Goal: Task Accomplishment & Management: Use online tool/utility

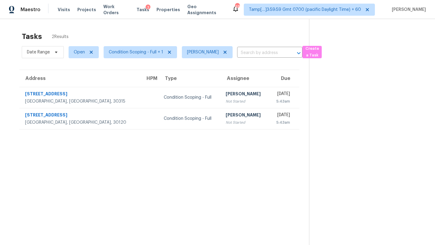
scroll to position [19, 0]
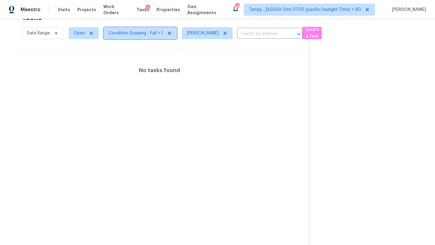
click at [138, 35] on span "Condition Scoping - Full + 1" at bounding box center [136, 33] width 54 height 6
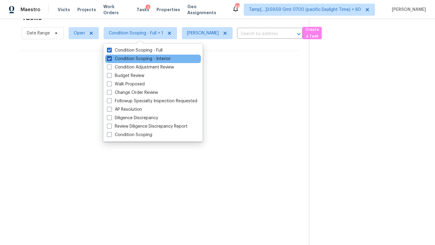
click at [138, 61] on label "Condition Scoping - Interior" at bounding box center [139, 59] width 64 height 6
click at [111, 60] on input "Condition Scoping - Interior" at bounding box center [109, 58] width 4 height 4
checkbox input "false"
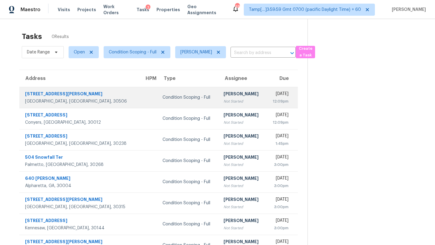
click at [223, 96] on div "[PERSON_NAME]" at bounding box center [242, 95] width 38 height 8
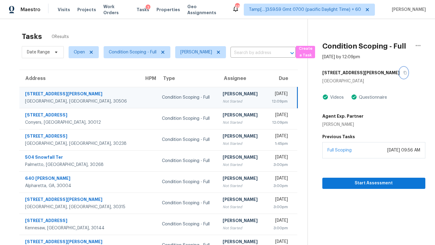
click at [400, 71] on button "button" at bounding box center [404, 72] width 8 height 11
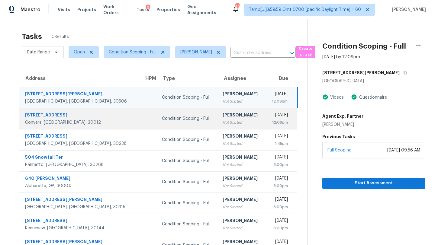
click at [218, 125] on td "Rajesh M Not Started" at bounding box center [241, 118] width 47 height 21
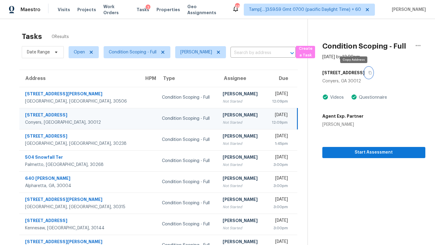
click at [365, 70] on button "button" at bounding box center [369, 72] width 8 height 11
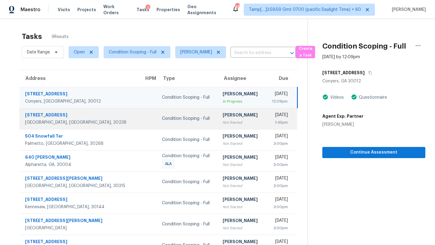
click at [270, 123] on div "1:45pm" at bounding box center [279, 123] width 18 height 6
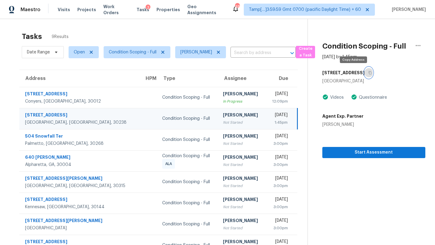
click at [365, 73] on button "button" at bounding box center [369, 72] width 8 height 11
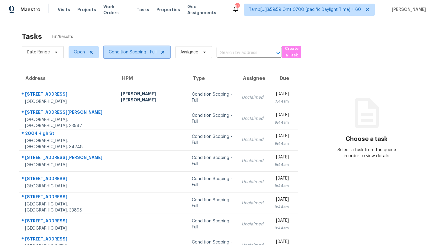
click at [136, 48] on span "Condition Scoping - Full" at bounding box center [137, 52] width 67 height 12
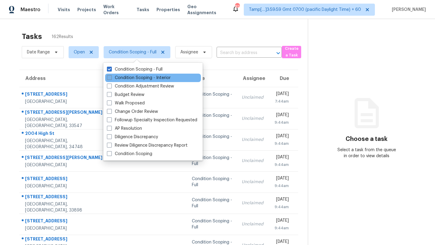
click at [137, 80] on label "Condition Scoping - Interior" at bounding box center [139, 78] width 64 height 6
click at [111, 79] on input "Condition Scoping - Interior" at bounding box center [109, 77] width 4 height 4
checkbox input "true"
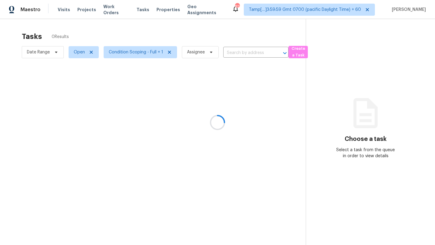
click at [189, 36] on div at bounding box center [217, 122] width 435 height 245
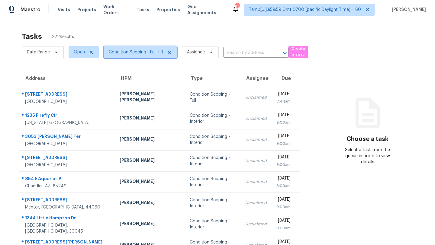
click at [141, 53] on span "Condition Scoping - Full + 1" at bounding box center [136, 52] width 54 height 6
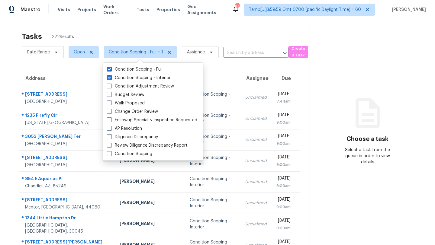
click at [192, 33] on div "Tasks 222 Results" at bounding box center [166, 37] width 288 height 16
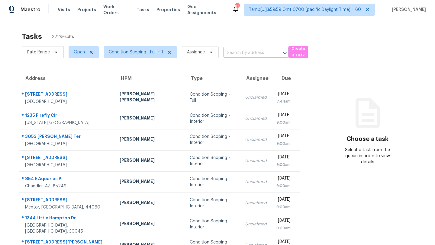
click at [259, 53] on input "text" at bounding box center [247, 52] width 48 height 9
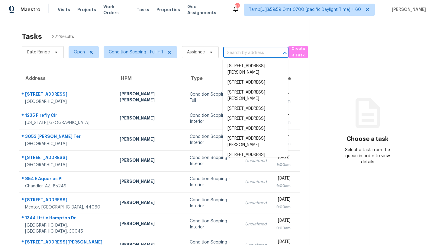
paste input "3288 Shuler Rd, Gainesville, GA 30506"
type input "3288 Shuler Rd, Gainesville, GA 30506"
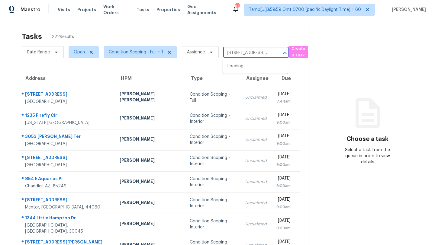
scroll to position [0, 32]
click at [257, 64] on li "3288 Shuler Rd, Gainesville, GA 30506" at bounding box center [255, 69] width 65 height 16
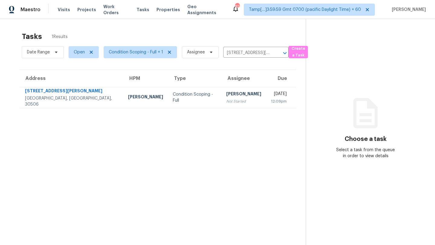
click at [271, 97] on div "Tue, Sep 2nd 2025" at bounding box center [279, 95] width 16 height 8
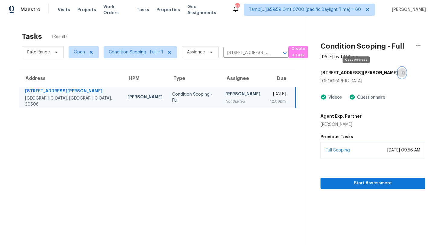
click at [401, 73] on icon "button" at bounding box center [403, 73] width 4 height 4
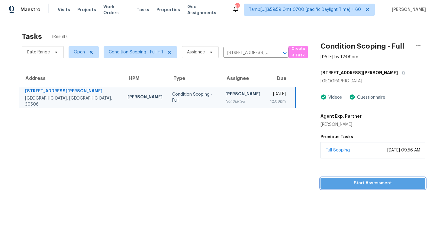
click at [358, 184] on span "Start Assessment" at bounding box center [372, 184] width 95 height 8
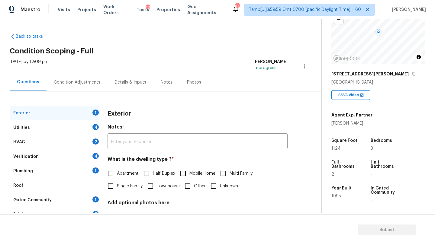
scroll to position [118, 0]
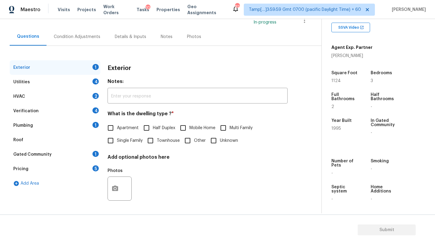
click at [26, 152] on div "Gated Community" at bounding box center [32, 155] width 38 height 6
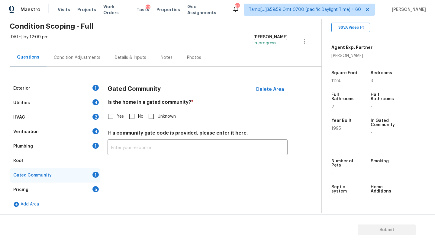
scroll to position [25, 0]
click at [133, 114] on input "No" at bounding box center [131, 116] width 13 height 13
checkbox input "true"
click at [34, 159] on div "Roof" at bounding box center [55, 161] width 91 height 14
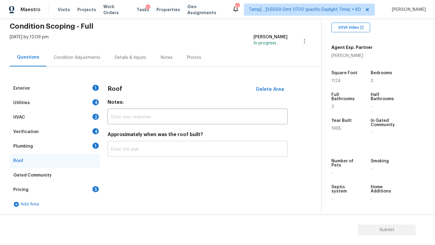
click at [142, 148] on input "text" at bounding box center [198, 150] width 180 height 14
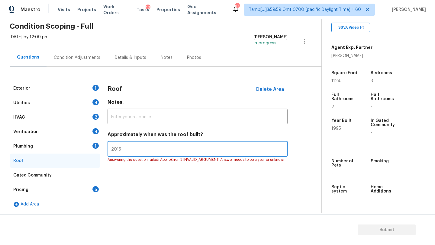
type input "2015"
click at [14, 147] on div "Plumbing" at bounding box center [23, 146] width 20 height 6
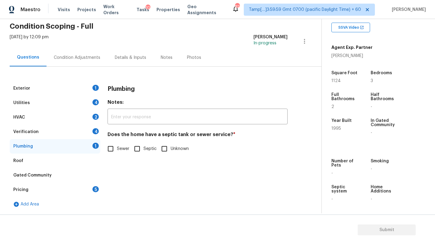
click at [144, 149] on span "Septic" at bounding box center [149, 149] width 13 height 6
click at [143, 149] on input "Septic" at bounding box center [137, 149] width 13 height 13
checkbox input "true"
click at [36, 133] on div "Verification" at bounding box center [25, 132] width 25 height 6
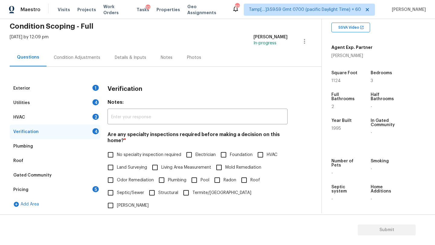
click at [124, 156] on span "No specialty inspection required" at bounding box center [149, 155] width 64 height 6
click at [117, 156] on input "No specialty inspection required" at bounding box center [110, 155] width 13 height 13
checkbox input "true"
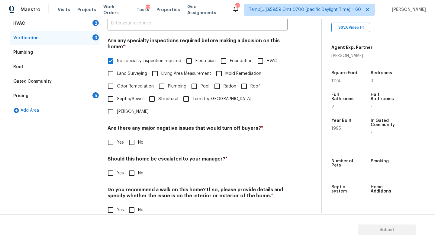
scroll to position [118, 0]
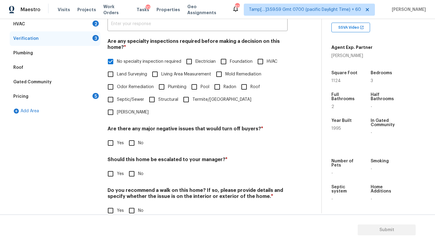
click at [132, 137] on input "No" at bounding box center [131, 143] width 13 height 13
checkbox input "true"
click at [132, 168] on input "No" at bounding box center [131, 174] width 13 height 13
checkbox input "true"
click at [132, 208] on div "Verification Notes: ​ Are any specialty inspections required before making a de…" at bounding box center [198, 106] width 180 height 237
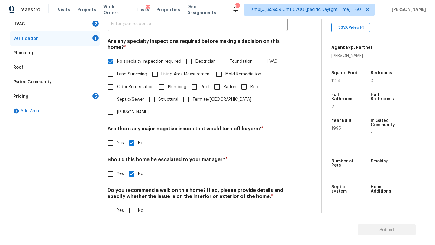
click at [132, 204] on input "No" at bounding box center [131, 210] width 13 height 13
checkbox input "true"
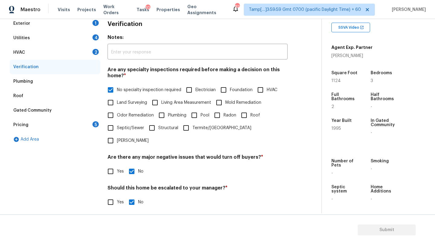
scroll to position [64, 0]
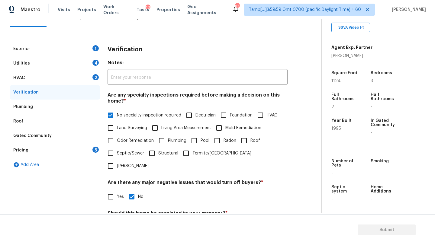
click at [18, 78] on div "HVAC" at bounding box center [19, 78] width 12 height 6
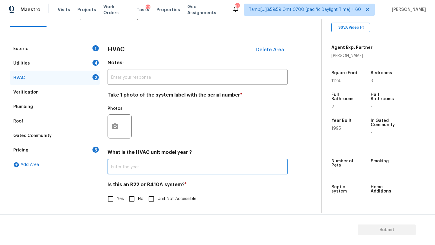
click at [120, 175] on input "text" at bounding box center [198, 167] width 180 height 14
click at [128, 166] on input "text" at bounding box center [198, 167] width 180 height 14
type input "2015"
click at [128, 191] on div "Is this an R22 or R410A system? * Yes No Unit Not Accessible" at bounding box center [198, 194] width 180 height 24
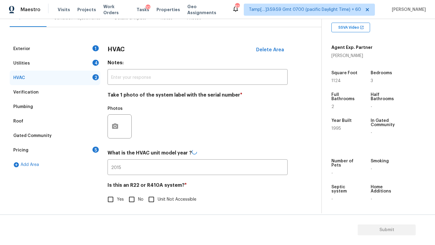
click at [130, 197] on input "No" at bounding box center [131, 199] width 13 height 13
checkbox input "true"
click at [39, 66] on div "Utilities 4" at bounding box center [55, 63] width 91 height 14
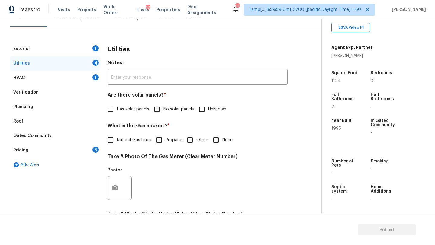
click at [159, 109] on input "No solar panels" at bounding box center [157, 109] width 13 height 13
checkbox input "true"
click at [135, 142] on span "Natural Gas Lines" at bounding box center [134, 141] width 34 height 6
click at [117, 142] on input "Natural Gas Lines" at bounding box center [110, 140] width 13 height 13
checkbox input "true"
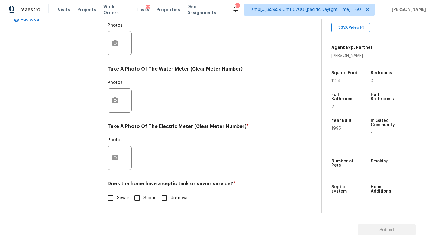
scroll to position [209, 0]
click at [113, 197] on input "Sewer" at bounding box center [110, 198] width 13 height 13
checkbox input "true"
click at [144, 198] on span "Septic" at bounding box center [149, 199] width 13 height 6
click at [143, 198] on input "Septic" at bounding box center [137, 198] width 13 height 13
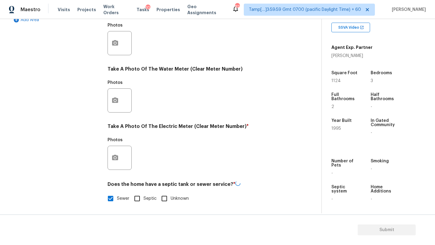
checkbox input "true"
checkbox input "false"
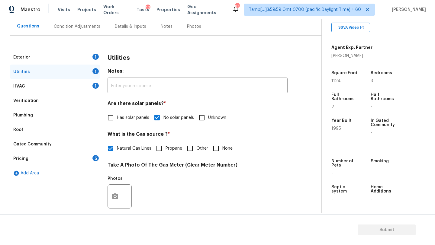
scroll to position [18, 0]
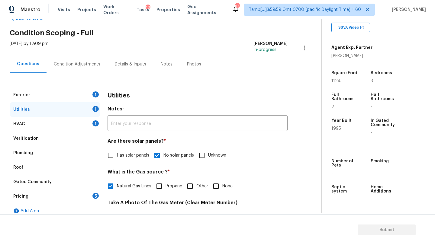
click at [53, 89] on div "Exterior 1" at bounding box center [55, 95] width 91 height 14
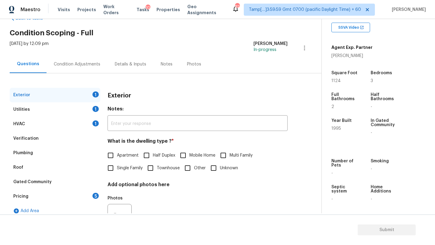
click at [123, 168] on span "Single Family" at bounding box center [130, 168] width 26 height 6
click at [117, 168] on input "Single Family" at bounding box center [110, 168] width 13 height 13
checkbox input "true"
click at [98, 198] on div "5" at bounding box center [95, 196] width 6 height 6
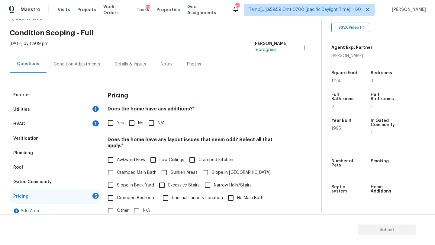
click at [136, 125] on input "No" at bounding box center [131, 123] width 13 height 13
checkbox input "true"
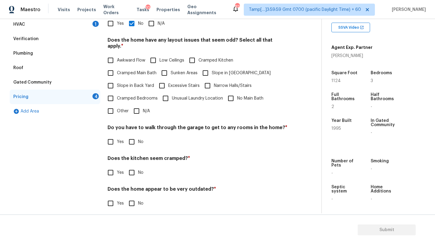
scroll to position [117, 0]
click at [136, 105] on input "N/A" at bounding box center [136, 111] width 13 height 13
checkbox input "true"
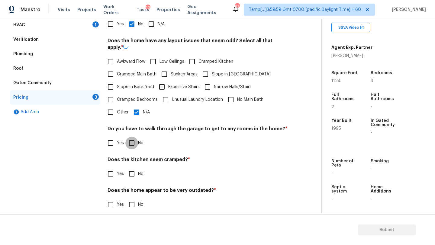
click at [136, 140] on input "No" at bounding box center [131, 143] width 13 height 13
checkbox input "true"
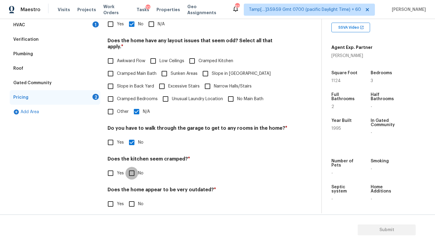
click at [136, 171] on input "No" at bounding box center [131, 173] width 13 height 13
checkbox input "true"
click at [136, 198] on input "No" at bounding box center [131, 204] width 13 height 13
checkbox input "true"
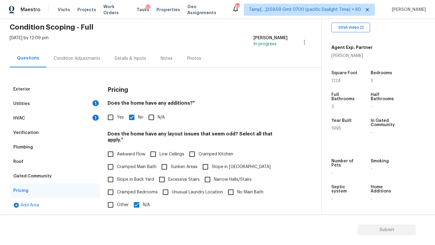
scroll to position [2, 0]
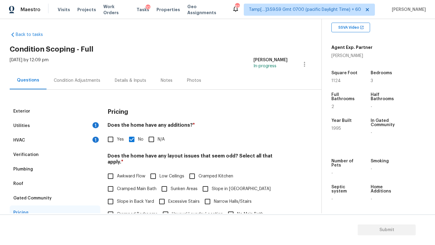
click at [82, 82] on div "Condition Adjustments" at bounding box center [77, 81] width 47 height 6
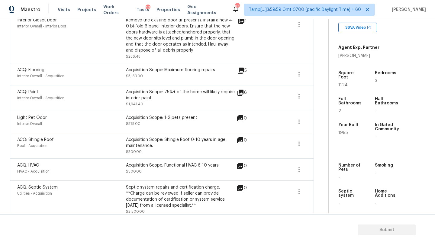
scroll to position [389, 0]
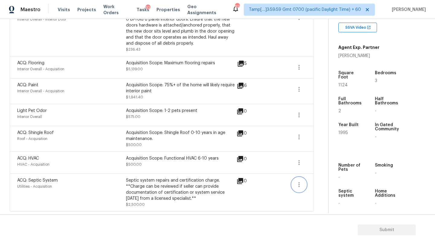
click at [297, 186] on icon "button" at bounding box center [298, 184] width 7 height 7
click at [313, 182] on div "Edit" at bounding box center [333, 184] width 47 height 6
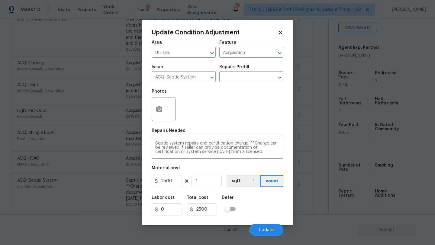
click at [208, 188] on figure "Material cost 2500 1 sqft ft count" at bounding box center [218, 177] width 132 height 22
click at [208, 185] on input "1" at bounding box center [206, 181] width 30 height 12
type input "0"
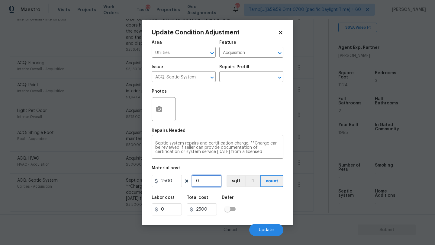
type input "0"
click at [178, 181] on input "2500" at bounding box center [167, 181] width 30 height 12
type input "0"
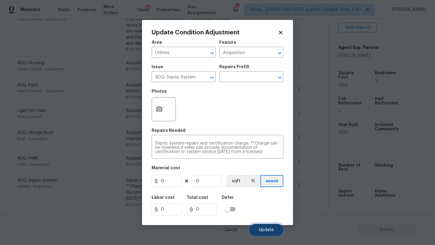
click at [264, 228] on span "Update" at bounding box center [266, 230] width 15 height 5
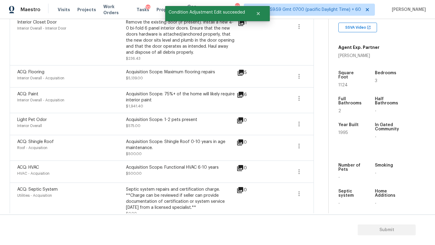
scroll to position [378, 0]
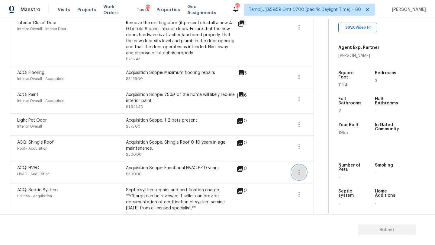
click at [298, 171] on icon "button" at bounding box center [298, 172] width 7 height 7
click at [323, 171] on div "Edit" at bounding box center [333, 172] width 47 height 6
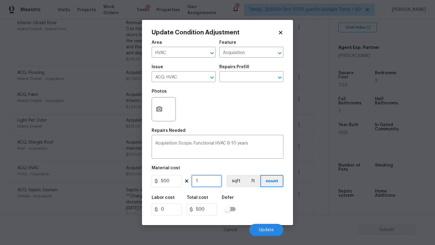
click at [214, 186] on input "1" at bounding box center [206, 181] width 30 height 12
type input "0"
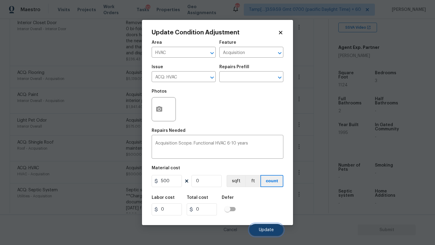
click at [266, 231] on span "Update" at bounding box center [266, 230] width 15 height 5
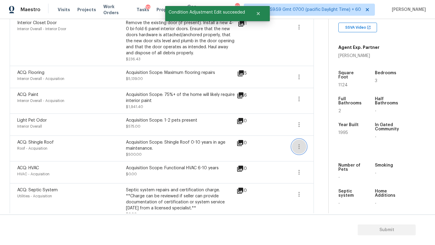
click at [293, 146] on button "button" at bounding box center [299, 147] width 14 height 14
click at [313, 147] on div "Edit" at bounding box center [333, 146] width 47 height 6
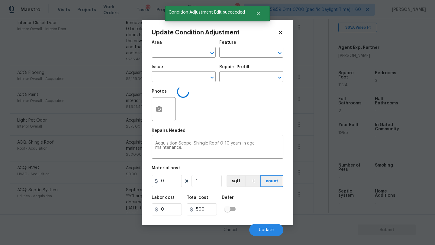
type input "Roof"
type input "Acquisition"
type input "ACQ: Shingle Roof"
type input "500"
click at [208, 183] on input "1" at bounding box center [206, 181] width 30 height 12
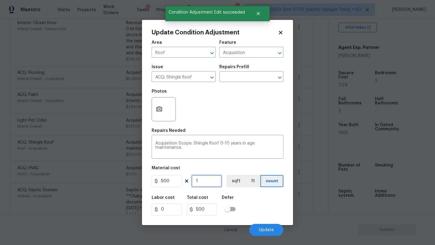
click at [208, 183] on input "1" at bounding box center [206, 181] width 30 height 12
type input "0"
click at [261, 227] on button "Update" at bounding box center [266, 230] width 34 height 12
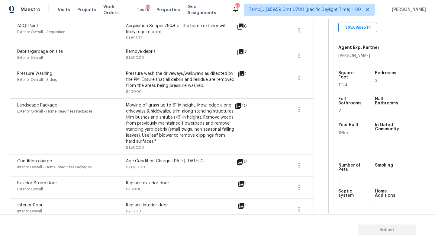
scroll to position [147, 0]
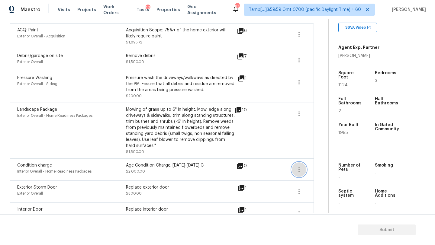
click at [303, 171] on button "button" at bounding box center [299, 169] width 14 height 14
click at [317, 170] on div "Edit" at bounding box center [333, 169] width 47 height 6
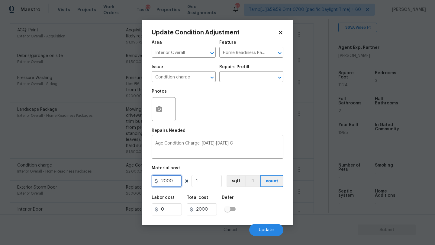
click at [172, 182] on input "2000" at bounding box center [167, 181] width 30 height 12
type input "0"
click at [267, 231] on span "Update" at bounding box center [266, 230] width 15 height 5
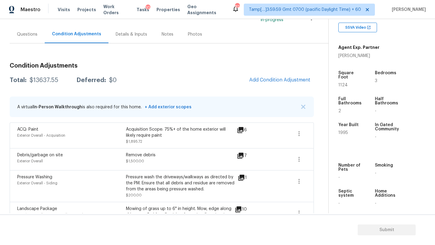
scroll to position [43, 0]
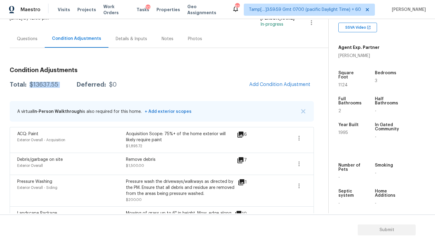
drag, startPoint x: 30, startPoint y: 87, endPoint x: 74, endPoint y: 87, distance: 43.8
click at [74, 87] on div "Total: $13637.55 Deferred: $0" at bounding box center [63, 85] width 107 height 6
copy div "$13637.55"
click at [28, 40] on div "Questions" at bounding box center [27, 39] width 21 height 6
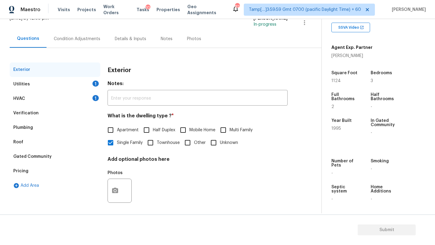
scroll to position [43, 0]
click at [36, 93] on div "HVAC 1" at bounding box center [55, 99] width 91 height 14
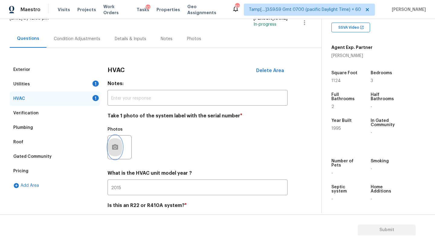
click at [119, 151] on button "button" at bounding box center [115, 148] width 14 height 24
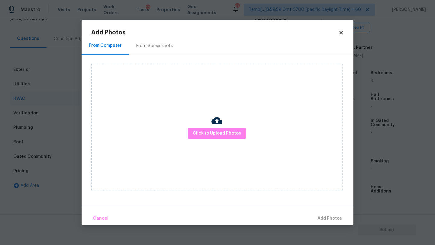
click at [162, 46] on div "From Screenshots" at bounding box center [154, 46] width 37 height 6
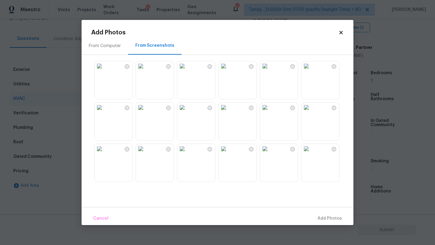
click at [146, 68] on img at bounding box center [141, 66] width 10 height 10
click at [335, 219] on span "Add 1 Photo(s)" at bounding box center [327, 219] width 30 height 8
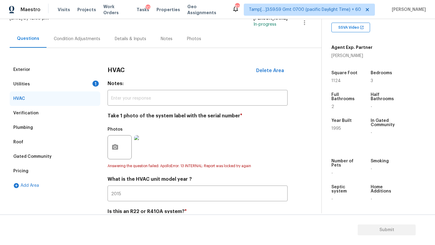
click at [61, 87] on div "Utilities 1" at bounding box center [55, 84] width 91 height 14
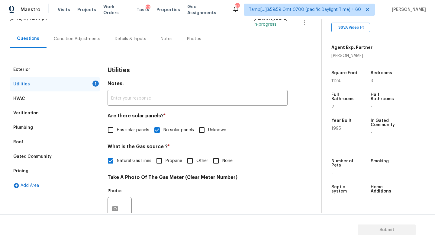
scroll to position [126, 0]
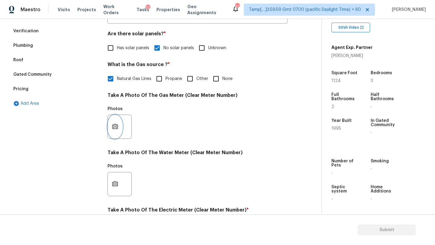
click at [112, 121] on button "button" at bounding box center [115, 127] width 14 height 24
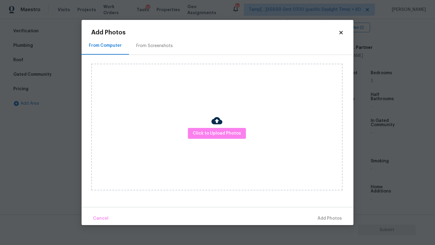
click at [148, 44] on div "From Screenshots" at bounding box center [154, 46] width 37 height 6
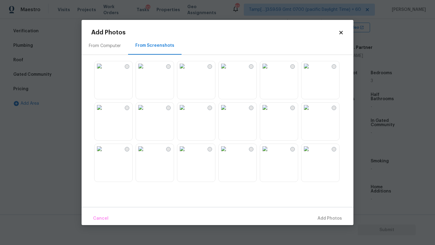
click at [146, 71] on img at bounding box center [141, 66] width 10 height 10
click at [325, 224] on button "Add 1 Photo(s)" at bounding box center [327, 218] width 35 height 13
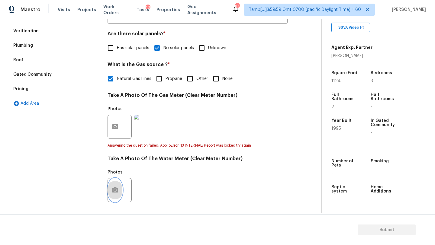
click at [115, 187] on icon "button" at bounding box center [114, 190] width 7 height 7
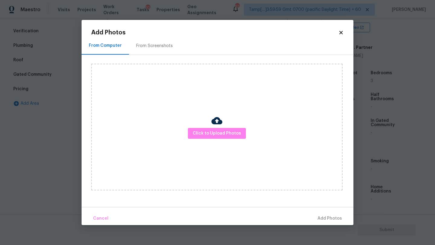
click at [138, 47] on div "From Screenshots" at bounding box center [154, 46] width 37 height 6
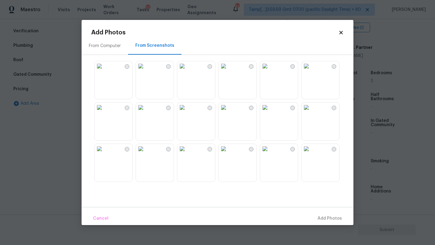
click at [146, 71] on img at bounding box center [141, 66] width 10 height 10
click at [316, 215] on span "Add 1 Photo(s)" at bounding box center [327, 219] width 30 height 8
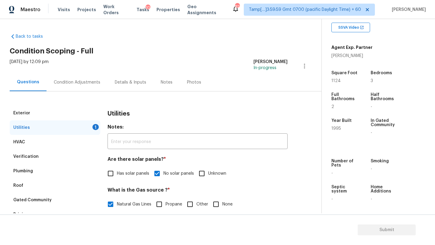
scroll to position [221, 0]
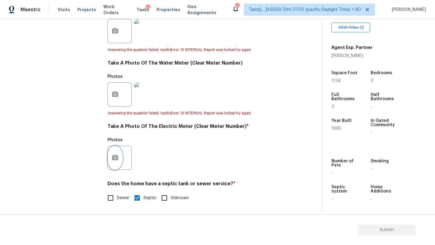
click at [115, 158] on circle "button" at bounding box center [115, 158] width 2 height 2
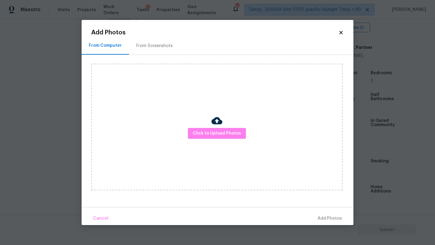
click at [146, 47] on div "From Screenshots" at bounding box center [154, 46] width 37 height 6
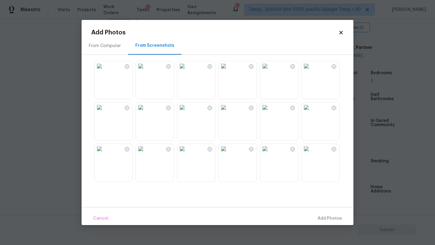
click at [140, 71] on img at bounding box center [141, 66] width 10 height 10
click at [322, 221] on span "Add 1 Photo(s)" at bounding box center [327, 219] width 30 height 8
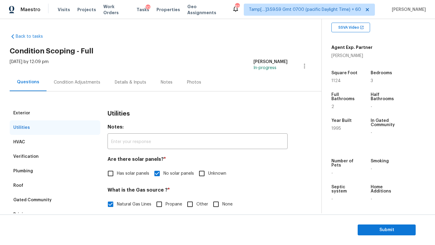
scroll to position [69, 0]
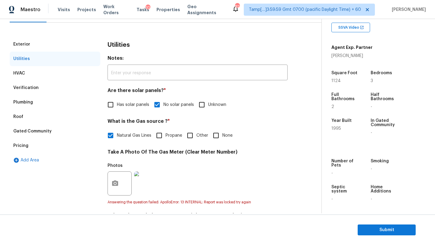
click at [29, 146] on div "Pricing" at bounding box center [55, 146] width 91 height 14
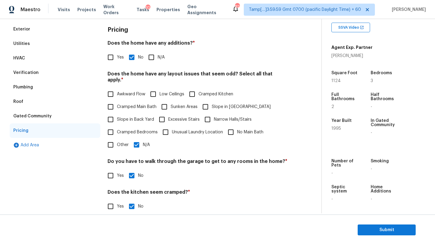
scroll to position [104, 0]
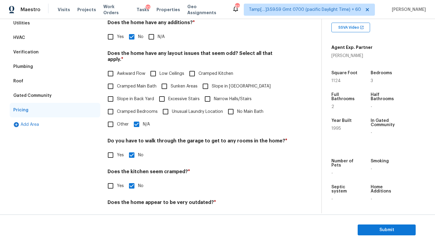
click at [124, 96] on span "Slope in Back Yard" at bounding box center [135, 99] width 37 height 6
click at [117, 93] on input "Slope in Back Yard" at bounding box center [110, 99] width 13 height 13
checkbox input "true"
click at [210, 80] on input "Slope in Front Yard" at bounding box center [205, 86] width 13 height 13
checkbox input "true"
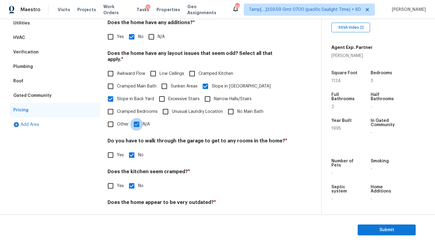
click at [140, 119] on input "N/A" at bounding box center [136, 124] width 13 height 13
checkbox input "false"
click at [369, 228] on span "Submit" at bounding box center [386, 231] width 48 height 8
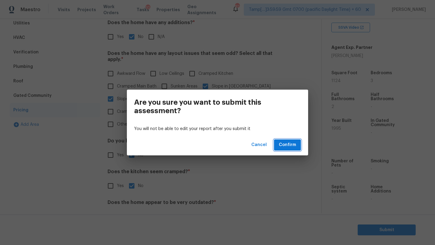
click at [277, 142] on button "Confirm" at bounding box center [287, 145] width 27 height 11
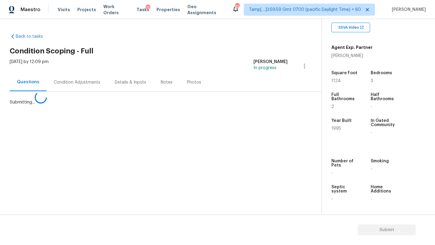
scroll to position [0, 0]
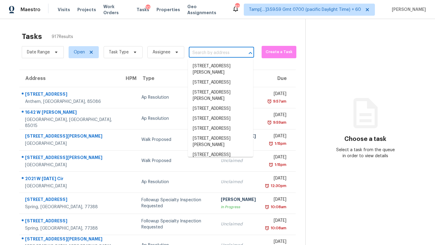
click at [224, 50] on input "text" at bounding box center [213, 52] width 48 height 9
paste input "922 Ray Dr NW, Conyers, GA 30012"
type input "922 Ray Dr NW, Conyers, GA 30012"
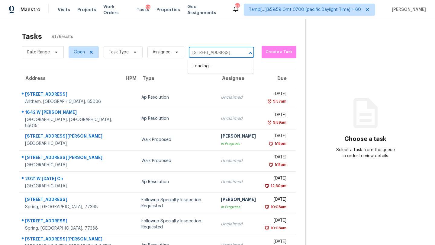
scroll to position [0, 24]
click at [217, 69] on li "922 Ray Dr NW, Conyers, GA 30012" at bounding box center [220, 66] width 65 height 10
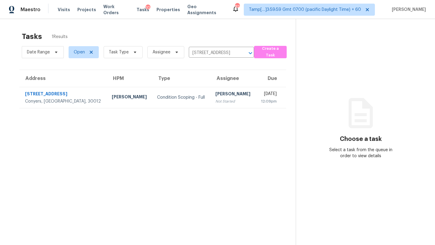
click at [261, 104] on div "12:09pm" at bounding box center [269, 101] width 16 height 6
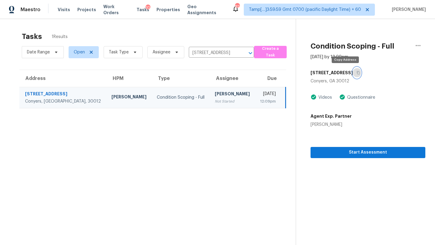
click at [357, 72] on icon "button" at bounding box center [358, 72] width 3 height 3
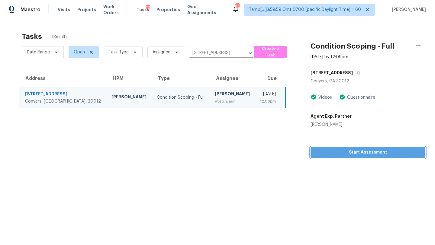
click at [346, 152] on span "Start Assessment" at bounding box center [367, 153] width 105 height 8
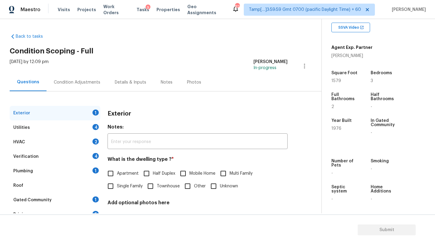
scroll to position [46, 0]
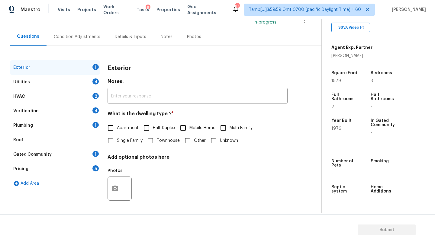
click at [54, 172] on div "Pricing 5" at bounding box center [55, 169] width 91 height 14
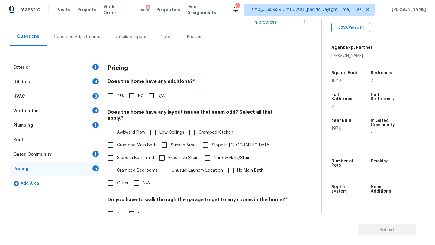
click at [129, 97] on input "No" at bounding box center [131, 95] width 13 height 13
checkbox input "true"
click at [117, 156] on input "Slope in Back Yard" at bounding box center [110, 158] width 13 height 13
checkbox input "true"
click at [214, 142] on span "Slope in Front Yard" at bounding box center [241, 145] width 59 height 6
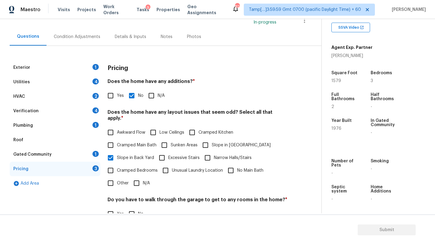
click at [212, 139] on input "Slope in Front Yard" at bounding box center [205, 145] width 13 height 13
checkbox input "true"
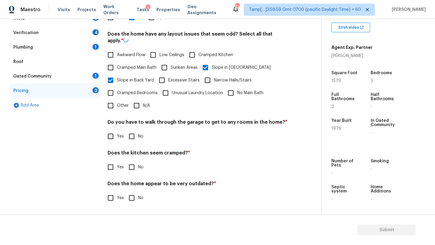
scroll to position [117, 0]
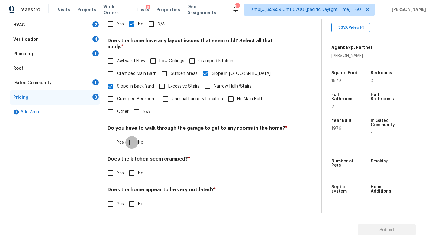
click at [136, 137] on input "No" at bounding box center [131, 142] width 13 height 13
checkbox input "true"
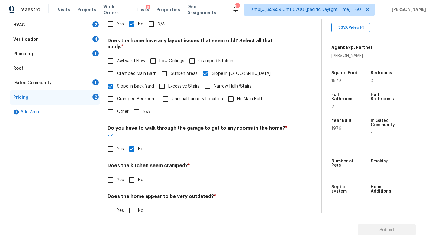
click at [136, 163] on h4 "Does the kitchen seem cramped? *" at bounding box center [198, 167] width 180 height 8
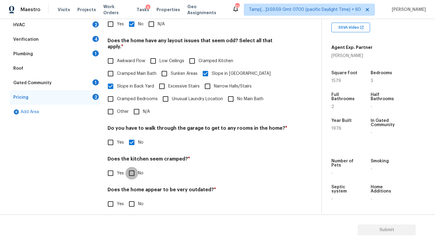
click at [136, 167] on input "No" at bounding box center [131, 173] width 13 height 13
checkbox input "true"
click at [136, 198] on input "No" at bounding box center [131, 204] width 13 height 13
checkbox input "true"
click at [31, 84] on div "Gated Community" at bounding box center [32, 83] width 38 height 6
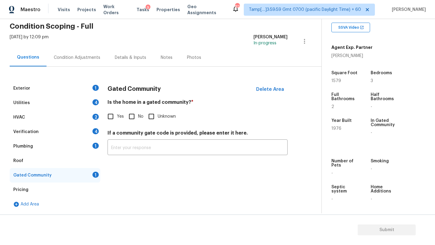
scroll to position [25, 0]
click at [135, 121] on input "No" at bounding box center [131, 116] width 13 height 13
checkbox input "true"
click at [42, 166] on div "Roof" at bounding box center [55, 161] width 91 height 14
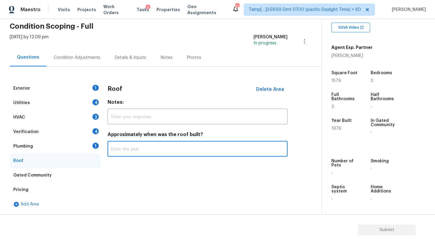
click at [142, 145] on input "text" at bounding box center [198, 150] width 180 height 14
type input "2015"
click at [56, 148] on div "Plumbing 1" at bounding box center [55, 146] width 91 height 14
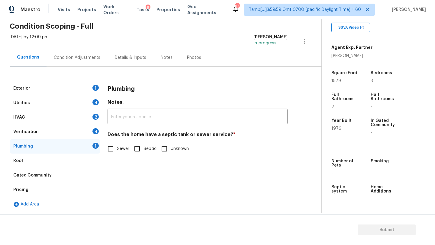
click at [121, 149] on span "Sewer" at bounding box center [123, 149] width 12 height 6
click at [117, 149] on input "Sewer" at bounding box center [110, 149] width 13 height 13
checkbox input "true"
click at [42, 127] on div "Verification 4" at bounding box center [55, 132] width 91 height 14
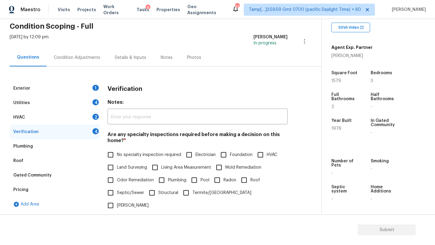
click at [116, 158] on input "No specialty inspection required" at bounding box center [110, 155] width 13 height 13
checkbox input "true"
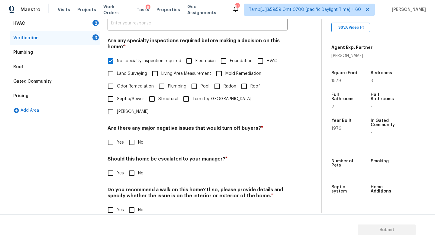
scroll to position [118, 0]
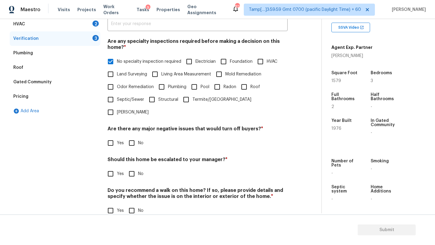
click at [130, 137] on input "No" at bounding box center [131, 143] width 13 height 13
checkbox input "true"
click at [130, 168] on input "No" at bounding box center [131, 174] width 13 height 13
checkbox input "true"
click at [136, 204] on input "No" at bounding box center [131, 210] width 13 height 13
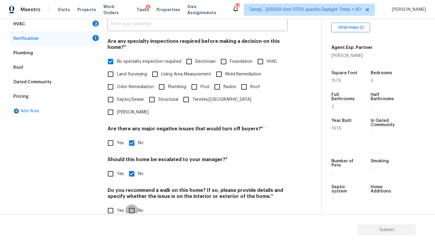
checkbox input "true"
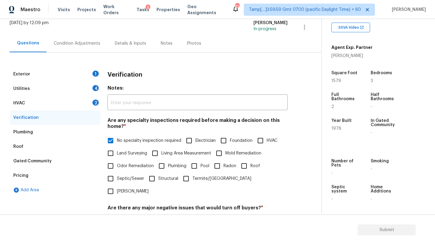
click at [45, 105] on div "HVAC 2" at bounding box center [55, 103] width 91 height 14
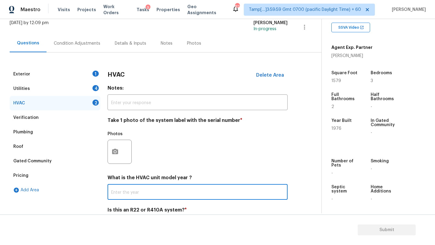
click at [131, 192] on input "text" at bounding box center [198, 193] width 180 height 14
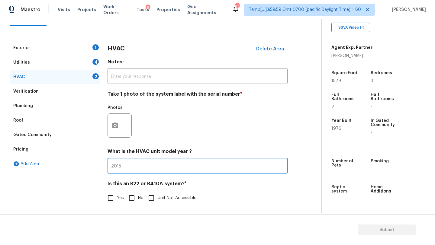
type input "2015"
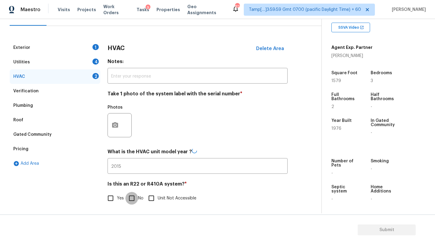
click at [136, 198] on input "No" at bounding box center [131, 198] width 13 height 13
checkbox input "true"
click at [23, 56] on div "Utilities 4" at bounding box center [55, 62] width 91 height 14
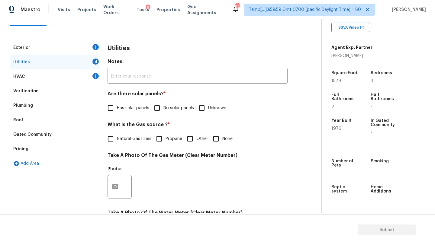
click at [163, 110] on input "No solar panels" at bounding box center [157, 108] width 13 height 13
checkbox input "true"
click at [132, 138] on span "Natural Gas Lines" at bounding box center [134, 140] width 34 height 6
click at [117, 138] on input "Natural Gas Lines" at bounding box center [110, 139] width 13 height 13
checkbox input "true"
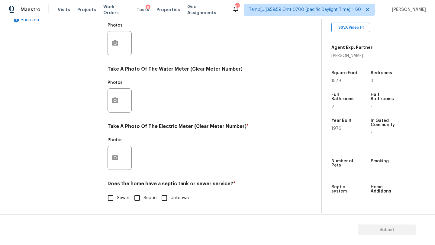
scroll to position [209, 0]
click at [116, 203] on input "Sewer" at bounding box center [110, 198] width 13 height 13
checkbox input "true"
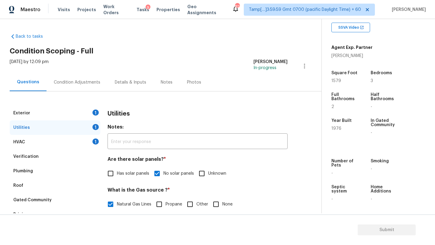
click at [72, 107] on div "Exterior 1" at bounding box center [55, 113] width 91 height 14
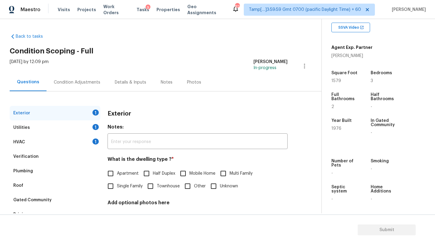
click at [117, 181] on input "Single Family" at bounding box center [110, 186] width 13 height 13
checkbox input "true"
click at [91, 94] on div "Exterior Utilities 1 HVAC 1 Verification Plumbing Roof Gated Community Pricing …" at bounding box center [158, 175] width 297 height 166
click at [88, 90] on div "Condition Adjustments" at bounding box center [77, 82] width 61 height 18
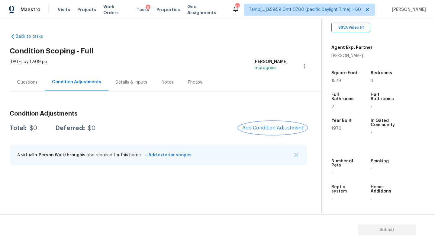
click at [269, 132] on button "Add Condition Adjustment" at bounding box center [273, 128] width 68 height 13
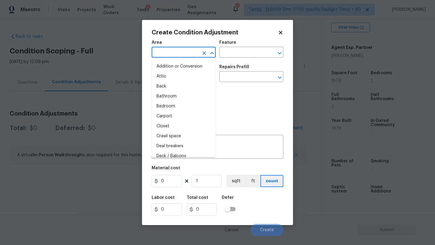
click at [169, 52] on input "text" at bounding box center [175, 52] width 47 height 9
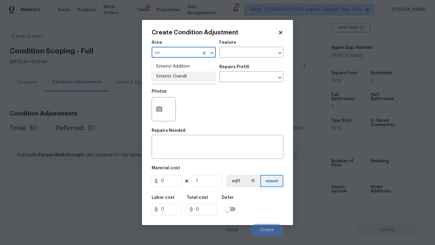
click at [174, 80] on li "Exterior Overall" at bounding box center [184, 77] width 64 height 10
type input "Exterior Overall"
click at [252, 50] on input "text" at bounding box center [242, 52] width 47 height 9
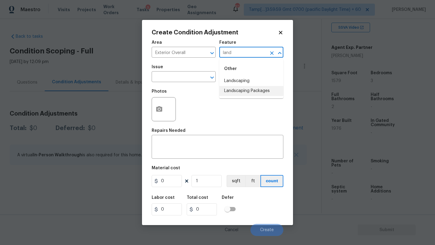
click at [246, 88] on li "Landscaping Packages" at bounding box center [251, 91] width 64 height 10
type input "Landscaping Packages"
click at [194, 82] on span "Issue ​" at bounding box center [184, 73] width 64 height 24
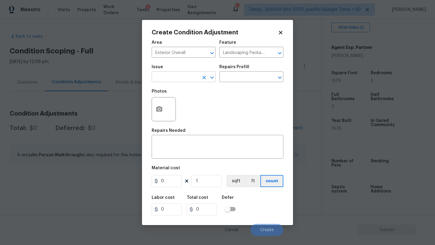
click at [187, 79] on input "text" at bounding box center [175, 77] width 47 height 9
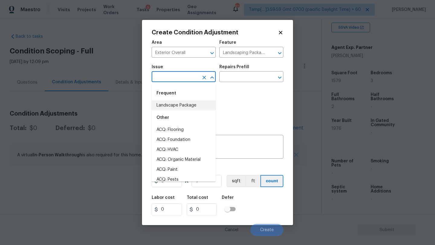
click at [187, 111] on div "Other" at bounding box center [184, 118] width 64 height 14
click at [203, 103] on li "Landscape Package" at bounding box center [184, 106] width 64 height 10
type input "Landscape Package"
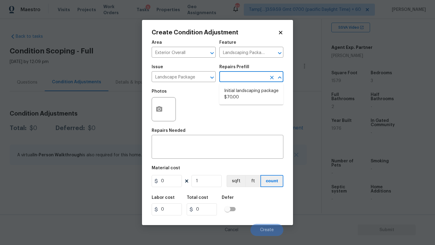
click at [232, 81] on input "text" at bounding box center [242, 77] width 47 height 9
click at [232, 92] on li "Initial landscaping package $70.00" at bounding box center [251, 94] width 64 height 16
type input "Home Readiness Packages"
type textarea "Mowing of grass up to 6" in height. Mow, edge along driveways & sidewalks, trim…"
type input "70"
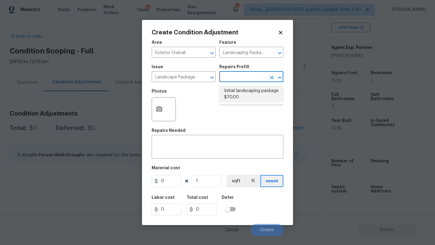
type input "70"
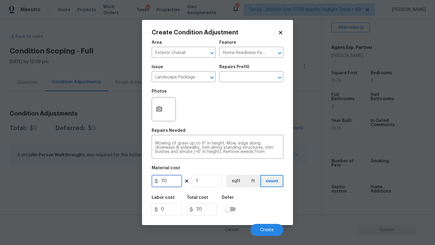
click at [172, 183] on input "70" at bounding box center [167, 181] width 30 height 12
type input "750"
click at [156, 106] on icon "button" at bounding box center [159, 109] width 7 height 7
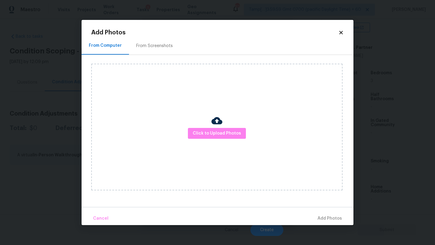
click at [153, 51] on div "From Screenshots" at bounding box center [154, 46] width 51 height 18
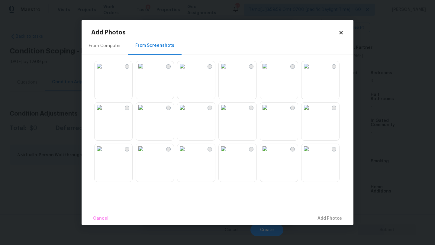
click at [187, 112] on img at bounding box center [182, 108] width 10 height 10
click at [104, 71] on img at bounding box center [100, 66] width 10 height 10
click at [104, 112] on img at bounding box center [100, 108] width 10 height 10
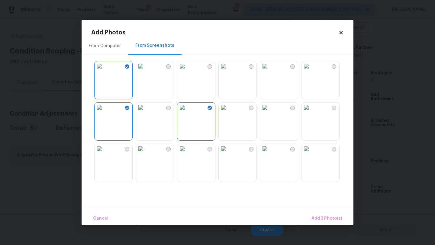
click at [146, 151] on img at bounding box center [141, 149] width 10 height 10
click at [224, 154] on img at bounding box center [224, 149] width 10 height 10
click at [325, 219] on span "Add 5 Photo(s)" at bounding box center [326, 219] width 31 height 8
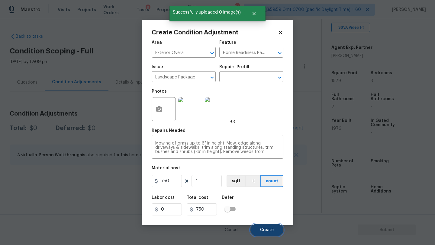
click at [274, 229] on button "Create" at bounding box center [266, 230] width 33 height 12
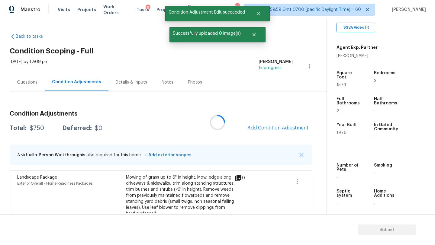
click at [278, 129] on div at bounding box center [217, 122] width 435 height 245
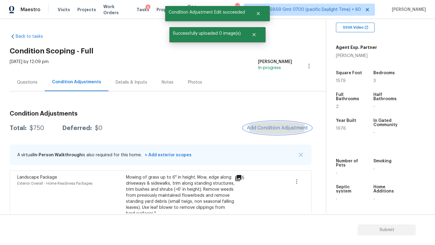
click at [278, 129] on span "Add Condition Adjustment" at bounding box center [277, 127] width 61 height 5
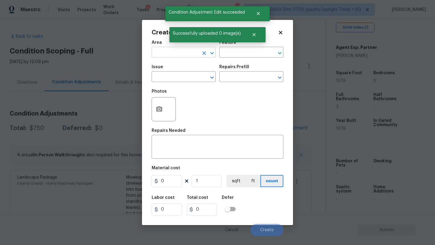
click at [165, 56] on input "text" at bounding box center [175, 52] width 47 height 9
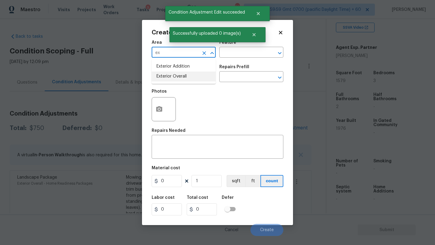
click at [180, 79] on li "Exterior Overall" at bounding box center [184, 77] width 64 height 10
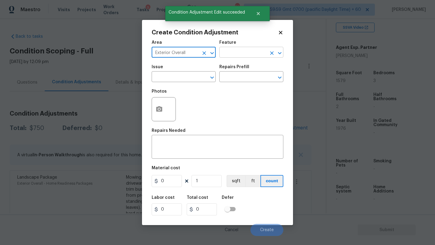
type input "Exterior Overall"
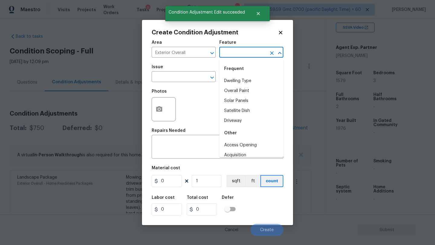
click at [221, 53] on input "text" at bounding box center [242, 52] width 47 height 9
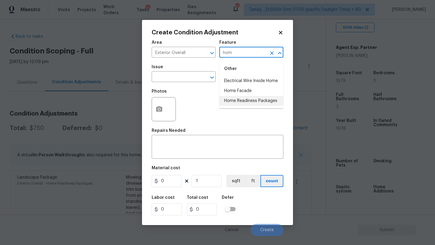
click at [235, 104] on li "Home Readiness Packages" at bounding box center [251, 101] width 64 height 10
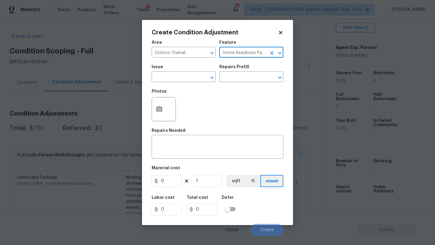
type input "Home Readiness Packages"
click at [175, 67] on div "Issue" at bounding box center [184, 69] width 64 height 8
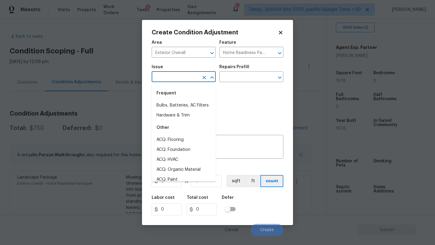
click at [175, 82] on body "Maestro Visits Projects Work Orders Tasks 9 Properties Geo Assignments 821 Tamp…" at bounding box center [217, 122] width 435 height 245
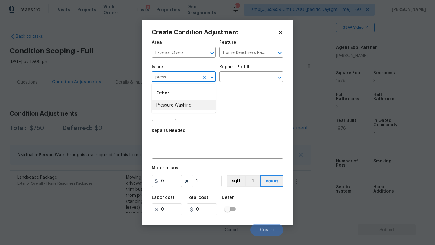
drag, startPoint x: 177, startPoint y: 104, endPoint x: 208, endPoint y: 91, distance: 33.7
click at [177, 104] on li "Pressure Washing" at bounding box center [184, 106] width 64 height 10
type input "Pressure Washing"
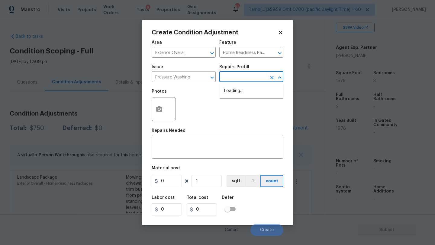
click at [251, 76] on input "text" at bounding box center [242, 77] width 47 height 9
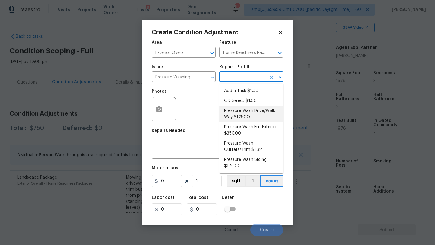
click at [249, 109] on li "Pressure Wash Drive/Walk Way $125.00" at bounding box center [251, 114] width 64 height 16
type input "Siding"
type textarea "Pressure wash the driveways/walkways as directed by the PM. Ensure that all deb…"
type input "125"
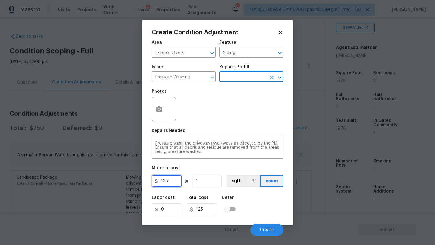
click at [178, 180] on input "125" at bounding box center [167, 181] width 30 height 12
type input "200"
click at [273, 208] on div "Labor cost 0 Total cost 200 Defer" at bounding box center [218, 205] width 132 height 27
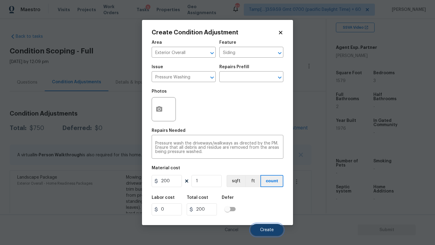
click at [271, 227] on button "Create" at bounding box center [266, 230] width 33 height 12
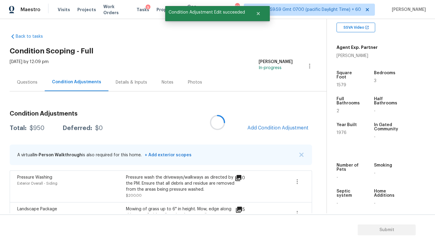
click at [281, 124] on div at bounding box center [217, 122] width 435 height 245
click at [281, 125] on button "Add Condition Adjustment" at bounding box center [278, 128] width 68 height 13
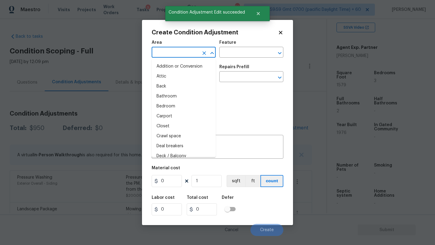
click at [174, 49] on input "text" at bounding box center [175, 52] width 47 height 9
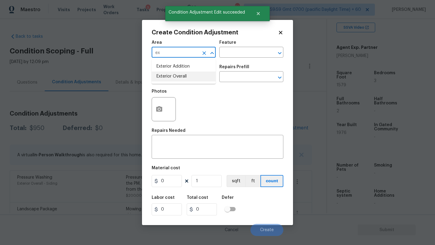
click at [178, 81] on li "Exterior Overall" at bounding box center [184, 77] width 64 height 10
type input "Exterior Overall"
click at [230, 62] on div "Issue ​ Repairs Prefill ​" at bounding box center [218, 73] width 132 height 24
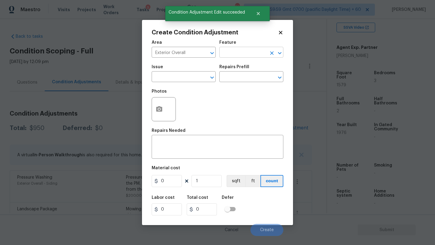
click at [232, 51] on input "text" at bounding box center [242, 52] width 47 height 9
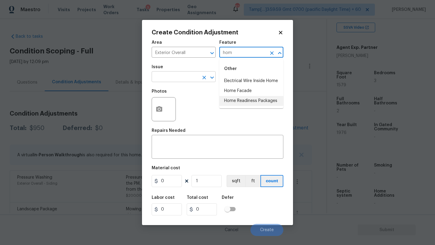
drag, startPoint x: 240, startPoint y: 98, endPoint x: 196, endPoint y: 77, distance: 48.8
click at [240, 98] on li "Home Readiness Packages" at bounding box center [251, 101] width 64 height 10
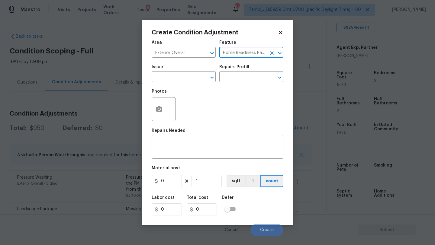
type input "Home Readiness Packages"
click at [178, 68] on div "Issue" at bounding box center [184, 69] width 64 height 8
click at [178, 82] on span "Issue ​" at bounding box center [184, 73] width 64 height 24
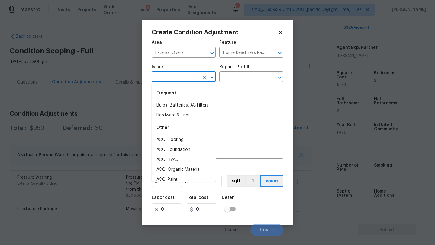
click at [179, 79] on input "text" at bounding box center [175, 77] width 47 height 9
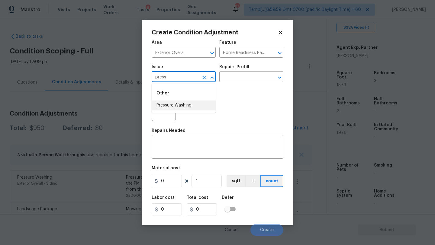
click at [180, 102] on li "Pressure Washing" at bounding box center [184, 106] width 64 height 10
type input "Pressure Washing"
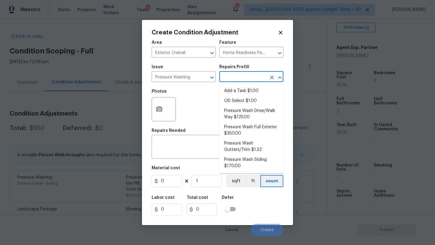
click at [236, 82] on input "text" at bounding box center [242, 77] width 47 height 9
click at [237, 163] on li "Pressure Wash Siding $170.00" at bounding box center [251, 163] width 64 height 16
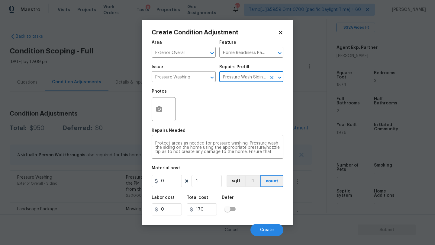
type input "Siding"
type textarea "Protect areas as needed for pressure washing. Pressure wash the siding on the h…"
type input "170"
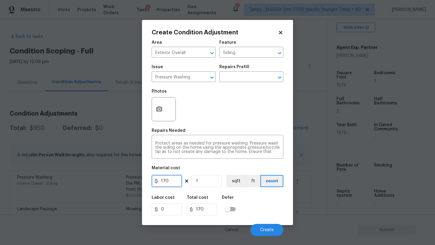
click at [178, 178] on input "170" at bounding box center [167, 181] width 30 height 12
type input "200"
click at [267, 233] on button "Create" at bounding box center [266, 230] width 33 height 12
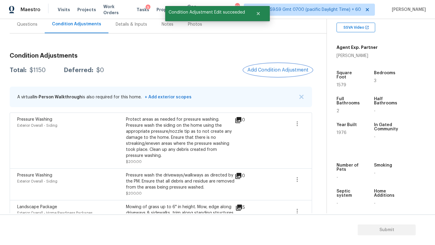
scroll to position [40, 0]
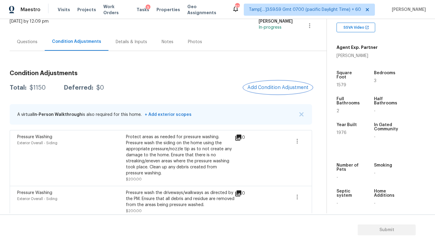
click at [265, 92] on button "Add Condition Adjustment" at bounding box center [278, 87] width 68 height 13
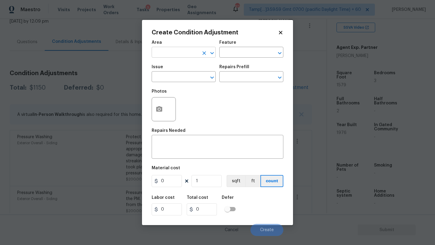
click at [173, 56] on input "text" at bounding box center [175, 52] width 47 height 9
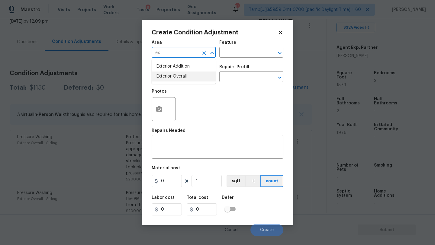
click at [180, 78] on li "Exterior Overall" at bounding box center [184, 77] width 64 height 10
type input "Exterior Overall"
click at [228, 55] on input "text" at bounding box center [242, 52] width 47 height 9
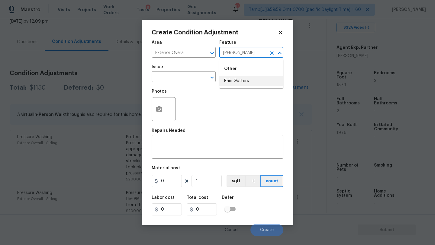
click at [243, 82] on li "Rain Gutters" at bounding box center [251, 81] width 64 height 10
type input "Rain Gutters"
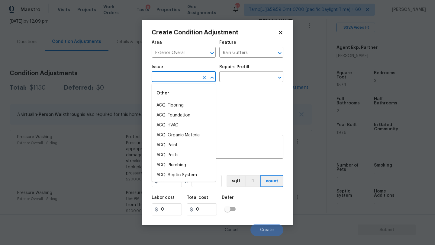
click at [187, 80] on input "text" at bounding box center [175, 77] width 47 height 9
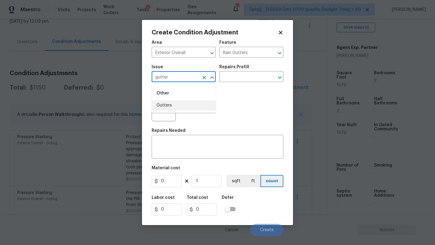
click at [194, 101] on li "Gutters" at bounding box center [184, 106] width 64 height 10
type input "Gutters"
click at [238, 79] on input "text" at bounding box center [242, 77] width 47 height 9
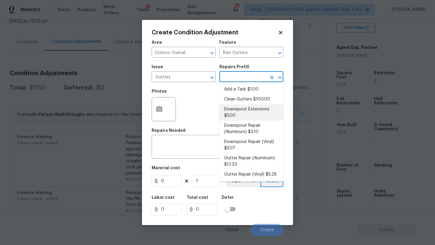
scroll to position [0, 0]
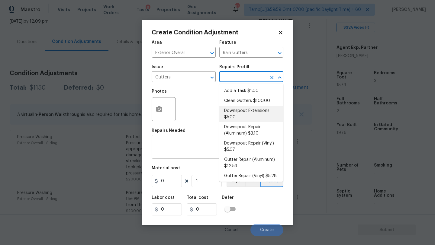
click at [190, 147] on textarea at bounding box center [217, 147] width 124 height 13
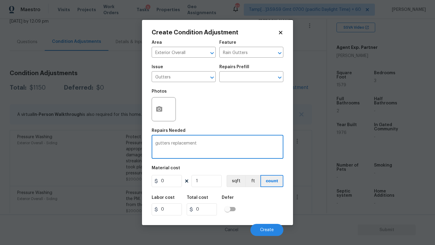
type textarea "gutters replacement"
click at [175, 180] on input "0" at bounding box center [167, 181] width 30 height 12
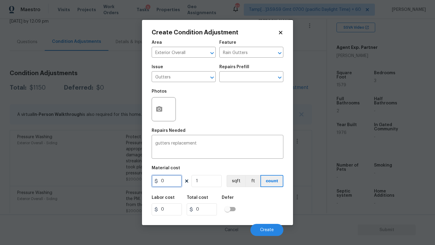
click at [175, 180] on input "0" at bounding box center [167, 181] width 30 height 12
type input "1500"
click at [268, 229] on span "Create" at bounding box center [267, 230] width 14 height 5
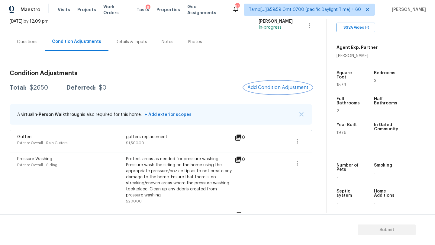
click at [275, 82] on button "Add Condition Adjustment" at bounding box center [278, 87] width 68 height 13
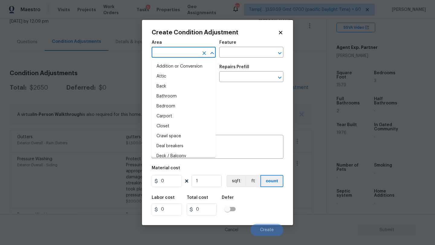
click at [159, 52] on input "text" at bounding box center [175, 52] width 47 height 9
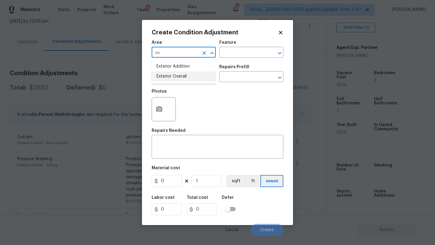
click at [181, 79] on li "Exterior Overall" at bounding box center [184, 77] width 64 height 10
type input "Exterior Overall"
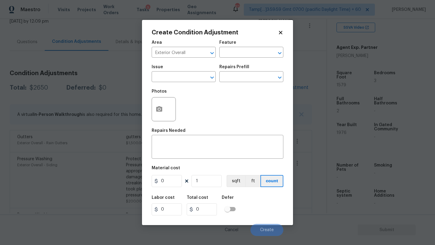
click at [240, 45] on div "Feature" at bounding box center [251, 44] width 64 height 8
click at [240, 56] on input "text" at bounding box center [242, 52] width 47 height 9
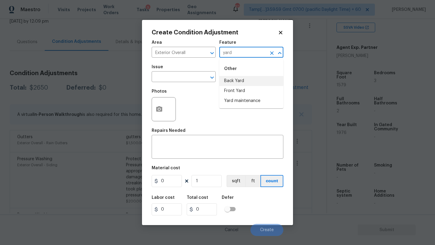
click at [243, 82] on li "Back Yard" at bounding box center [251, 81] width 64 height 10
type input "Back Yard"
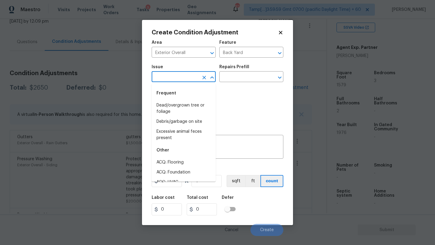
click at [182, 76] on input "text" at bounding box center [175, 77] width 47 height 9
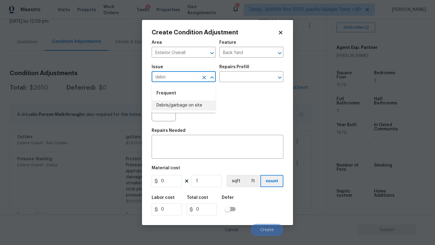
click at [190, 105] on li "Debris/garbage on site" at bounding box center [184, 106] width 64 height 10
type input "Debris/garbage on site"
click at [189, 147] on textarea at bounding box center [217, 147] width 124 height 13
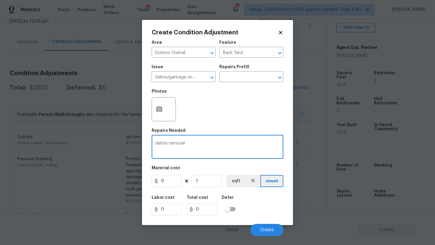
type textarea "debris removal"
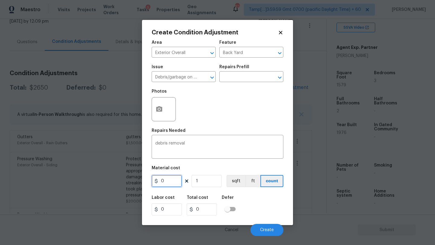
click at [165, 181] on input "0" at bounding box center [167, 181] width 30 height 12
type input "400"
click at [159, 106] on button "button" at bounding box center [159, 110] width 14 height 24
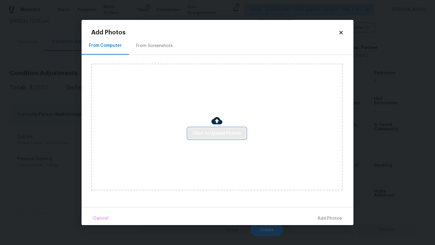
click at [230, 132] on span "Click to Upload Photos" at bounding box center [217, 134] width 48 height 8
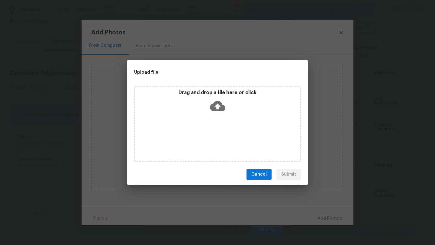
click at [213, 113] on div "Drag and drop a file here or click" at bounding box center [217, 103] width 165 height 26
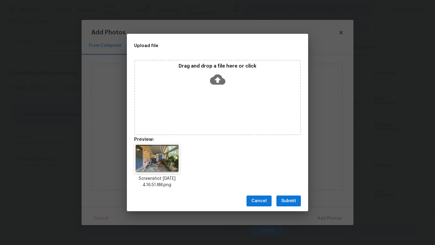
click at [285, 196] on button "Submit" at bounding box center [288, 201] width 24 height 11
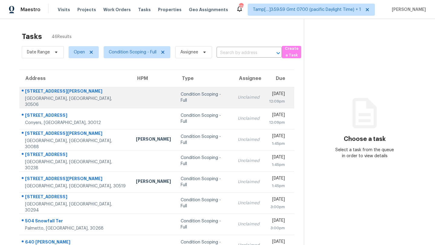
click at [238, 98] on div "Unclaimed" at bounding box center [249, 98] width 22 height 6
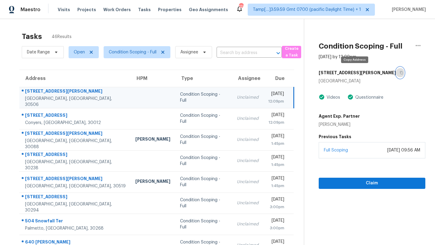
click at [400, 73] on icon "button" at bounding box center [402, 73] width 4 height 4
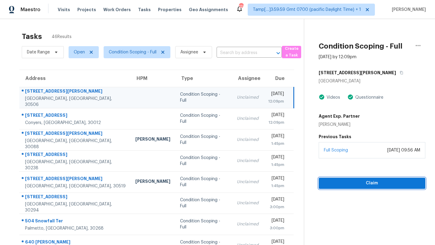
click at [348, 187] on button "Claim" at bounding box center [372, 183] width 107 height 11
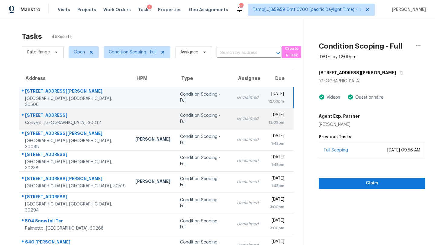
click at [232, 126] on td "Unclaimed" at bounding box center [247, 118] width 31 height 21
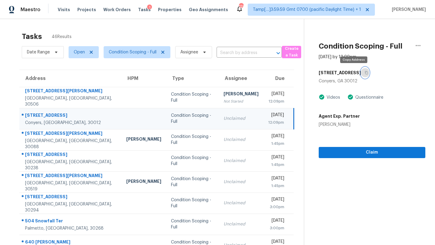
click at [361, 75] on button "button" at bounding box center [365, 72] width 8 height 11
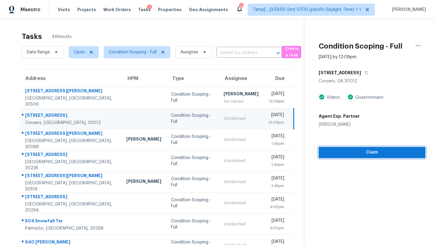
click at [343, 153] on span "Claim" at bounding box center [371, 153] width 97 height 8
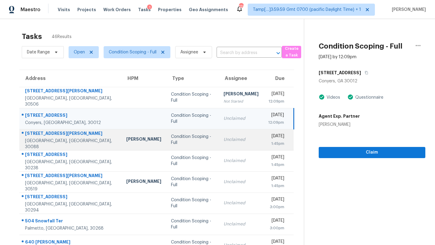
click at [219, 145] on td "Unclaimed" at bounding box center [241, 139] width 45 height 21
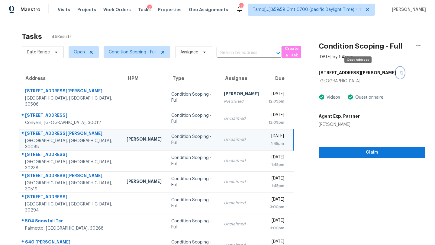
click at [400, 72] on icon "button" at bounding box center [402, 73] width 4 height 4
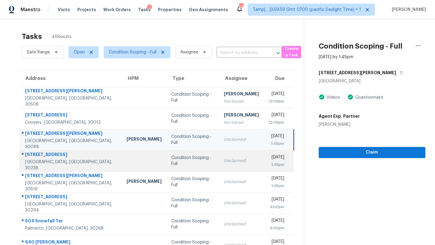
click at [232, 167] on td "Unclaimed" at bounding box center [241, 160] width 45 height 21
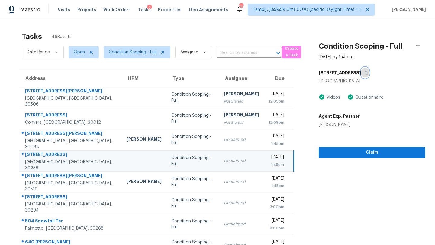
click at [365, 72] on icon "button" at bounding box center [366, 72] width 3 height 3
click at [360, 161] on section "Condition Scoping - Full Sep 2nd 2025 by 1:45pm 9378 Windy Ct Jonesboro, GA 302…" at bounding box center [364, 167] width 121 height 296
click at [361, 153] on span "Claim" at bounding box center [371, 153] width 97 height 8
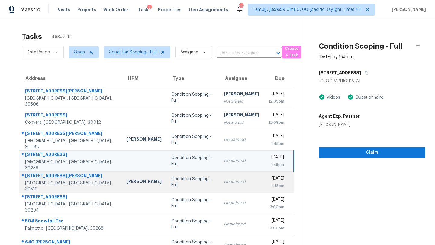
click at [219, 181] on td "Unclaimed" at bounding box center [241, 182] width 45 height 21
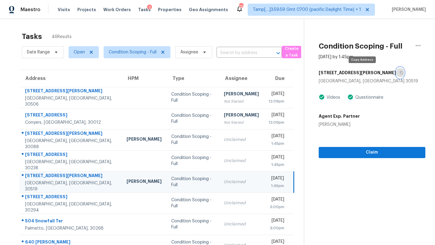
click at [400, 74] on icon "button" at bounding box center [402, 73] width 4 height 4
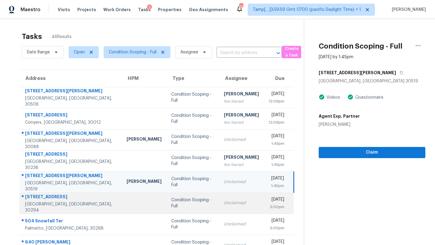
click at [230, 202] on div "Unclaimed" at bounding box center [241, 203] width 35 height 6
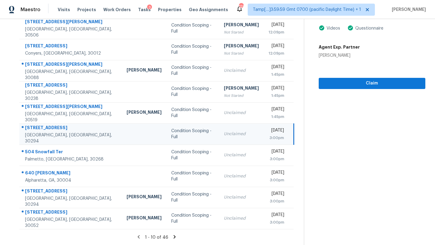
scroll to position [39, 0]
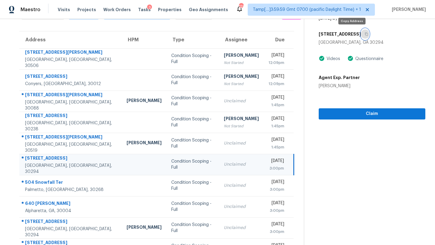
click at [365, 34] on icon "button" at bounding box center [367, 34] width 4 height 4
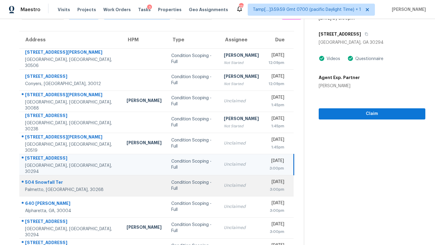
click at [235, 189] on td "Unclaimed" at bounding box center [241, 185] width 45 height 21
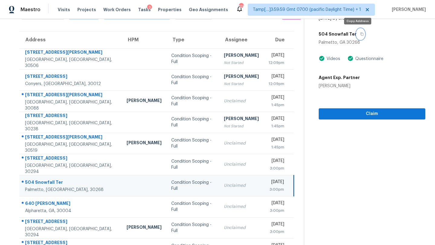
click at [357, 31] on button "button" at bounding box center [360, 34] width 8 height 11
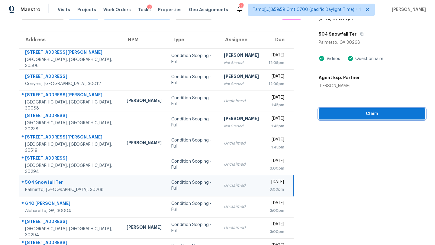
click at [356, 114] on span "Claim" at bounding box center [371, 114] width 97 height 8
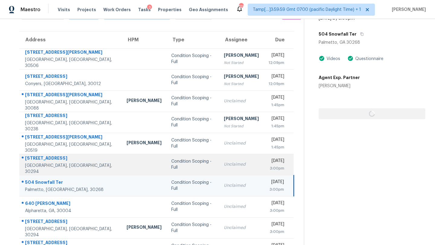
scroll to position [69, 0]
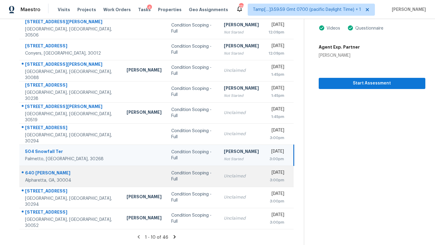
click at [219, 173] on td "Unclaimed" at bounding box center [241, 176] width 45 height 21
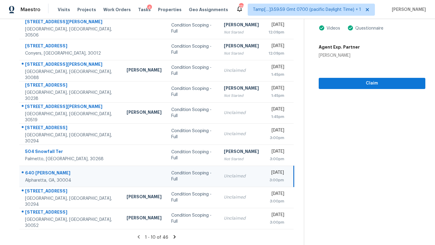
scroll to position [45, 0]
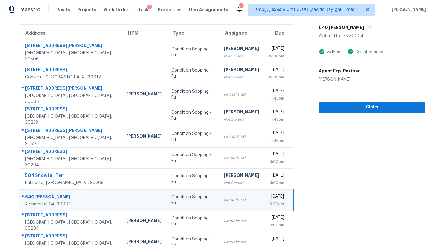
click at [351, 27] on div "640 [PERSON_NAME]" at bounding box center [372, 27] width 107 height 11
click at [368, 27] on icon "button" at bounding box center [370, 28] width 4 height 4
click at [353, 109] on span "Claim" at bounding box center [371, 108] width 97 height 8
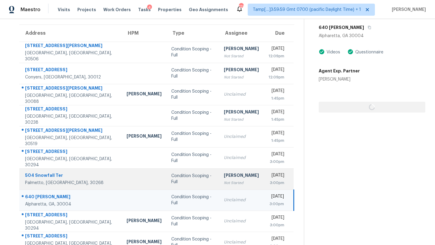
scroll to position [69, 0]
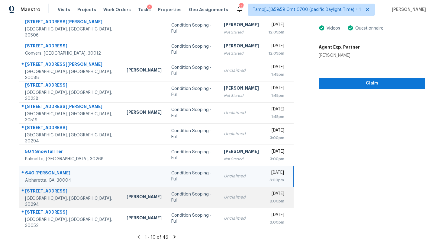
click at [229, 193] on td "Unclaimed" at bounding box center [241, 197] width 45 height 21
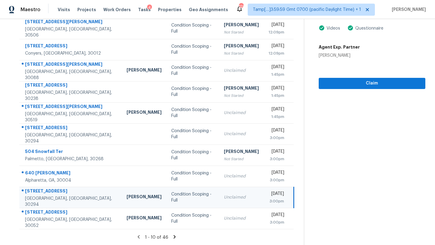
scroll to position [36, 0]
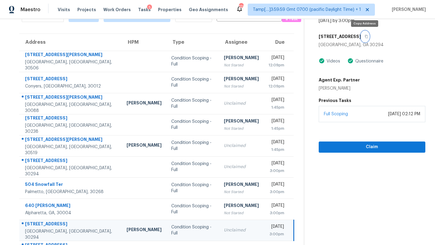
click at [365, 38] on icon "button" at bounding box center [366, 36] width 3 height 3
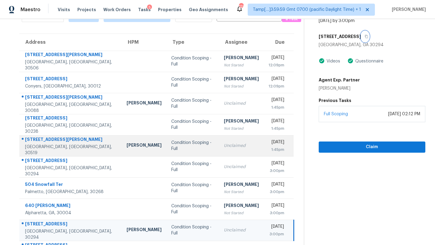
scroll to position [69, 0]
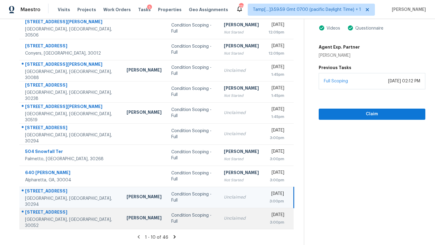
click at [231, 217] on div "Unclaimed" at bounding box center [241, 219] width 35 height 6
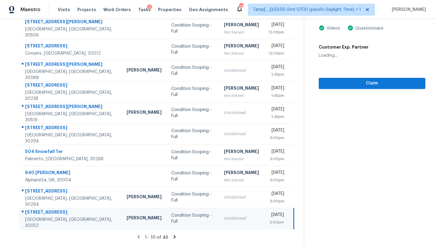
scroll to position [0, 0]
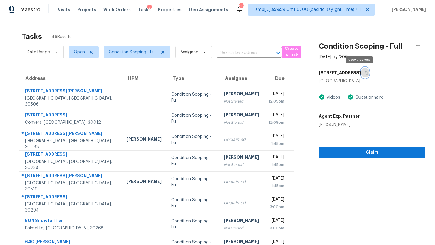
click at [365, 74] on icon "button" at bounding box center [366, 72] width 3 height 3
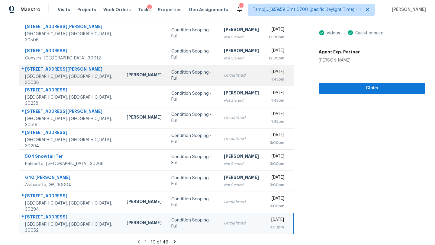
scroll to position [69, 0]
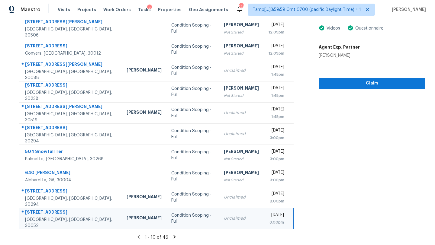
click at [174, 237] on icon at bounding box center [175, 236] width 2 height 3
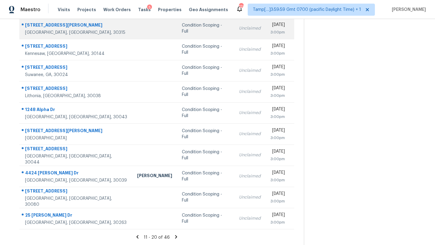
click at [234, 34] on td "Unclaimed" at bounding box center [249, 28] width 31 height 21
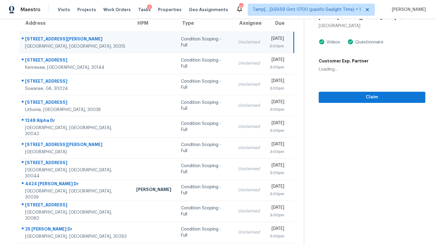
scroll to position [53, 0]
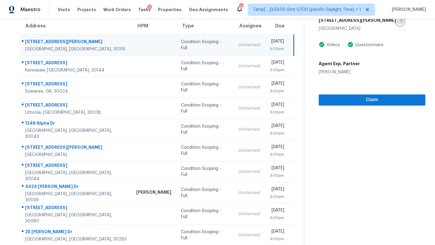
click at [400, 21] on icon "button" at bounding box center [401, 20] width 3 height 3
click at [355, 97] on span "Claim" at bounding box center [371, 100] width 97 height 8
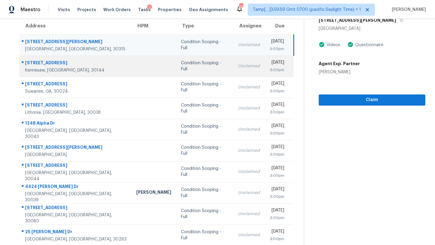
click at [233, 75] on td "Unclaimed" at bounding box center [248, 66] width 31 height 21
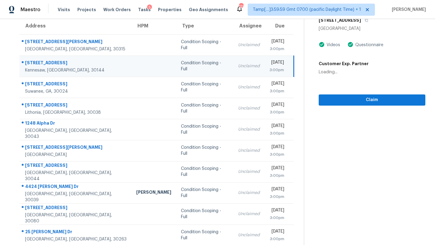
scroll to position [0, 0]
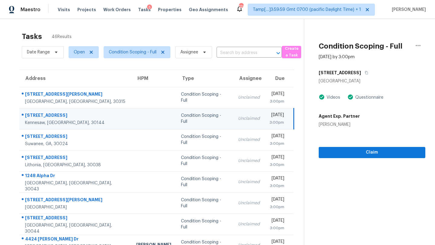
click at [388, 72] on div "[STREET_ADDRESS]" at bounding box center [372, 72] width 107 height 11
click at [368, 72] on icon "button" at bounding box center [367, 73] width 4 height 4
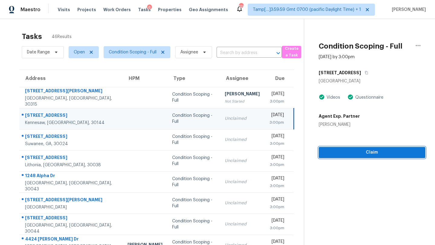
click at [358, 155] on span "Claim" at bounding box center [371, 153] width 97 height 8
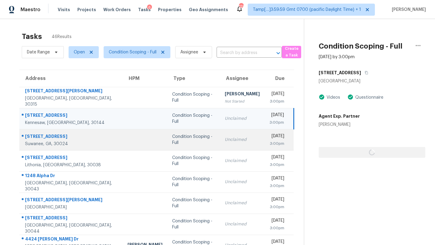
click at [198, 140] on div "Condition Scoping - Full" at bounding box center [193, 140] width 43 height 12
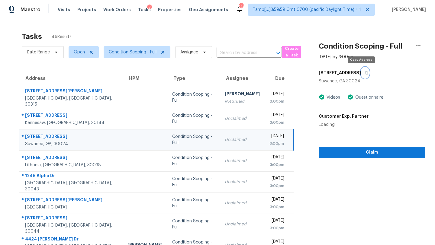
click at [364, 72] on button "button" at bounding box center [365, 72] width 8 height 11
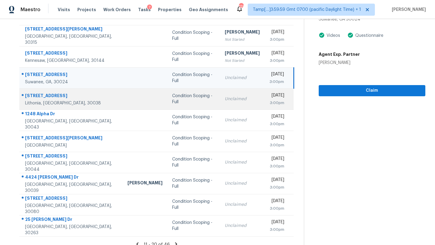
click at [224, 102] on td "Unclaimed" at bounding box center [242, 98] width 45 height 21
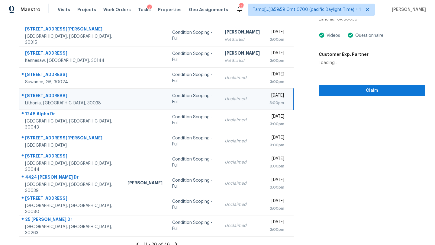
scroll to position [1, 0]
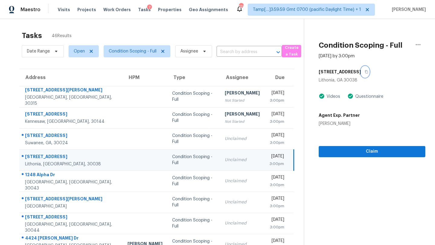
click at [361, 72] on button "button" at bounding box center [365, 71] width 8 height 11
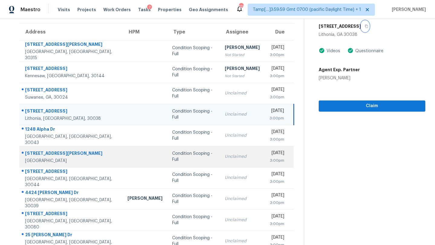
scroll to position [56, 0]
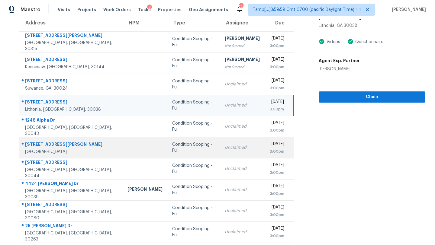
click at [227, 147] on div "Unclaimed" at bounding box center [242, 148] width 35 height 6
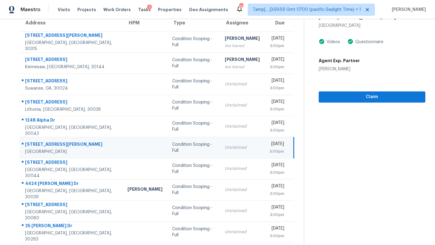
scroll to position [31, 0]
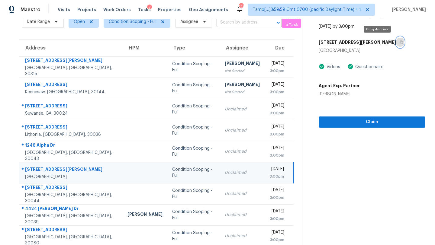
click at [400, 44] on icon "button" at bounding box center [402, 42] width 4 height 4
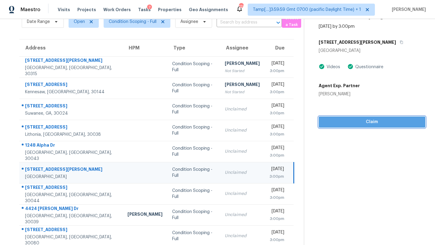
click at [352, 119] on span "Claim" at bounding box center [371, 122] width 97 height 8
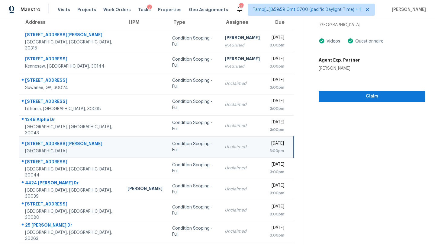
scroll to position [69, 0]
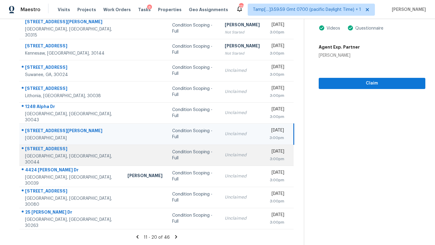
click at [220, 160] on td "Unclaimed" at bounding box center [242, 155] width 45 height 21
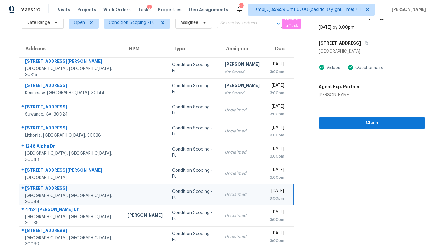
scroll to position [21, 0]
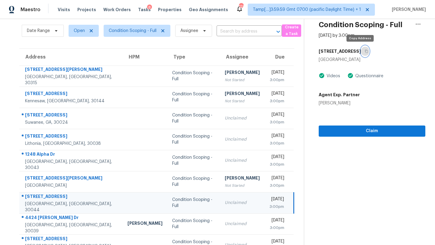
click at [362, 55] on button "button" at bounding box center [365, 51] width 8 height 11
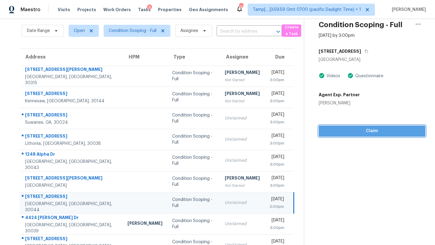
click at [376, 136] on button "Claim" at bounding box center [372, 131] width 107 height 11
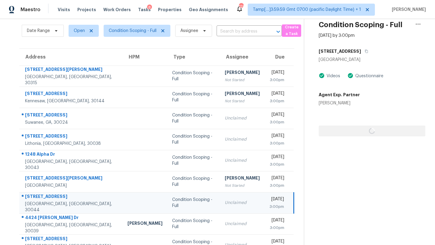
scroll to position [69, 0]
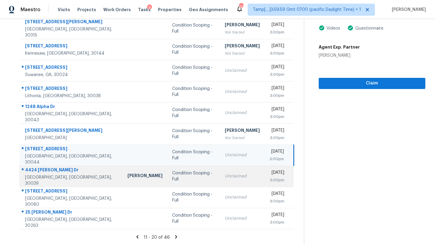
click at [227, 174] on div "Unclaimed" at bounding box center [242, 176] width 35 height 6
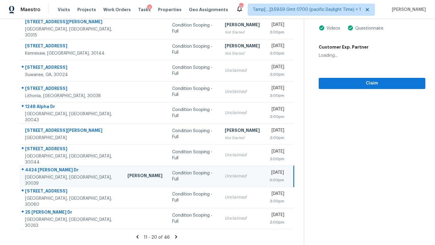
scroll to position [0, 0]
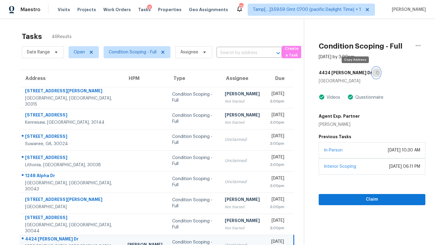
click at [376, 74] on icon "button" at bounding box center [377, 72] width 3 height 3
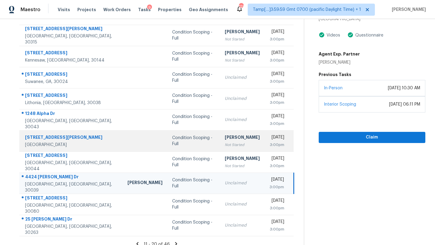
scroll to position [69, 0]
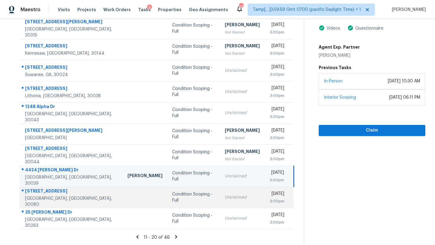
click at [220, 203] on td "Unclaimed" at bounding box center [242, 197] width 45 height 21
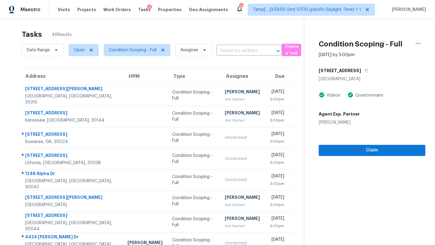
scroll to position [0, 0]
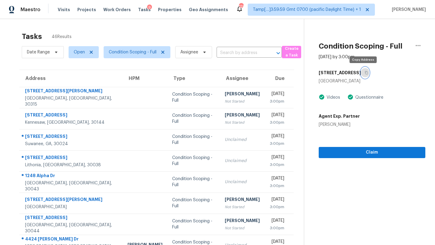
click at [364, 75] on button "button" at bounding box center [365, 72] width 8 height 11
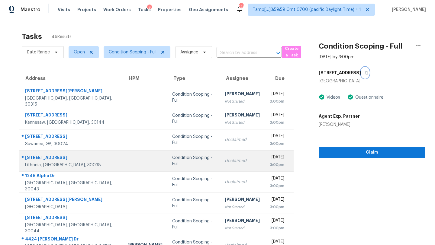
scroll to position [69, 0]
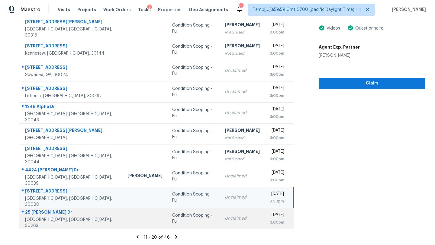
click at [233, 213] on td "Unclaimed" at bounding box center [242, 218] width 45 height 21
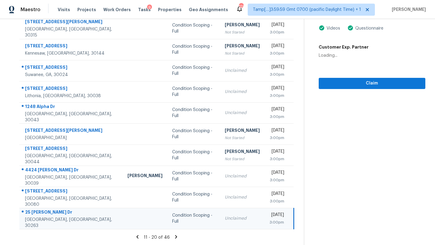
scroll to position [22, 0]
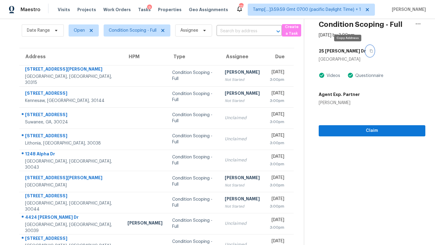
click at [369, 52] on icon "button" at bounding box center [371, 51] width 4 height 4
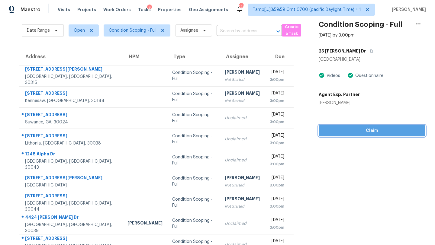
click at [368, 131] on span "Claim" at bounding box center [371, 131] width 97 height 8
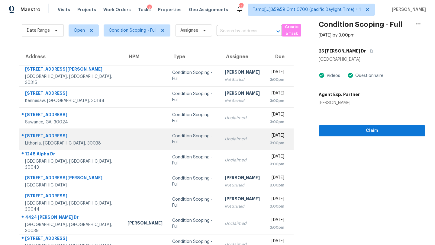
scroll to position [69, 0]
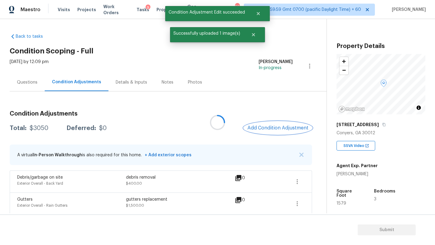
scroll to position [118, 0]
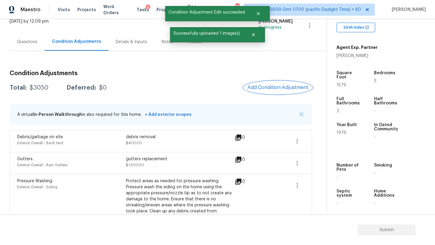
click at [272, 89] on span "Add Condition Adjustment" at bounding box center [277, 87] width 61 height 5
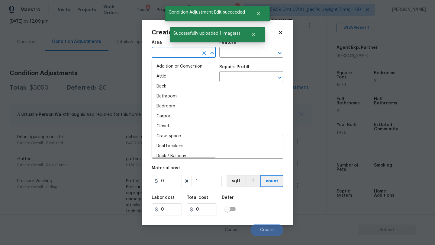
click at [168, 52] on input "text" at bounding box center [175, 52] width 47 height 9
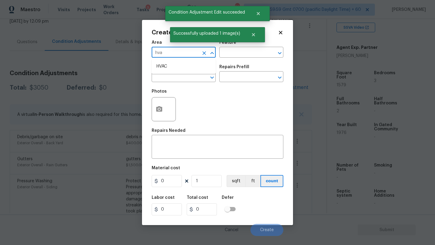
type input "hvac"
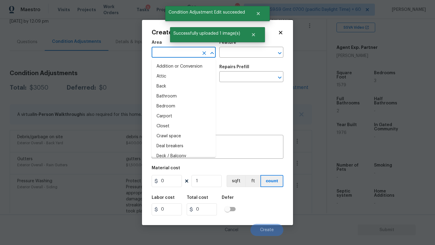
click at [161, 54] on input "text" at bounding box center [175, 52] width 47 height 9
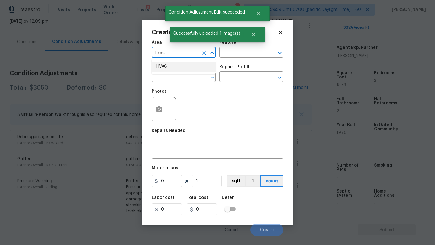
click at [167, 66] on li "HVAC" at bounding box center [184, 67] width 64 height 10
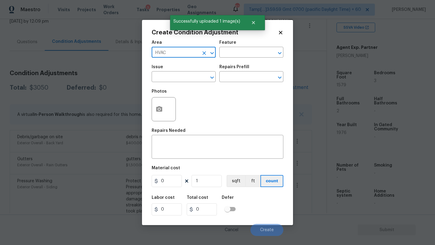
type input "HVAC"
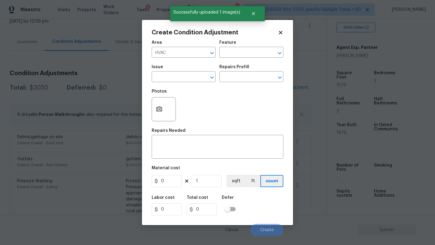
click at [167, 131] on h5 "Repairs Needed" at bounding box center [169, 131] width 34 height 4
click at [167, 162] on div "Area HVAC ​ Feature ​ Issue ​ Repairs Prefill ​ Photos Repairs Needed x ​ Mater…" at bounding box center [218, 136] width 132 height 199
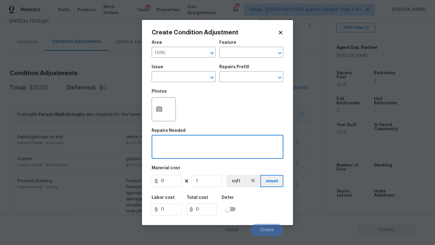
click at [191, 150] on textarea at bounding box center [217, 147] width 124 height 13
type textarea "HVAC repairs"
click at [170, 177] on input "0" at bounding box center [167, 181] width 30 height 12
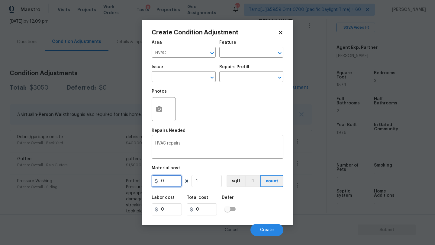
click at [170, 177] on input "0" at bounding box center [167, 181] width 30 height 12
type input "750"
click at [268, 232] on span "Create" at bounding box center [267, 230] width 14 height 5
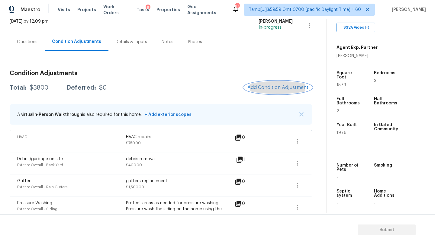
click at [282, 87] on span "Add Condition Adjustment" at bounding box center [277, 87] width 61 height 5
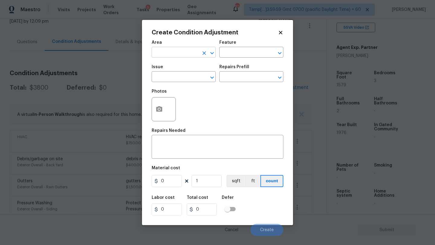
click at [162, 53] on input "text" at bounding box center [175, 52] width 47 height 9
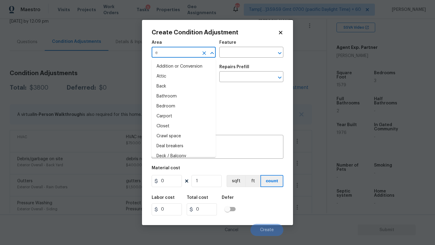
type input "ex"
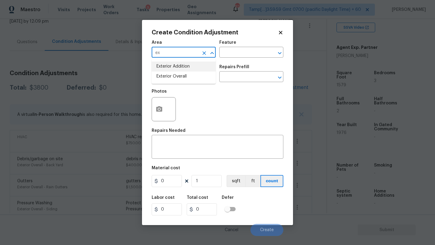
click at [203, 56] on button "Clear" at bounding box center [204, 53] width 8 height 8
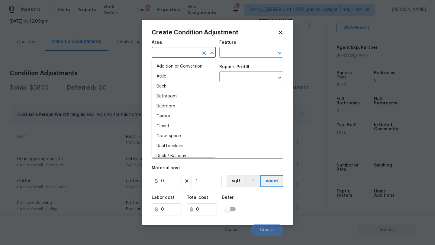
click at [177, 56] on input "text" at bounding box center [175, 52] width 47 height 9
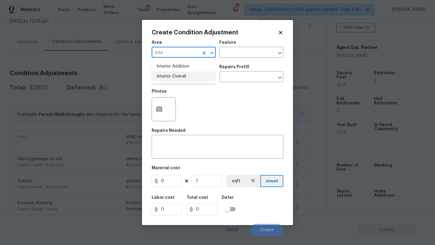
click at [183, 76] on li "Interior Overall" at bounding box center [184, 77] width 64 height 10
type input "Interior Overall"
click at [227, 53] on input "text" at bounding box center [242, 52] width 47 height 9
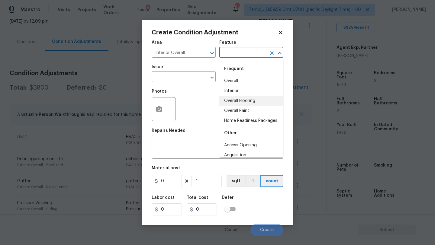
click at [240, 98] on li "Overall Flooring" at bounding box center [251, 101] width 64 height 10
type input "Overall Flooring"
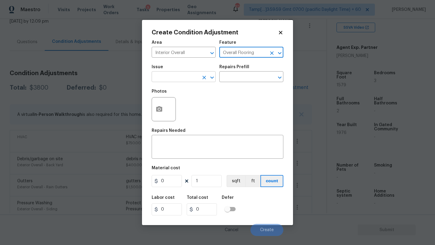
click at [173, 79] on input "text" at bounding box center [175, 77] width 47 height 9
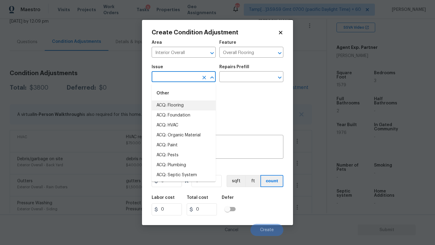
click at [173, 104] on li "ACQ: Flooring" at bounding box center [184, 106] width 64 height 10
type input "ACQ: Flooring"
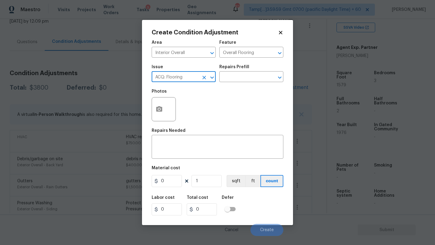
click at [232, 83] on div "Issue ACQ: Flooring ​ Repairs Prefill ​" at bounding box center [218, 73] width 132 height 24
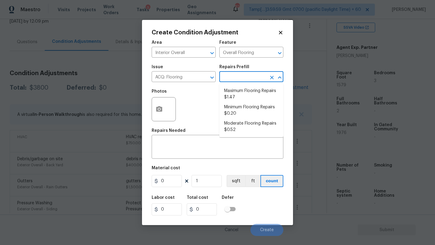
click at [237, 78] on input "text" at bounding box center [242, 77] width 47 height 9
click at [241, 127] on li "Moderate Flooring Repairs $0.52" at bounding box center [251, 127] width 64 height 16
type input "Acquisition"
type textarea "Acquisition Scope: Moderate flooring repairs"
type input "0.52"
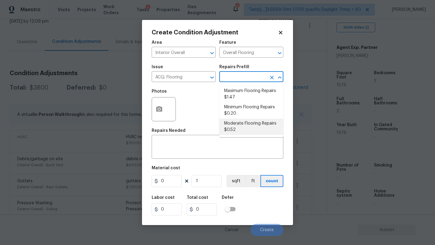
type input "0.52"
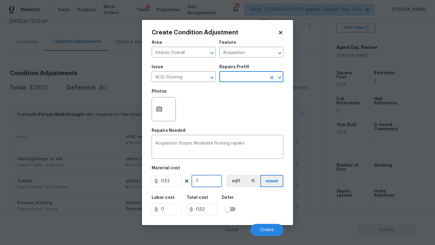
click at [211, 183] on input "1" at bounding box center [206, 181] width 30 height 12
type input "15"
type input "7.8"
type input "157"
type input "81.64"
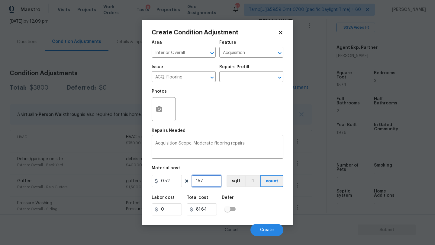
type input "1579"
type input "821.08"
type input "1579"
click at [160, 114] on button "button" at bounding box center [159, 110] width 14 height 24
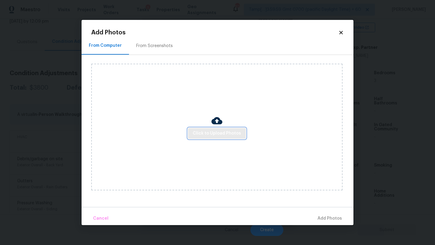
click at [204, 134] on span "Click to Upload Photos" at bounding box center [217, 134] width 48 height 8
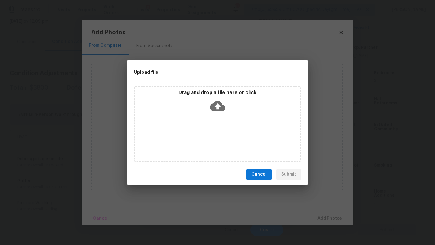
click at [232, 103] on div "Drag and drop a file here or click" at bounding box center [217, 103] width 165 height 26
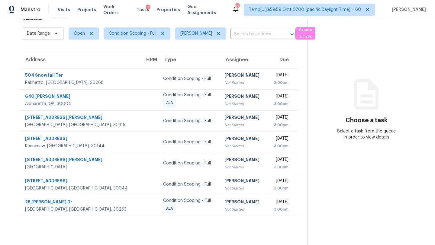
scroll to position [15, 0]
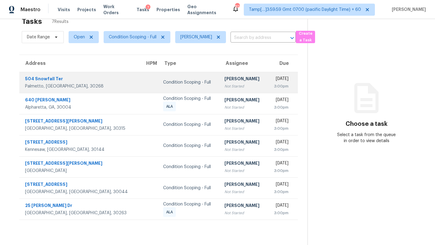
click at [231, 87] on td "[PERSON_NAME] Not Started" at bounding box center [244, 82] width 48 height 21
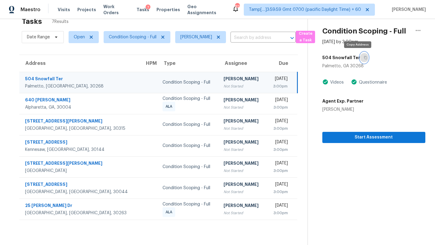
click at [364, 59] on icon "button" at bounding box center [366, 58] width 4 height 4
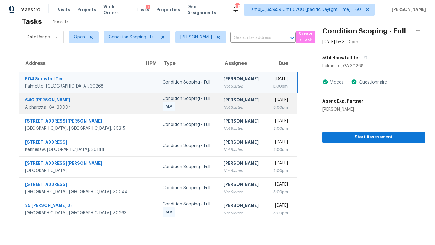
click at [227, 110] on td "[PERSON_NAME] Not Started" at bounding box center [242, 103] width 47 height 21
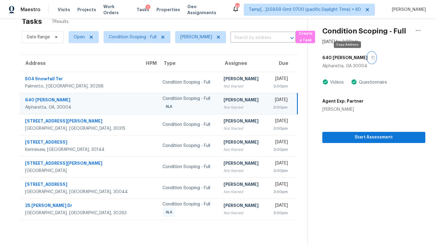
click at [371, 58] on icon "button" at bounding box center [373, 58] width 4 height 4
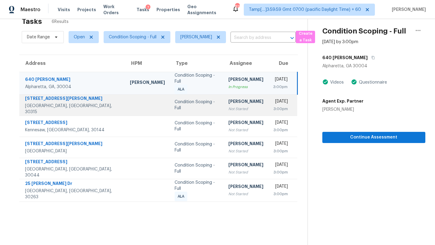
click at [223, 101] on td "[PERSON_NAME] Not Started" at bounding box center [245, 105] width 45 height 21
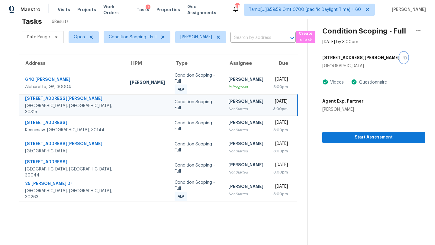
click at [400, 55] on button "button" at bounding box center [404, 57] width 8 height 11
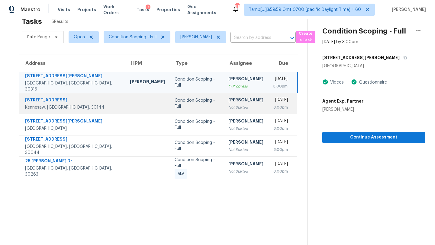
click at [231, 101] on td "[PERSON_NAME] Not Started" at bounding box center [245, 103] width 45 height 21
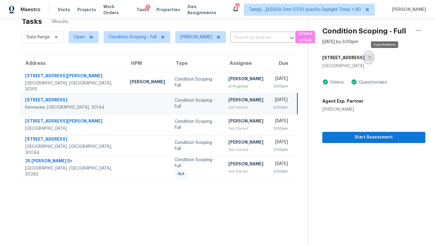
click at [372, 57] on icon "button" at bounding box center [370, 58] width 4 height 4
click at [372, 58] on icon "button" at bounding box center [370, 58] width 4 height 4
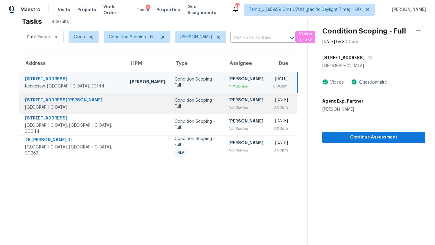
click at [273, 98] on div "[DATE]" at bounding box center [280, 101] width 15 height 8
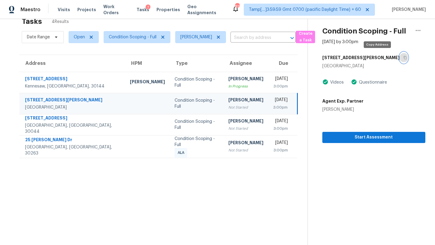
click at [400, 57] on button "button" at bounding box center [404, 57] width 8 height 11
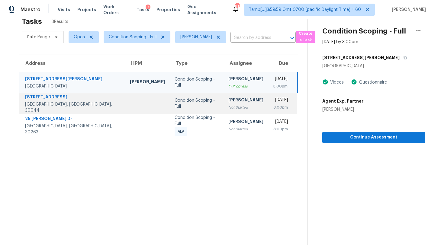
click at [268, 93] on td "[DATE] 3:00pm" at bounding box center [282, 103] width 29 height 21
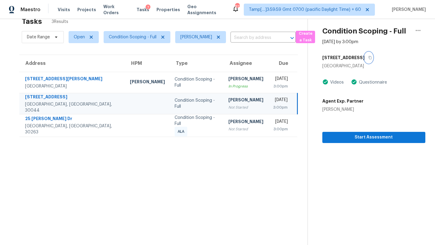
click at [368, 57] on icon "button" at bounding box center [370, 58] width 4 height 4
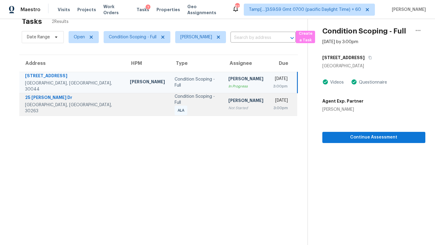
click at [191, 112] on td "Condition Scoping - Full ALA" at bounding box center [197, 104] width 54 height 23
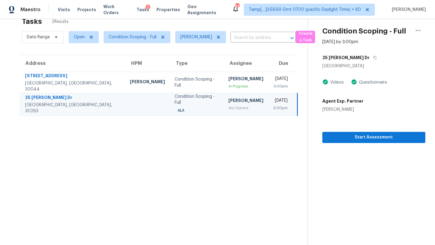
click at [191, 105] on div "Condition Scoping - Full ALA" at bounding box center [197, 105] width 44 height 22
click at [373, 56] on icon "button" at bounding box center [374, 57] width 3 height 3
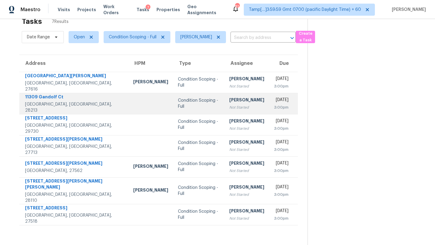
scroll to position [0, 0]
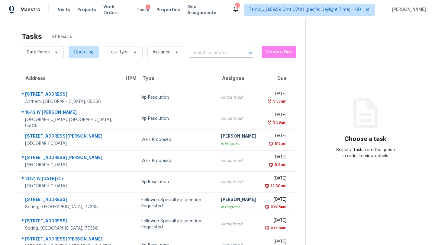
click at [204, 53] on input "text" at bounding box center [213, 52] width 48 height 9
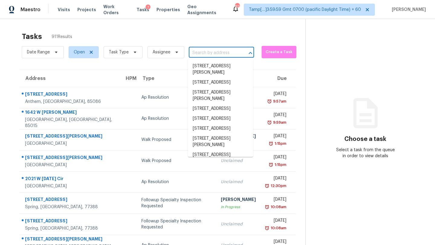
paste input "[STREET_ADDRESS]"
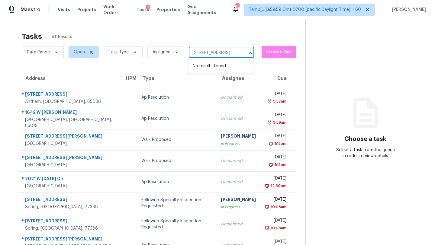
type input "[STREET_ADDRESS]"
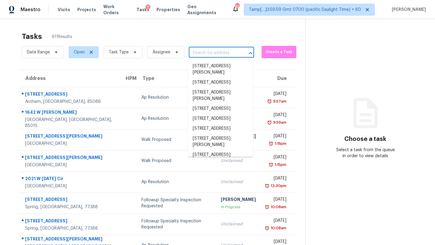
click at [208, 54] on input "text" at bounding box center [213, 52] width 48 height 9
paste input "[STREET_ADDRESS]"
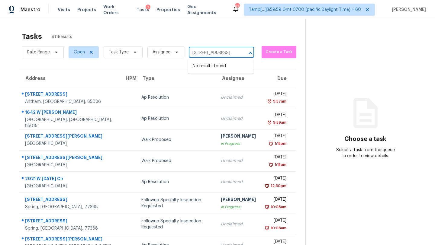
scroll to position [0, 30]
type input "[STREET_ADDRESS]"
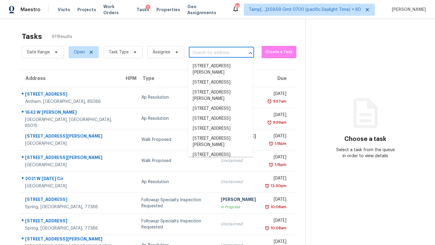
scroll to position [0, 0]
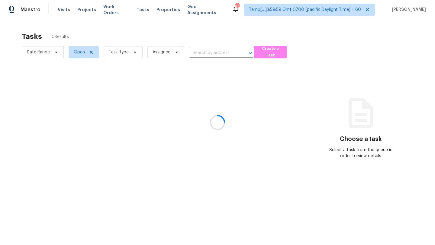
click at [216, 50] on div at bounding box center [217, 122] width 435 height 245
click at [216, 46] on div at bounding box center [217, 122] width 435 height 245
click at [216, 55] on div at bounding box center [217, 122] width 435 height 245
click at [220, 52] on div at bounding box center [217, 122] width 435 height 245
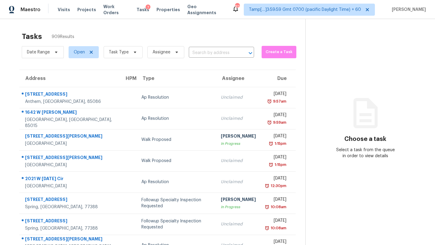
click at [220, 52] on input "text" at bounding box center [213, 52] width 48 height 9
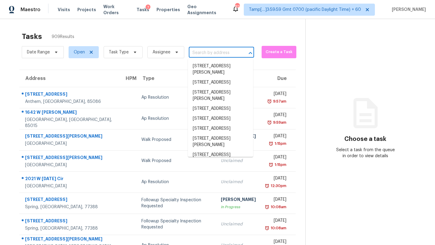
paste input "[STREET_ADDRESS]"
type input "[STREET_ADDRESS]"
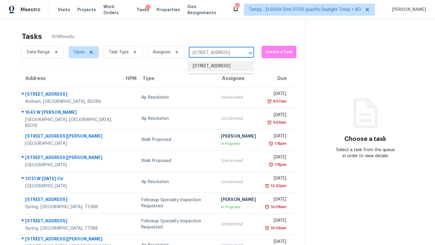
click at [222, 68] on li "[STREET_ADDRESS]" at bounding box center [220, 66] width 65 height 10
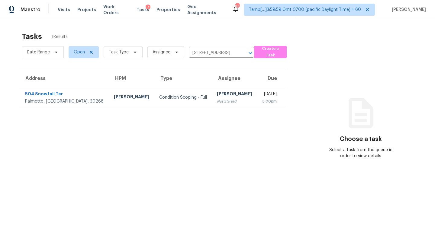
click at [222, 92] on div "[PERSON_NAME]" at bounding box center [234, 95] width 35 height 8
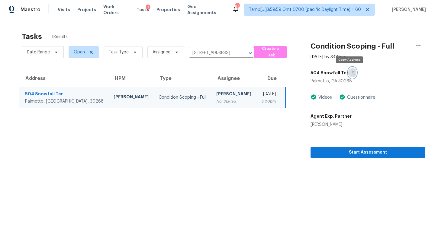
click at [348, 73] on button "button" at bounding box center [352, 72] width 8 height 11
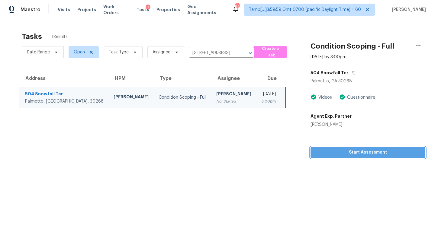
click at [347, 152] on span "Start Assessment" at bounding box center [367, 153] width 105 height 8
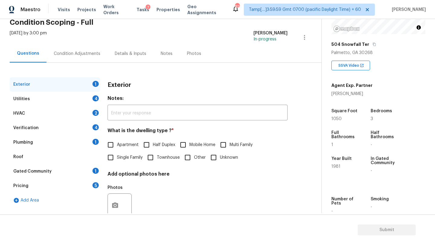
scroll to position [118, 0]
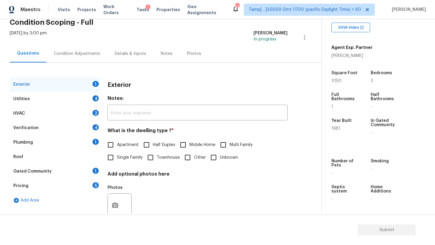
click at [34, 175] on div "Gated Community 1" at bounding box center [55, 171] width 91 height 14
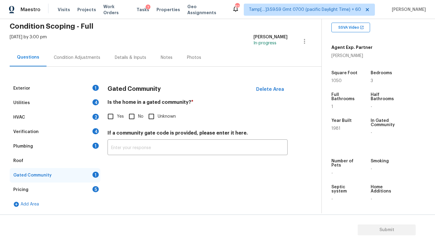
scroll to position [25, 0]
click at [135, 117] on input "No" at bounding box center [131, 116] width 13 height 13
checkbox input "true"
click at [68, 158] on div "Roof" at bounding box center [55, 161] width 91 height 14
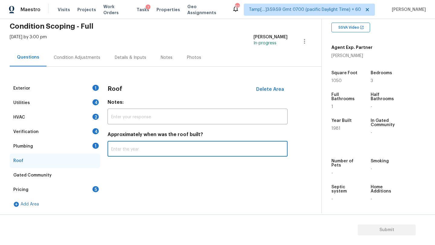
click at [129, 153] on input "text" at bounding box center [198, 150] width 180 height 14
type input "2023"
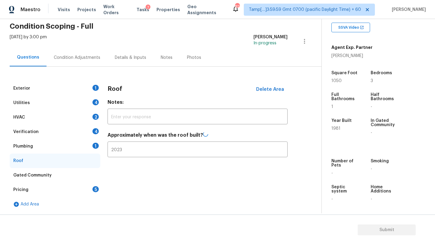
click at [76, 146] on div "Plumbing 1" at bounding box center [55, 146] width 91 height 14
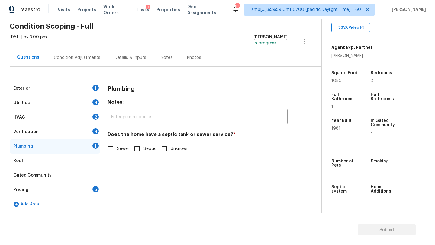
click at [118, 146] on span "Sewer" at bounding box center [123, 149] width 12 height 6
click at [117, 146] on input "Sewer" at bounding box center [110, 149] width 13 height 13
checkbox input "true"
click at [85, 130] on div "Verification 4" at bounding box center [55, 132] width 91 height 14
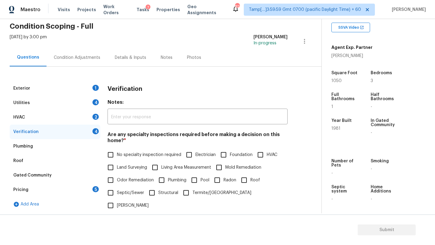
click at [120, 153] on span "No specialty inspection required" at bounding box center [149, 155] width 64 height 6
click at [117, 153] on input "No specialty inspection required" at bounding box center [110, 155] width 13 height 13
checkbox input "true"
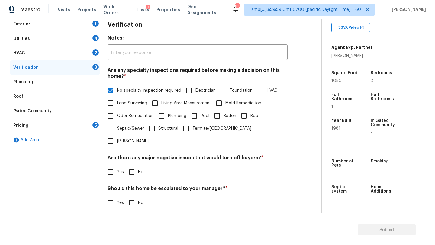
click at [130, 166] on input "No" at bounding box center [131, 172] width 13 height 13
checkbox input "true"
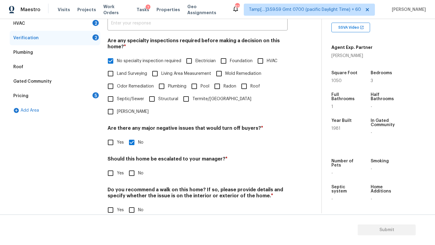
scroll to position [118, 0]
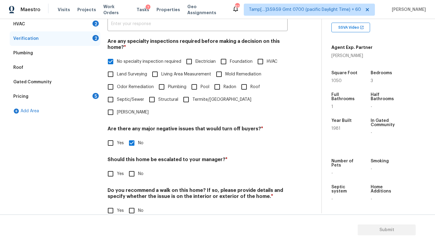
click at [130, 168] on input "No" at bounding box center [131, 174] width 13 height 13
checkbox input "true"
click at [130, 205] on input "No" at bounding box center [131, 211] width 13 height 13
checkbox input "true"
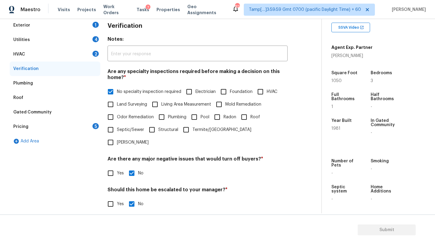
scroll to position [48, 0]
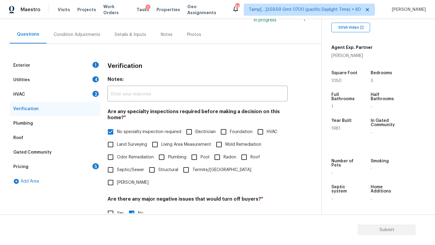
click at [67, 97] on div "HVAC 2" at bounding box center [55, 94] width 91 height 14
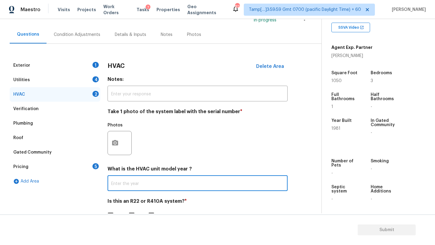
click at [120, 187] on input "text" at bounding box center [198, 184] width 180 height 14
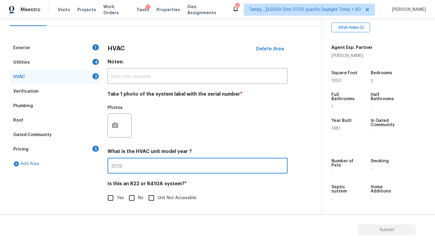
type input "2023"
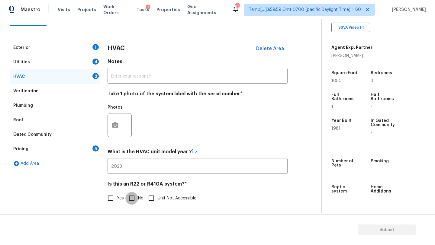
click at [135, 195] on input "No" at bounding box center [131, 198] width 13 height 13
checkbox input "true"
click at [51, 54] on div "Exterior 1" at bounding box center [55, 48] width 91 height 14
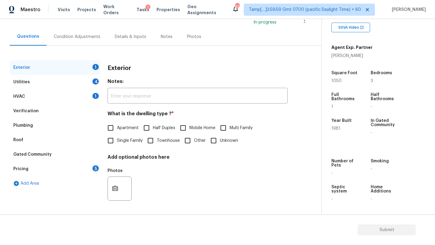
click at [55, 77] on div "Utilities 4" at bounding box center [55, 82] width 91 height 14
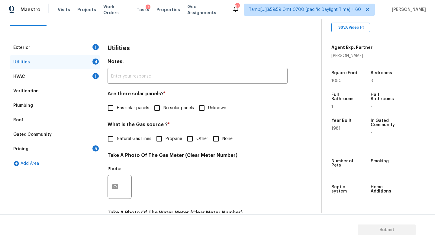
click at [160, 111] on input "No solar panels" at bounding box center [157, 108] width 13 height 13
checkbox input "true"
click at [133, 143] on label "Natural Gas Lines" at bounding box center [127, 139] width 47 height 13
click at [117, 143] on input "Natural Gas Lines" at bounding box center [110, 139] width 13 height 13
checkbox input "true"
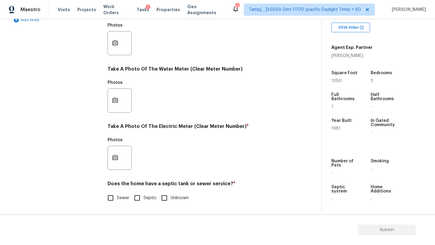
scroll to position [209, 0]
click at [123, 192] on label "Sewer" at bounding box center [116, 198] width 25 height 13
click at [117, 192] on input "Sewer" at bounding box center [110, 198] width 13 height 13
checkbox input "true"
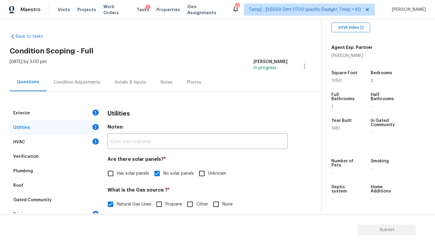
click at [73, 121] on div "Utilities 1" at bounding box center [55, 128] width 91 height 14
click at [79, 107] on div "Exterior 1" at bounding box center [55, 113] width 91 height 14
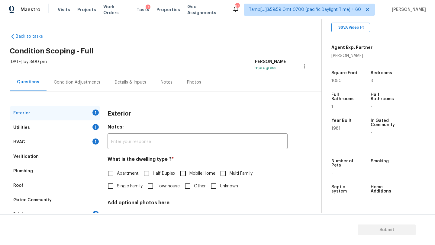
click at [125, 187] on span "Single Family" at bounding box center [130, 186] width 26 height 6
click at [117, 187] on input "Single Family" at bounding box center [110, 186] width 13 height 13
checkbox input "true"
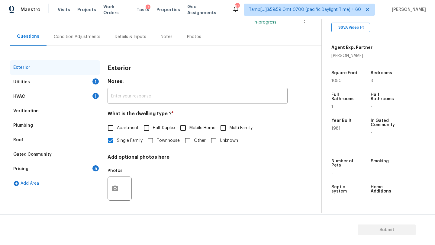
click at [87, 170] on div "Pricing 5" at bounding box center [55, 169] width 91 height 14
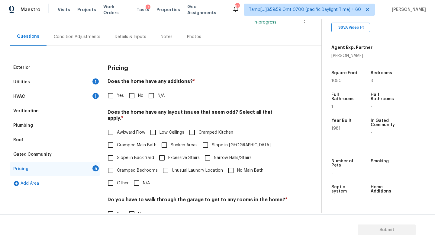
click at [130, 94] on input "No" at bounding box center [131, 95] width 13 height 13
checkbox input "true"
click at [134, 178] on input "N/A" at bounding box center [136, 183] width 13 height 13
checkbox input "true"
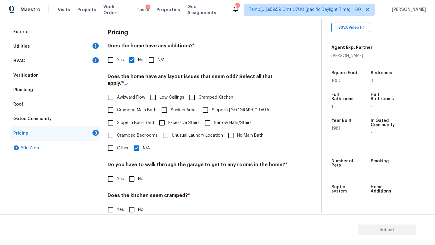
scroll to position [117, 0]
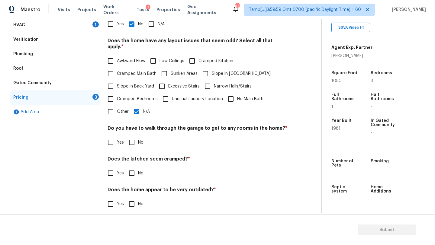
click at [133, 136] on input "No" at bounding box center [131, 142] width 13 height 13
checkbox input "true"
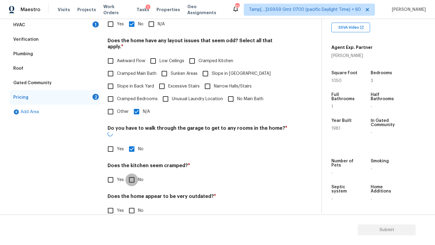
click at [133, 174] on input "No" at bounding box center [131, 180] width 13 height 13
checkbox input "true"
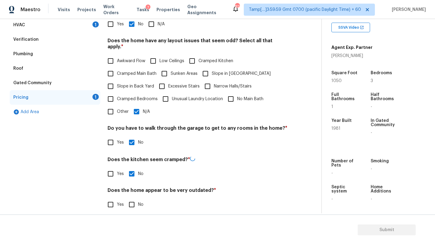
click at [133, 209] on div "Pricing Does the home have any additions? * Yes No N/A Does the home have any l…" at bounding box center [198, 104] width 180 height 230
click at [133, 201] on input "No" at bounding box center [131, 204] width 13 height 13
checkbox input "true"
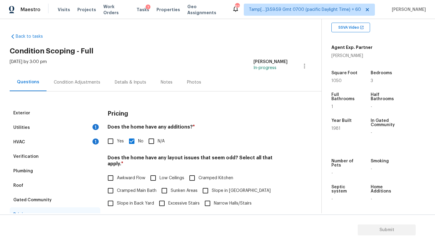
click at [74, 78] on div "Condition Adjustments" at bounding box center [77, 82] width 61 height 18
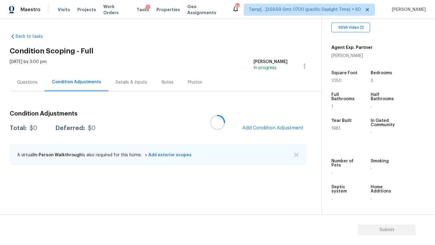
click at [258, 124] on div at bounding box center [217, 122] width 435 height 245
click at [258, 126] on span "Add Condition Adjustment" at bounding box center [272, 127] width 61 height 5
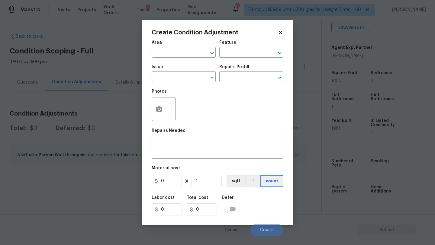
click at [190, 46] on div "Area" at bounding box center [184, 44] width 64 height 8
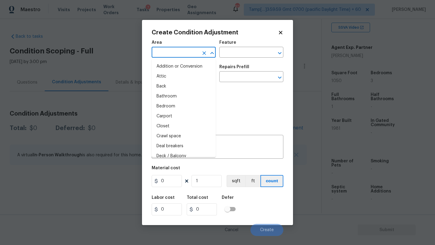
click at [190, 56] on input "text" at bounding box center [175, 52] width 47 height 9
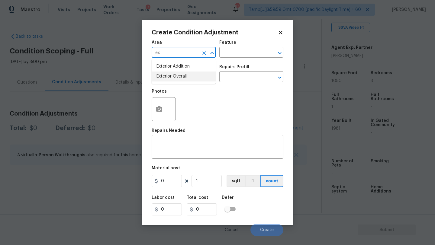
click at [192, 82] on ul "Exterior Addition Exterior Overall" at bounding box center [184, 71] width 64 height 25
click at [195, 79] on li "Exterior Overall" at bounding box center [184, 77] width 64 height 10
type input "Exterior Overall"
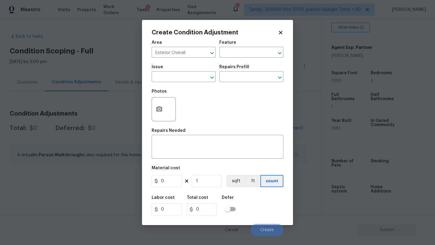
click at [230, 59] on div "Area Exterior Overall ​ Feature ​" at bounding box center [218, 49] width 132 height 24
click at [233, 55] on input "text" at bounding box center [242, 52] width 47 height 9
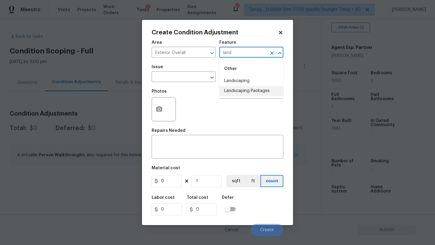
click at [233, 91] on li "Landscaping Packages" at bounding box center [251, 91] width 64 height 10
type input "Landscaping Packages"
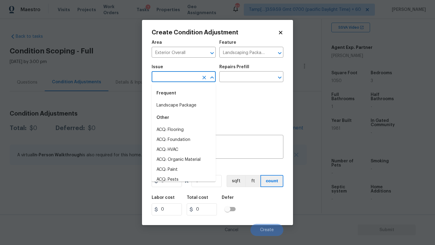
click at [189, 77] on input "text" at bounding box center [175, 77] width 47 height 9
click at [188, 110] on li "Landscape Package" at bounding box center [184, 106] width 64 height 10
type input "Landscape Package"
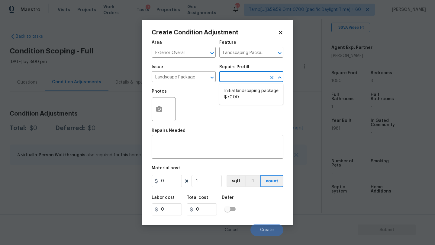
click at [252, 75] on input "text" at bounding box center [242, 77] width 47 height 9
click at [252, 92] on li "Initial landscaping package $70.00" at bounding box center [251, 94] width 64 height 16
type input "Home Readiness Packages"
type textarea "Mowing of grass up to 6" in height. Mow, edge along driveways & sidewalks, trim…"
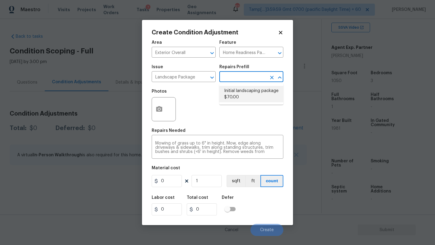
type input "70"
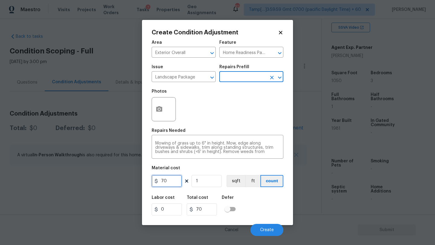
click at [175, 177] on input "70" at bounding box center [167, 181] width 30 height 12
click at [163, 181] on input "70" at bounding box center [167, 181] width 30 height 12
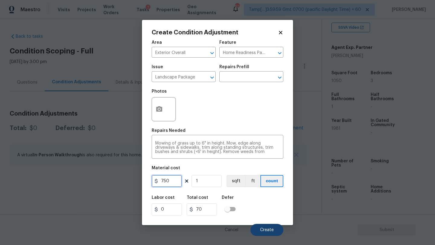
type input "750"
click at [265, 229] on span "Create" at bounding box center [267, 230] width 14 height 5
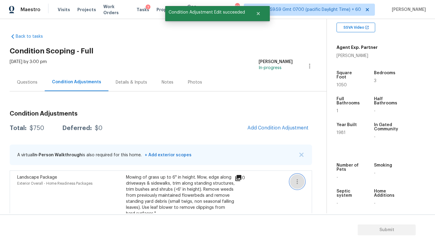
click at [299, 176] on button "button" at bounding box center [297, 182] width 14 height 14
click at [322, 176] on link "Edit" at bounding box center [331, 180] width 51 height 9
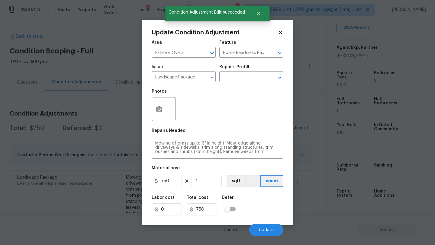
click at [167, 106] on div at bounding box center [164, 109] width 24 height 24
click at [159, 116] on button "button" at bounding box center [159, 110] width 14 height 24
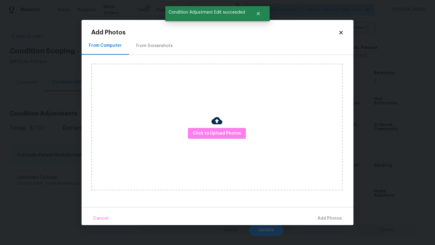
click at [172, 47] on div "From Screenshots" at bounding box center [154, 46] width 51 height 18
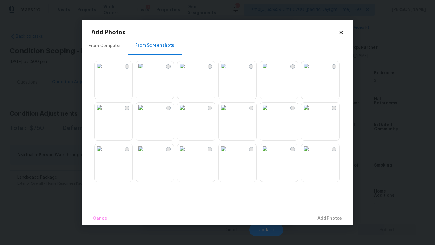
click at [104, 112] on img at bounding box center [100, 108] width 10 height 10
click at [187, 71] on img at bounding box center [182, 66] width 10 height 10
click at [311, 154] on img at bounding box center [306, 149] width 10 height 10
click at [187, 71] on img at bounding box center [182, 66] width 10 height 10
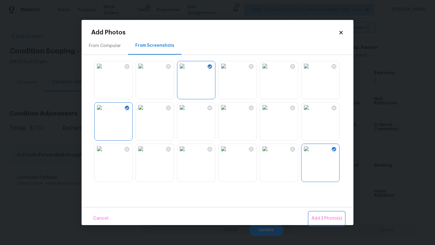
click at [323, 216] on span "Add 3 Photo(s)" at bounding box center [326, 219] width 31 height 8
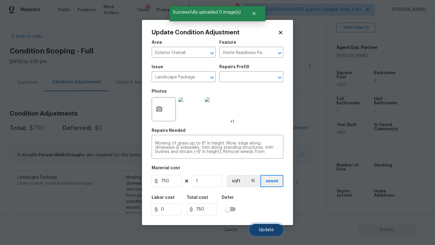
click at [264, 229] on span "Update" at bounding box center [266, 230] width 15 height 5
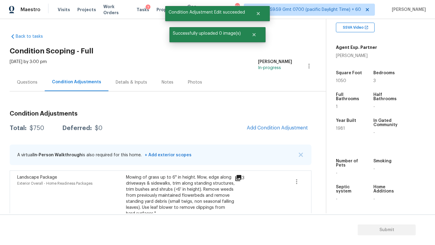
click at [23, 78] on div "Questions" at bounding box center [27, 82] width 35 height 18
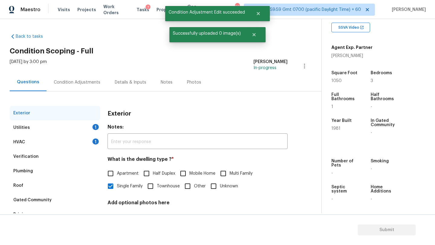
scroll to position [46, 0]
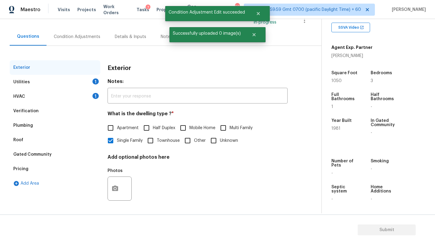
click at [34, 171] on div "Pricing" at bounding box center [55, 169] width 91 height 14
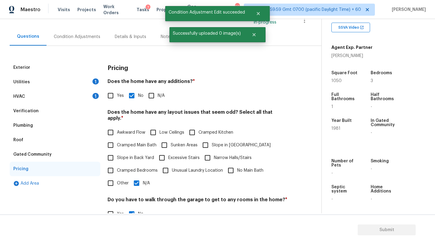
scroll to position [95, 0]
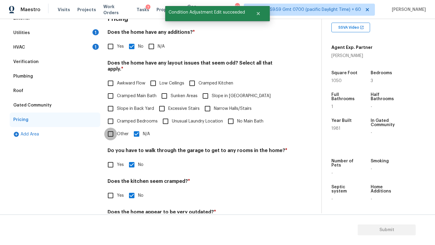
click at [107, 128] on input "Other" at bounding box center [110, 134] width 13 height 13
checkbox input "true"
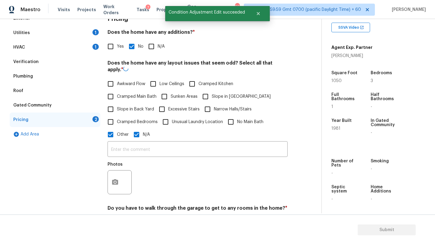
click at [135, 146] on input "text" at bounding box center [198, 150] width 180 height 14
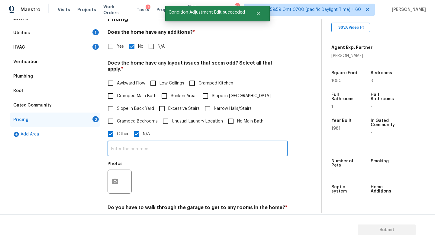
click at [138, 129] on input "N/A" at bounding box center [136, 134] width 13 height 13
checkbox input "false"
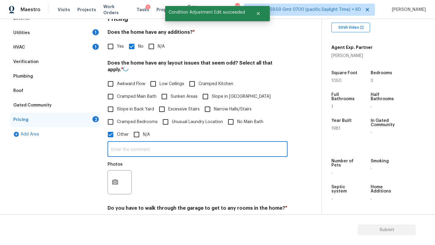
click at [138, 148] on input "text" at bounding box center [198, 150] width 180 height 14
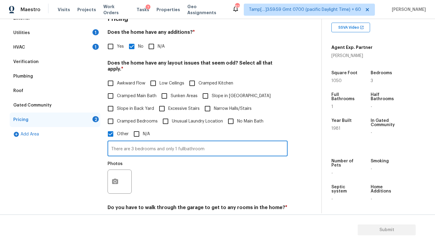
type input "There are 3 bedrooms and only 1 fullbathroom"
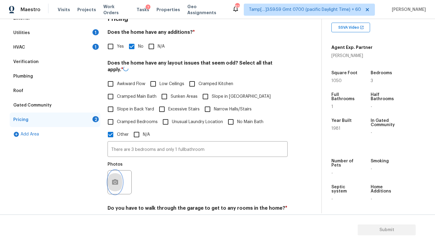
click at [112, 181] on button "button" at bounding box center [115, 183] width 14 height 24
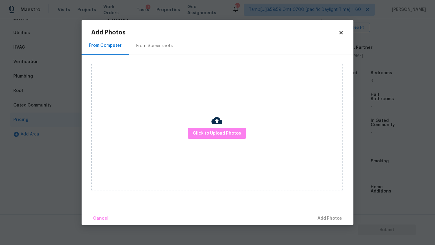
click at [138, 44] on div "From Screenshots" at bounding box center [154, 46] width 37 height 6
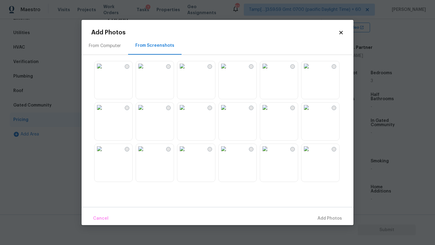
click at [187, 71] on img at bounding box center [182, 66] width 10 height 10
click at [321, 213] on button "Add 1 Photo(s)" at bounding box center [327, 218] width 35 height 13
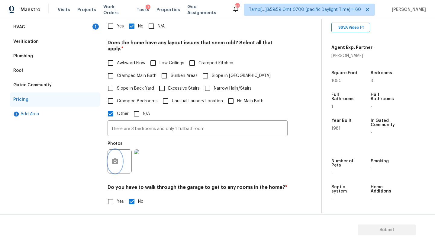
scroll to position [0, 0]
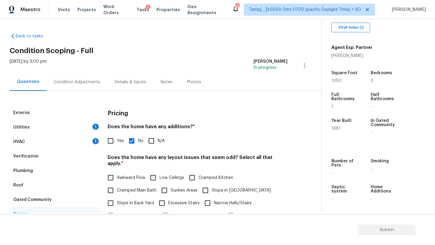
click at [30, 167] on div "Plumbing" at bounding box center [55, 171] width 91 height 14
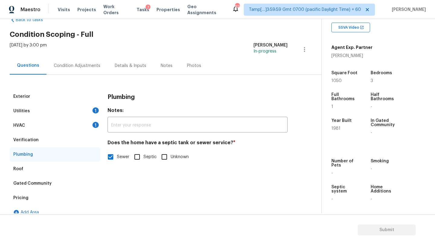
scroll to position [25, 0]
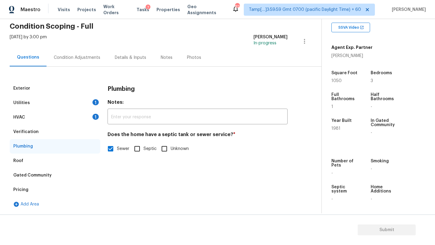
click at [41, 134] on div "Verification" at bounding box center [55, 132] width 91 height 14
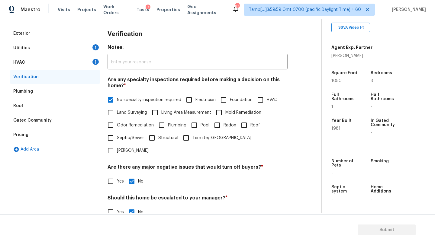
scroll to position [4, 0]
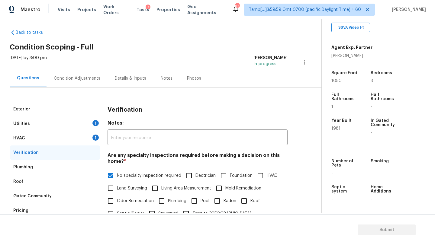
click at [64, 82] on div "Condition Adjustments" at bounding box center [77, 78] width 61 height 18
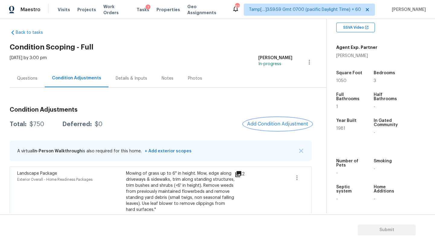
click at [273, 122] on span "Add Condition Adjustment" at bounding box center [277, 123] width 61 height 5
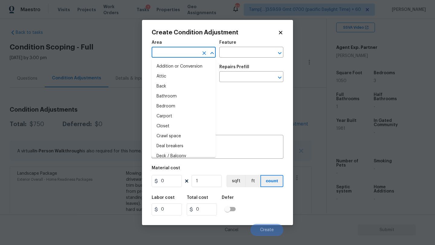
click at [171, 54] on input "text" at bounding box center [175, 52] width 47 height 9
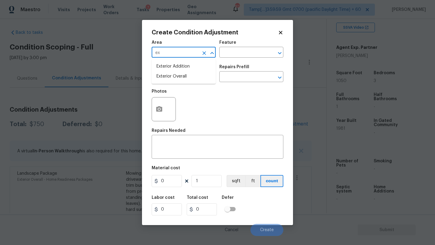
click at [176, 77] on li "Exterior Overall" at bounding box center [184, 77] width 64 height 10
type input "Exterior Overall"
click at [248, 53] on input "text" at bounding box center [242, 52] width 47 height 9
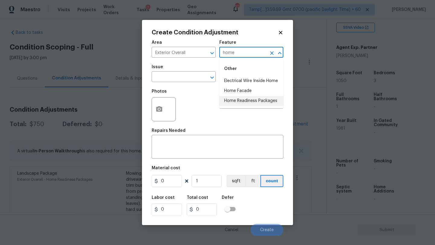
click at [239, 105] on li "Home Readiness Packages" at bounding box center [251, 101] width 64 height 10
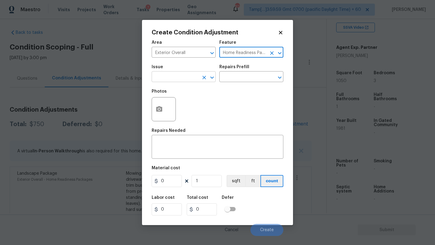
type input "Home Readiness Packages"
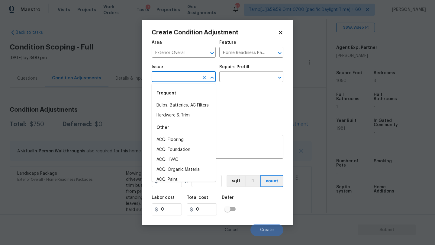
click at [195, 79] on input "text" at bounding box center [175, 77] width 47 height 9
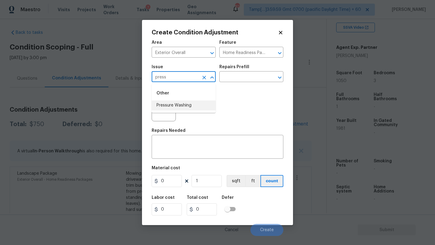
click at [195, 106] on li "Pressure Washing" at bounding box center [184, 106] width 64 height 10
type input "Pressure Washing"
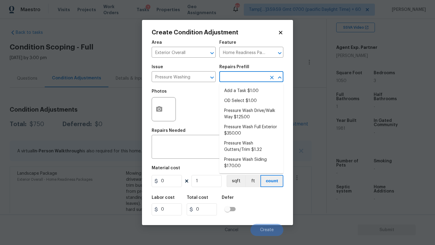
click at [243, 82] on input "text" at bounding box center [242, 77] width 47 height 9
click at [243, 117] on li "Pressure Wash Drive/Walk Way $125.00" at bounding box center [251, 114] width 64 height 16
type input "Siding"
type textarea "Pressure wash the driveways/walkways as directed by the PM. Ensure that all deb…"
type input "125"
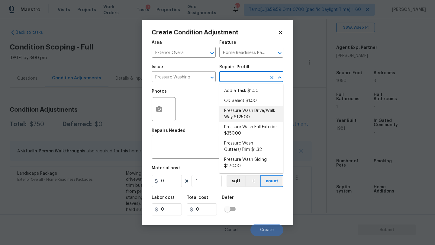
type input "125"
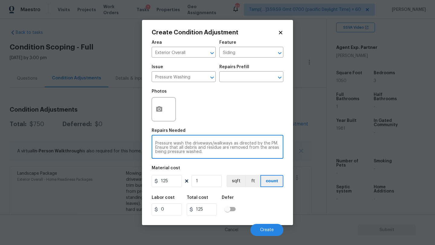
drag, startPoint x: 236, startPoint y: 143, endPoint x: 239, endPoint y: 155, distance: 12.5
click at [239, 156] on div "Pressure wash the driveways/walkways as directed by the PM. Ensure that all deb…" at bounding box center [218, 148] width 132 height 22
drag, startPoint x: 236, startPoint y: 141, endPoint x: 247, endPoint y: 167, distance: 28.4
click at [247, 168] on div "Area Exterior Overall ​ Feature Siding ​ Issue Pressure Washing ​ Repairs Prefi…" at bounding box center [218, 136] width 132 height 199
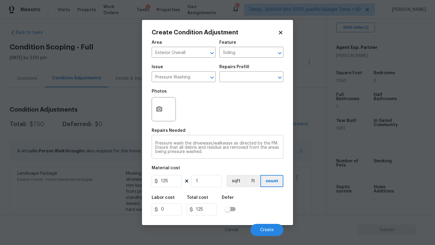
click at [235, 141] on div "Pressure wash the driveways/walkways as directed by the PM. Ensure that all deb…" at bounding box center [218, 148] width 132 height 22
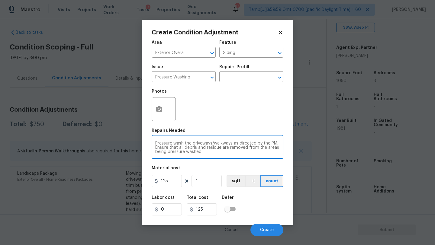
click at [236, 143] on textarea "Pressure wash the driveways/walkways as directed by the PM. Ensure that all deb…" at bounding box center [217, 147] width 124 height 13
drag, startPoint x: 235, startPoint y: 143, endPoint x: 250, endPoint y: 159, distance: 21.8
click at [250, 160] on div "Area Exterior Overall ​ Feature Siding ​ Issue Pressure Washing ​ Repairs Prefi…" at bounding box center [218, 136] width 132 height 199
type textarea "Pressure wash the driveways/walkways and sidings"
click at [173, 182] on input "125" at bounding box center [167, 181] width 30 height 12
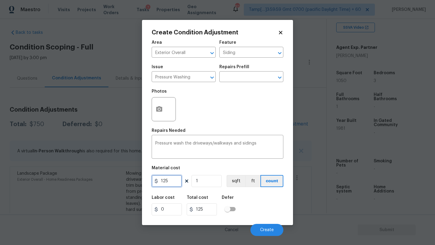
click at [173, 182] on input "125" at bounding box center [167, 181] width 30 height 12
type input "400"
click at [263, 228] on span "Create" at bounding box center [267, 230] width 14 height 5
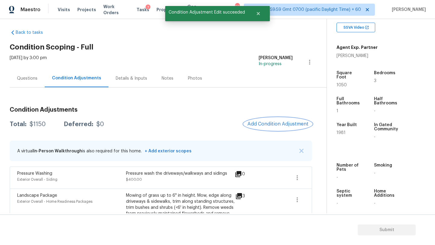
click at [269, 126] on span "Add Condition Adjustment" at bounding box center [277, 123] width 61 height 5
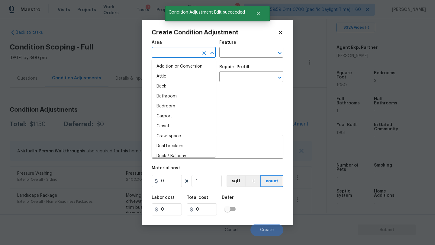
click at [178, 48] on input "text" at bounding box center [175, 52] width 47 height 9
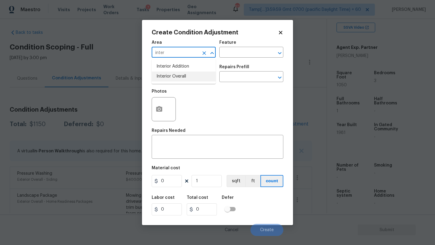
click at [178, 79] on li "Interior Overall" at bounding box center [184, 77] width 64 height 10
type input "Interior Overall"
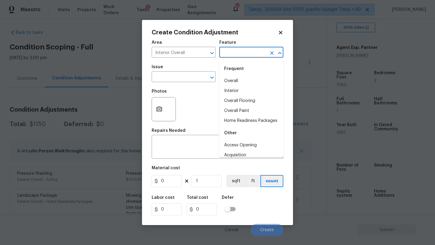
click at [236, 50] on input "text" at bounding box center [242, 52] width 47 height 9
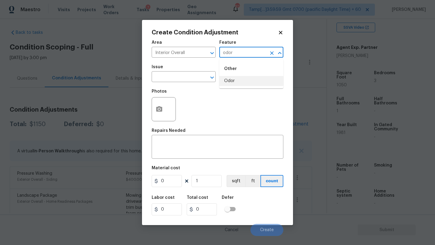
click at [235, 86] on ul "Other Odor" at bounding box center [251, 73] width 64 height 29
click at [237, 84] on li "Odor" at bounding box center [251, 81] width 64 height 10
type input "Odor"
click at [197, 84] on span "Issue ​" at bounding box center [184, 73] width 64 height 24
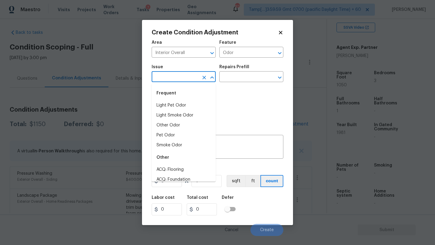
click at [197, 73] on input "text" at bounding box center [175, 77] width 47 height 9
click at [178, 139] on li "Pet Odor" at bounding box center [184, 135] width 64 height 10
type input "Pet Odor"
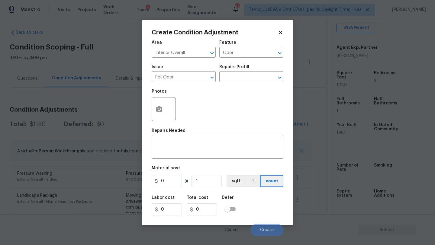
click at [178, 139] on div "x ​" at bounding box center [218, 148] width 132 height 22
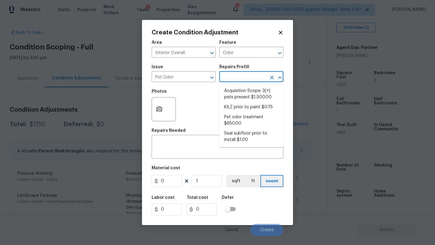
click at [259, 73] on input "text" at bounding box center [242, 77] width 47 height 9
click at [207, 78] on icon "Clear" at bounding box center [204, 78] width 6 height 6
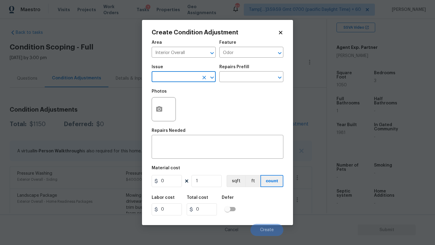
click at [194, 78] on input "text" at bounding box center [175, 77] width 47 height 9
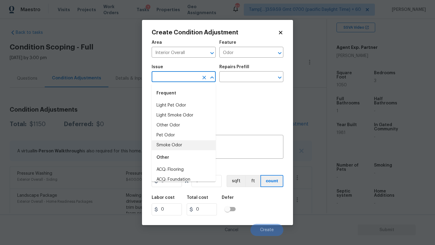
click at [166, 146] on li "Smoke Odor" at bounding box center [184, 145] width 64 height 10
type input "Smoke Odor"
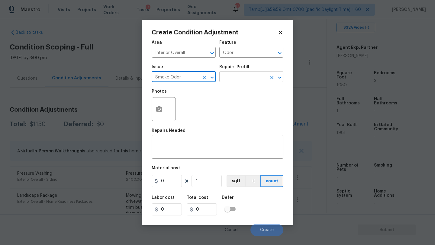
click at [248, 79] on input "text" at bounding box center [242, 77] width 47 height 9
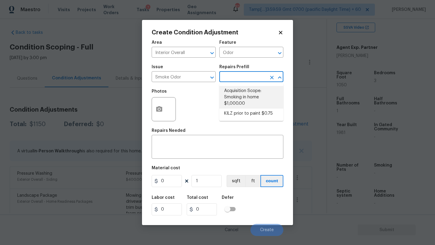
click at [247, 101] on li "Acquisition Scope: Smoking in home $1,000.00" at bounding box center [251, 97] width 64 height 23
type textarea "Acquisition Scope: Smoking in home"
type input "1000"
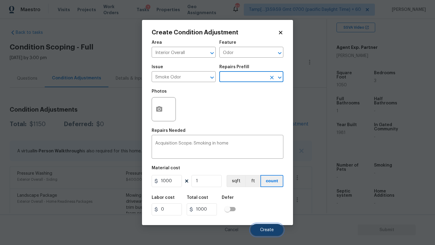
click at [270, 228] on button "Create" at bounding box center [266, 230] width 33 height 12
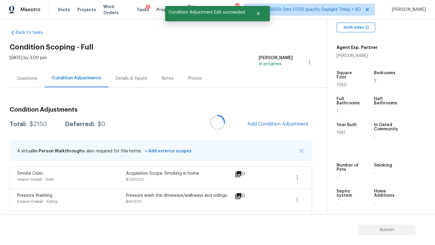
click at [273, 125] on div at bounding box center [217, 122] width 435 height 245
click at [273, 125] on span "Add Condition Adjustment" at bounding box center [277, 123] width 61 height 5
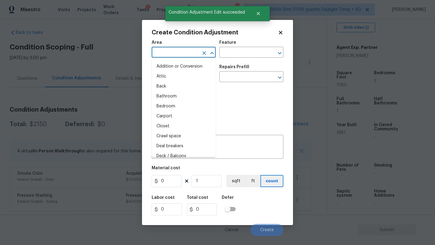
click at [170, 54] on input "text" at bounding box center [175, 52] width 47 height 9
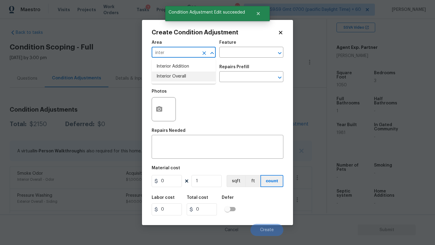
click at [175, 79] on li "Interior Overall" at bounding box center [184, 77] width 64 height 10
type input "Interior Overall"
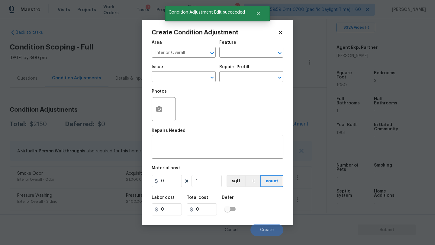
click at [246, 46] on div "Feature" at bounding box center [251, 44] width 64 height 8
click at [246, 51] on input "text" at bounding box center [242, 52] width 47 height 9
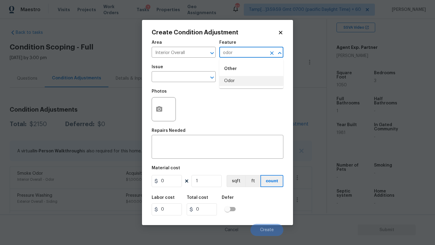
drag, startPoint x: 247, startPoint y: 80, endPoint x: 225, endPoint y: 80, distance: 21.7
click at [247, 80] on li "Odor" at bounding box center [251, 81] width 64 height 10
type input "Odor"
click at [149, 80] on div "Create Condition Adjustment Area Interior Overall ​ Feature Odor ​ Issue ​ Repa…" at bounding box center [217, 122] width 151 height 205
click at [158, 80] on input "text" at bounding box center [175, 77] width 47 height 9
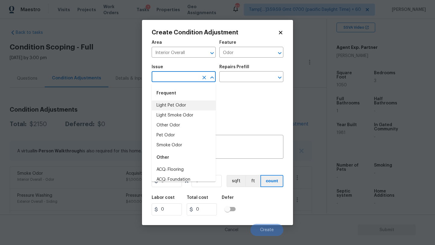
click at [166, 105] on li "Light Pet Odor" at bounding box center [184, 106] width 64 height 10
type input "Light Pet Odor"
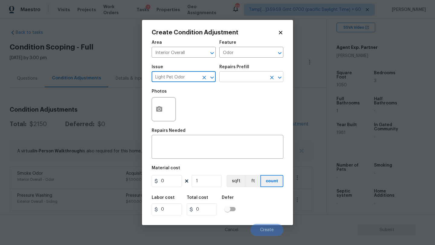
click at [231, 79] on input "text" at bounding box center [242, 77] width 47 height 9
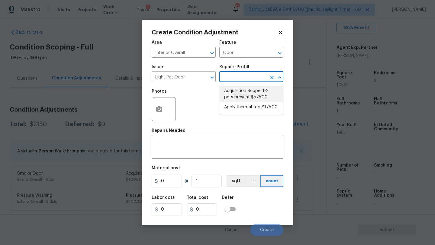
click at [244, 93] on li "Acquisition Scope: 1-2 pets present $575.00" at bounding box center [251, 94] width 64 height 16
type textarea "Acquisition Scope: 1-2 pets present"
type input "575"
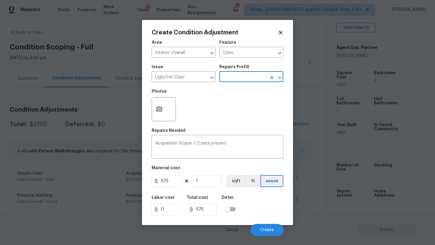
click at [267, 236] on body "Maestro Visits Projects Work Orders Tasks 7 Properties Geo Assignments 822 Tamp…" at bounding box center [217, 122] width 435 height 245
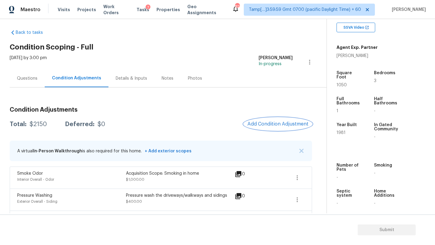
click at [271, 127] on button "Add Condition Adjustment" at bounding box center [278, 124] width 68 height 13
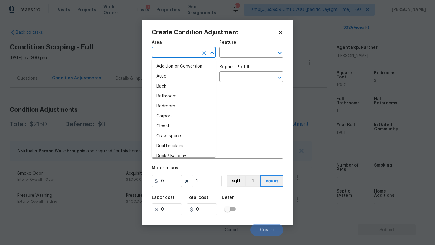
click at [159, 51] on input "text" at bounding box center [175, 52] width 47 height 9
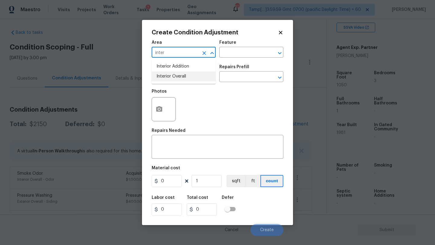
click at [165, 80] on li "Interior Overall" at bounding box center [184, 77] width 64 height 10
type input "Interior Overall"
click at [250, 47] on div "Feature" at bounding box center [251, 44] width 64 height 8
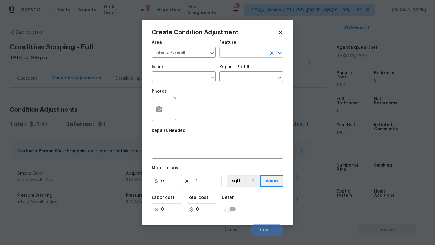
click at [250, 53] on input "text" at bounding box center [242, 52] width 47 height 9
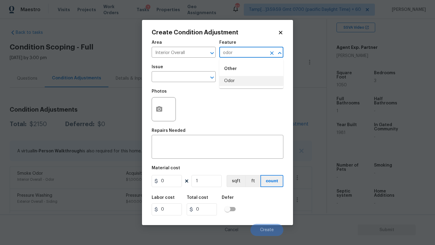
click at [246, 82] on li "Odor" at bounding box center [251, 81] width 64 height 10
type input "Odor"
click at [174, 82] on input "text" at bounding box center [175, 77] width 47 height 9
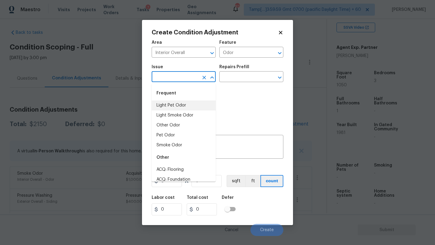
drag, startPoint x: 174, startPoint y: 108, endPoint x: 200, endPoint y: 94, distance: 29.0
click at [174, 108] on li "Light Pet Odor" at bounding box center [184, 106] width 64 height 10
type input "Light Pet Odor"
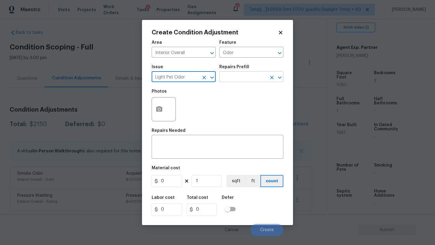
click at [241, 78] on input "text" at bounding box center [242, 77] width 47 height 9
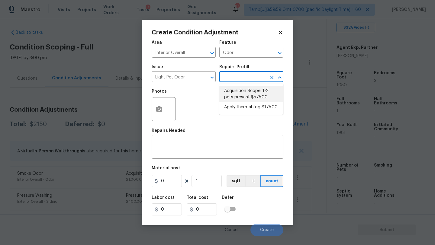
click at [241, 89] on li "Acquisition Scope: 1-2 pets present $575.00" at bounding box center [251, 94] width 64 height 16
type textarea "Acquisition Scope: 1-2 pets present"
type input "575"
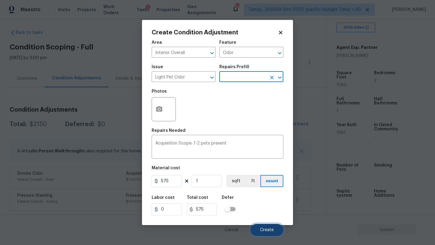
click at [260, 229] on button "Create" at bounding box center [266, 230] width 33 height 12
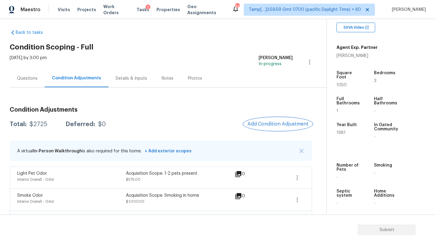
click at [276, 125] on span "Add Condition Adjustment" at bounding box center [277, 123] width 61 height 5
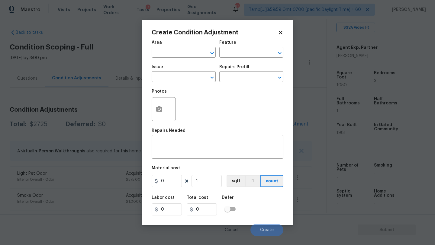
click at [164, 40] on div "Area" at bounding box center [184, 44] width 64 height 8
click at [164, 43] on div "Area" at bounding box center [184, 44] width 64 height 8
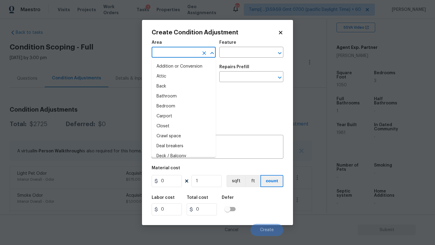
click at [164, 54] on input "text" at bounding box center [175, 52] width 47 height 9
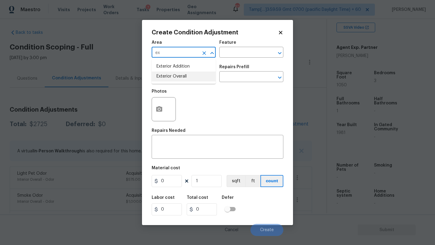
click at [172, 82] on ul "Exterior Addition Exterior Overall" at bounding box center [184, 71] width 64 height 25
click at [178, 79] on li "Exterior Overall" at bounding box center [184, 77] width 64 height 10
type input "Exterior Overall"
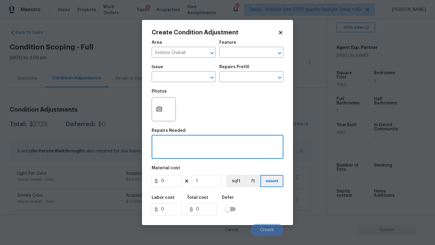
click at [178, 150] on textarea at bounding box center [217, 147] width 124 height 13
type textarea "debris removal"
click at [170, 180] on input "0" at bounding box center [167, 181] width 30 height 12
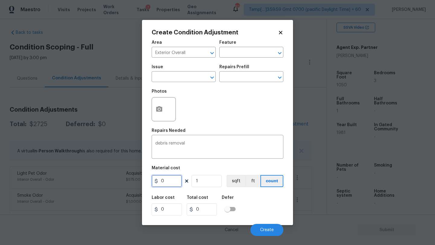
click at [170, 180] on input "0" at bounding box center [167, 181] width 30 height 12
type input "400"
click at [265, 230] on span "Create" at bounding box center [267, 230] width 14 height 5
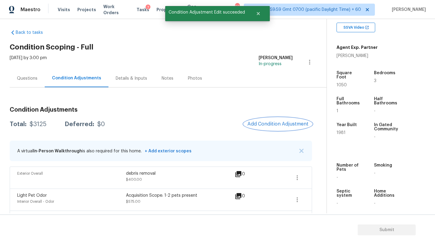
click at [275, 126] on span "Add Condition Adjustment" at bounding box center [277, 123] width 61 height 5
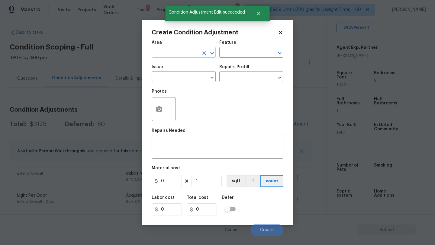
click at [170, 52] on input "text" at bounding box center [175, 52] width 47 height 9
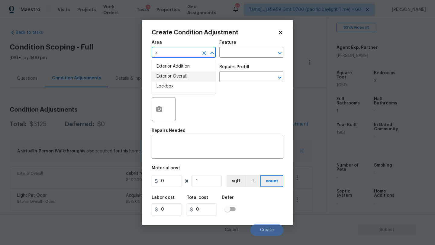
click at [197, 78] on li "Exterior Overall" at bounding box center [184, 77] width 64 height 10
type input "Exterior Overall"
click at [191, 153] on textarea at bounding box center [217, 147] width 124 height 13
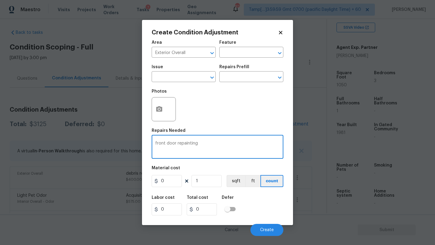
type textarea "front door repainting"
click at [165, 181] on input "0" at bounding box center [167, 181] width 30 height 12
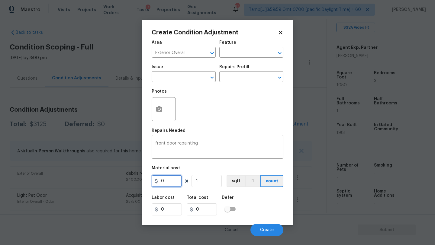
click at [165, 181] on input "0" at bounding box center [167, 181] width 30 height 12
type input "100"
click at [259, 227] on button "Create" at bounding box center [266, 230] width 33 height 12
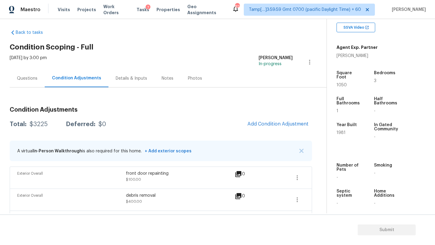
click at [34, 78] on div "Questions" at bounding box center [27, 79] width 21 height 6
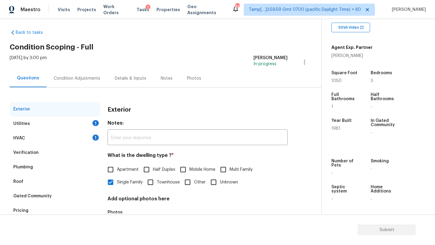
click at [34, 154] on div "Verification" at bounding box center [25, 153] width 25 height 6
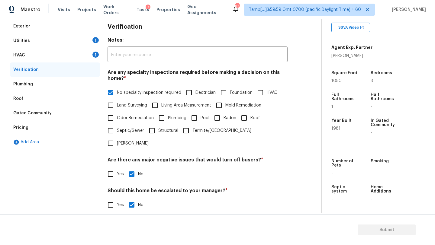
scroll to position [111, 0]
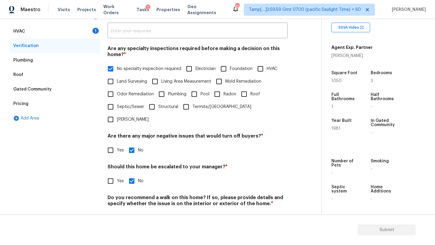
click at [110, 175] on input "Yes" at bounding box center [110, 181] width 13 height 13
checkbox input "true"
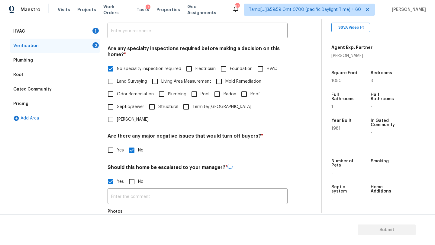
click at [131, 175] on input "No" at bounding box center [131, 181] width 13 height 13
checkbox input "true"
checkbox input "false"
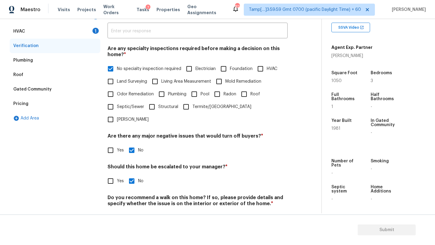
click at [232, 79] on span "Mold Remediation" at bounding box center [243, 82] width 36 height 6
click at [225, 79] on input "Mold Remediation" at bounding box center [219, 81] width 13 height 13
checkbox input "true"
click at [110, 69] on input "No specialty inspection required" at bounding box center [110, 69] width 13 height 13
checkbox input "false"
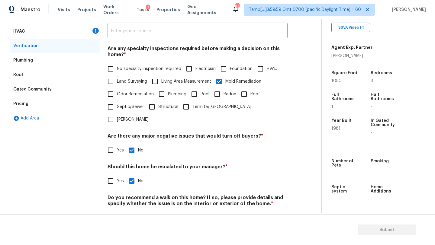
click at [110, 175] on input "Yes" at bounding box center [110, 181] width 13 height 13
checkbox input "true"
checkbox input "false"
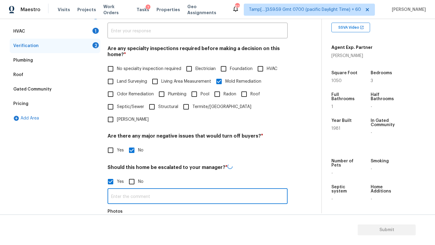
click at [115, 190] on input "text" at bounding box center [198, 197] width 180 height 14
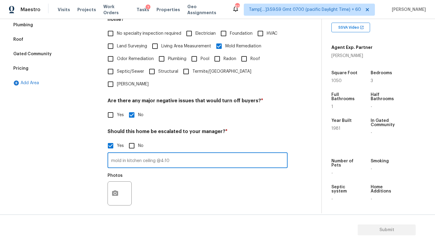
type input "mold in kitchen ceiling @4:10"
click at [109, 182] on button "button" at bounding box center [115, 194] width 14 height 24
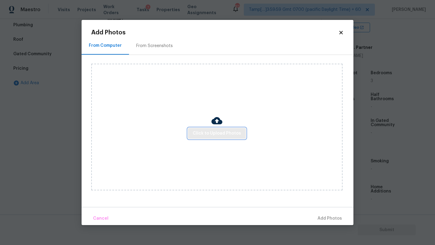
click at [216, 136] on span "Click to Upload Photos" at bounding box center [217, 134] width 48 height 8
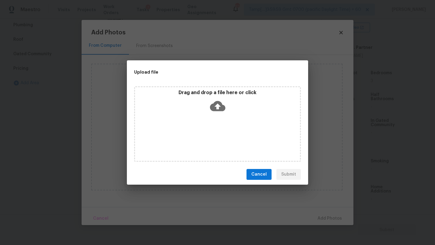
click at [216, 123] on div "Drag and drop a file here or click" at bounding box center [217, 124] width 167 height 76
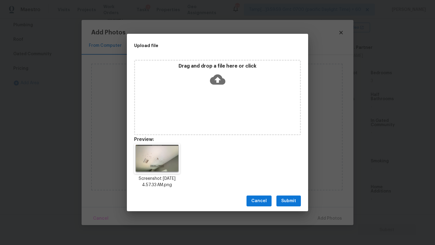
click at [296, 206] on button "Submit" at bounding box center [288, 201] width 24 height 11
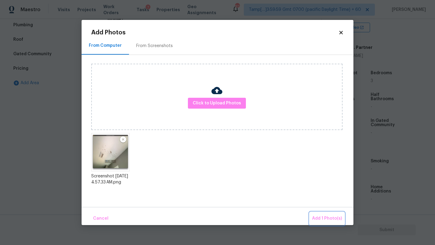
click at [322, 221] on span "Add 1 Photo(s)" at bounding box center [327, 219] width 30 height 8
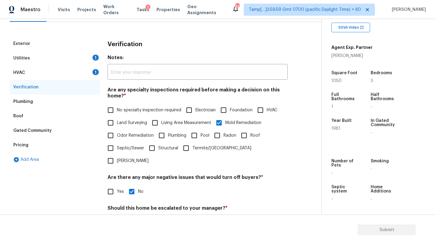
scroll to position [20, 0]
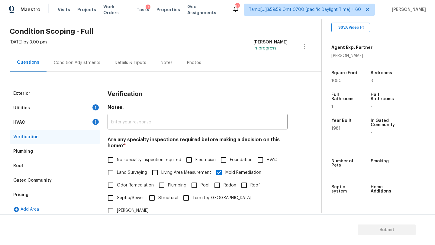
click at [66, 66] on div "Condition Adjustments" at bounding box center [77, 63] width 61 height 18
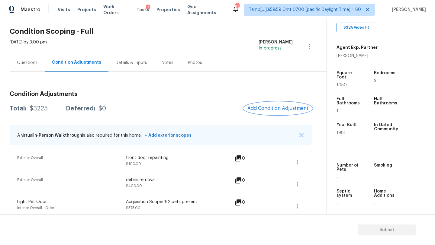
click at [274, 111] on span "Add Condition Adjustment" at bounding box center [277, 108] width 61 height 5
click at [274, 111] on body "Maestro Visits Projects Work Orders Tasks 7 Properties Geo Assignments 822 Tamp…" at bounding box center [217, 122] width 435 height 245
click at [290, 113] on button "Add Condition Adjustment" at bounding box center [278, 108] width 68 height 13
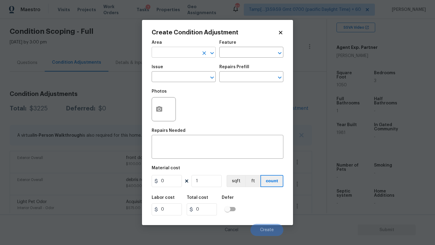
click at [190, 53] on input "text" at bounding box center [175, 52] width 47 height 9
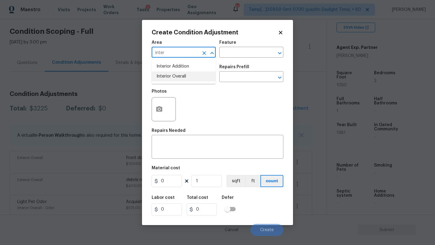
click at [197, 74] on li "Interior Overall" at bounding box center [184, 77] width 64 height 10
type input "Interior Overall"
click at [197, 144] on textarea at bounding box center [217, 147] width 124 height 13
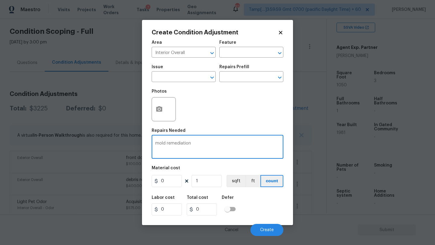
type textarea "mold remediation"
click at [171, 182] on input "0" at bounding box center [167, 181] width 30 height 12
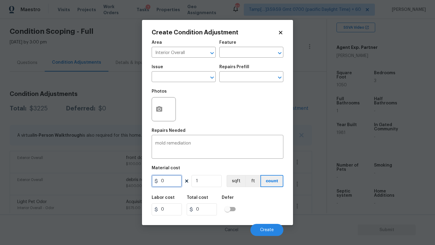
click at [171, 182] on input "0" at bounding box center [167, 181] width 30 height 12
type input "800"
click at [264, 226] on button "Create" at bounding box center [266, 230] width 33 height 12
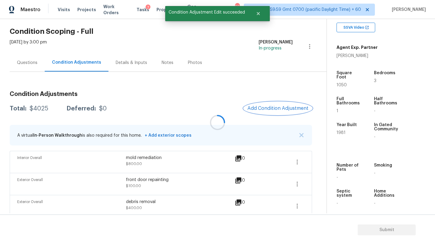
click at [275, 109] on span "Add Condition Adjustment" at bounding box center [277, 108] width 61 height 5
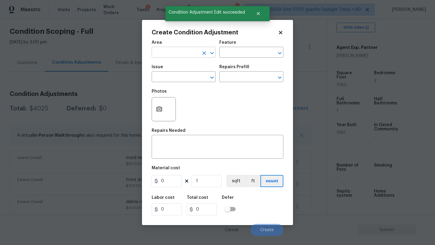
click at [174, 55] on input "text" at bounding box center [175, 52] width 47 height 9
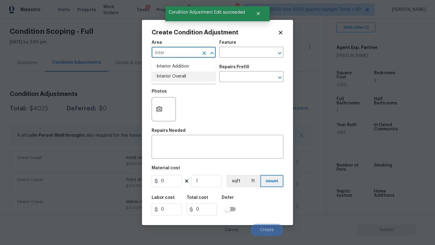
click at [180, 77] on li "Interior Overall" at bounding box center [184, 77] width 64 height 10
type input "Interior Overall"
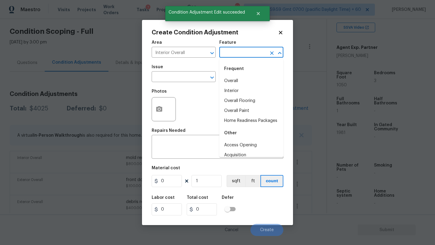
click at [239, 55] on input "text" at bounding box center [242, 52] width 47 height 9
click at [239, 103] on li "Overall Flooring" at bounding box center [251, 101] width 64 height 10
type input "Overall Flooring"
click at [239, 103] on div "Photos" at bounding box center [218, 105] width 132 height 39
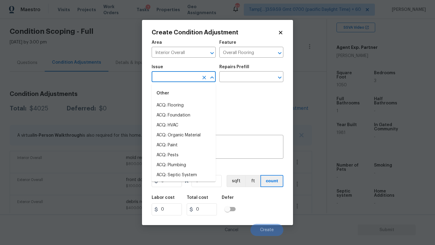
click at [181, 74] on input "text" at bounding box center [175, 77] width 47 height 9
click at [181, 108] on li "ACQ: Flooring" at bounding box center [184, 106] width 64 height 10
type input "ACQ: Flooring"
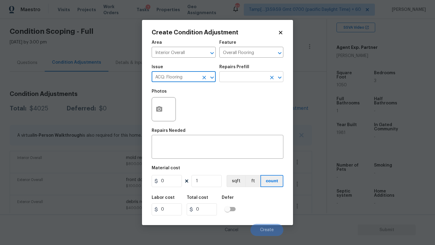
click at [245, 73] on input "text" at bounding box center [242, 77] width 47 height 9
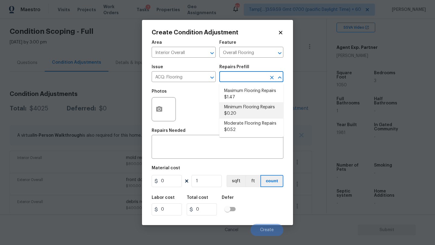
click at [240, 111] on li "Minimum Flooring Repairs $0.20" at bounding box center [251, 110] width 64 height 16
type input "Acquisition"
type textarea "Acquisition Scope: Minimum flooring repairs"
type input "0.2"
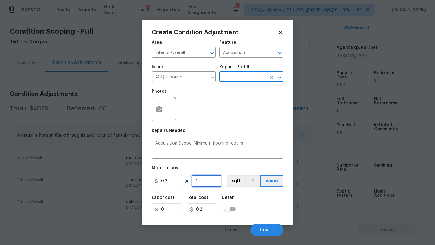
click at [206, 180] on input "1" at bounding box center [206, 181] width 30 height 12
type input "10"
type input "2"
type input "105"
type input "21"
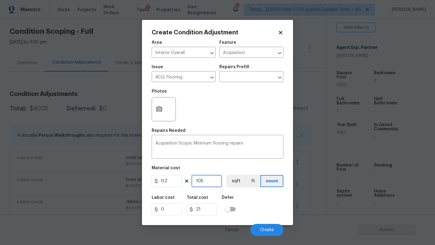
type input "1050"
type input "210"
type input "1050"
click at [263, 227] on button "Create" at bounding box center [266, 230] width 33 height 12
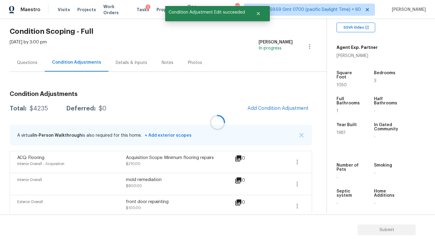
click at [271, 104] on div at bounding box center [217, 122] width 435 height 245
click at [271, 107] on span "Add Condition Adjustment" at bounding box center [277, 108] width 61 height 5
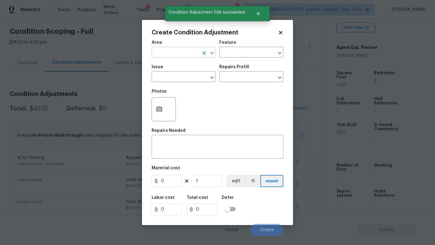
click at [180, 55] on input "text" at bounding box center [175, 52] width 47 height 9
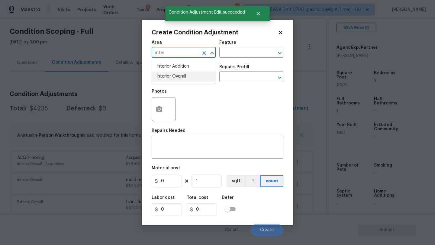
drag, startPoint x: 188, startPoint y: 79, endPoint x: 220, endPoint y: 60, distance: 36.8
click at [188, 79] on li "Interior Overall" at bounding box center [184, 77] width 64 height 10
type input "Interior Overall"
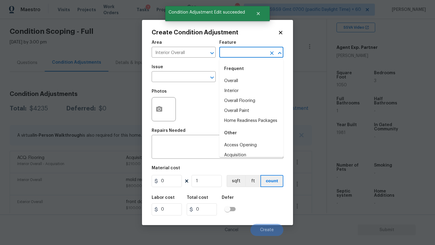
click at [244, 50] on input "text" at bounding box center [242, 52] width 47 height 9
click at [246, 114] on li "Overall Paint" at bounding box center [251, 111] width 64 height 10
type input "Overall Paint"
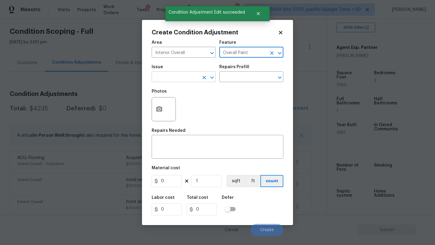
click at [172, 75] on input "text" at bounding box center [175, 77] width 47 height 9
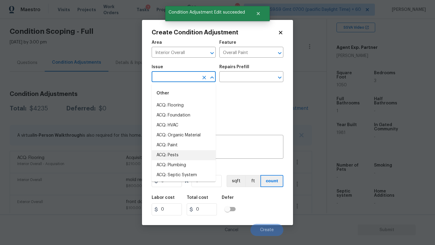
click at [174, 151] on li "ACQ: Pests" at bounding box center [184, 155] width 64 height 10
type input "ACQ: Pests"
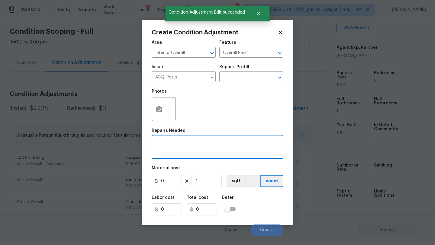
drag, startPoint x: 174, startPoint y: 151, endPoint x: 179, endPoint y: 101, distance: 50.1
click at [174, 151] on textarea at bounding box center [217, 147] width 124 height 13
click at [204, 78] on icon "Clear" at bounding box center [204, 78] width 4 height 4
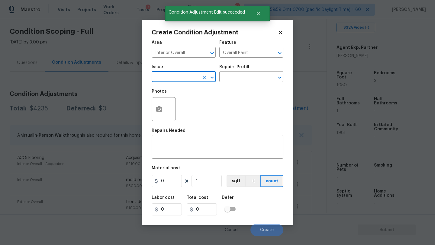
click at [184, 78] on input "text" at bounding box center [175, 77] width 47 height 9
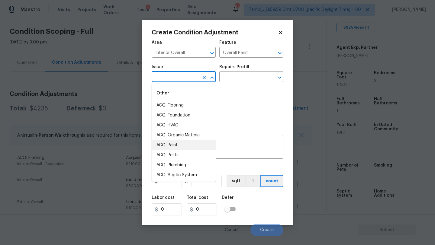
click at [181, 148] on li "ACQ: Paint" at bounding box center [184, 145] width 64 height 10
type input "ACQ: Paint"
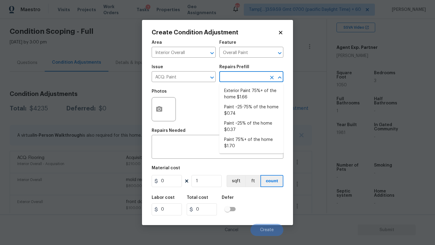
click at [231, 75] on input "text" at bounding box center [242, 77] width 47 height 9
click at [248, 142] on li "Paint 75%+ of the home $1.70" at bounding box center [251, 143] width 64 height 16
type input "Acquisition"
type textarea "Acquisition Scope: 75%+ of the home will likely require interior paint"
type input "1.7"
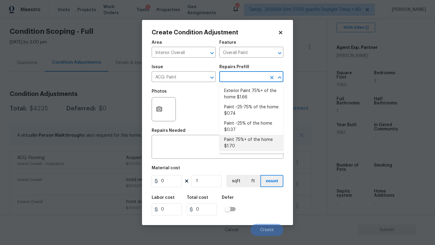
type input "1.7"
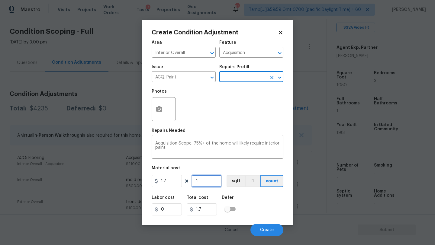
click at [207, 184] on input "1" at bounding box center [206, 181] width 30 height 12
type input "10"
type input "17"
type input "105"
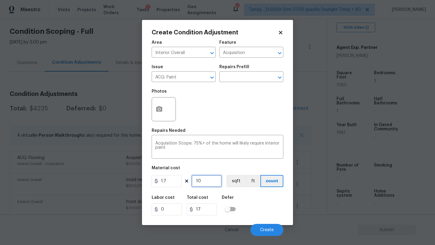
type input "178.5"
type input "1050"
type input "1785"
type input "1050"
click at [163, 112] on button "button" at bounding box center [159, 110] width 14 height 24
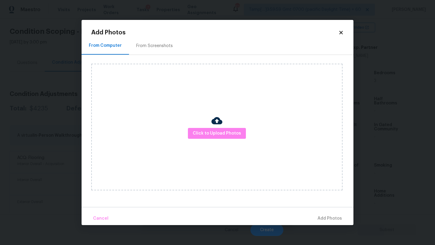
click at [208, 127] on div "Click to Upload Photos" at bounding box center [216, 127] width 251 height 127
click at [208, 130] on span "Click to Upload Photos" at bounding box center [217, 134] width 48 height 8
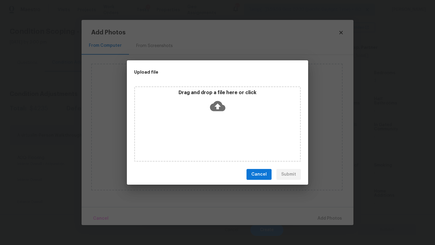
click at [221, 110] on icon at bounding box center [217, 106] width 15 height 10
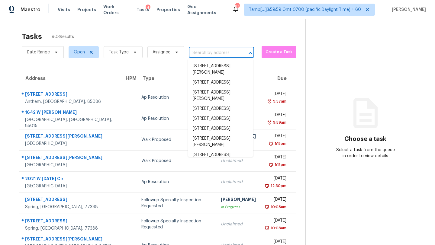
click at [209, 55] on input "text" at bounding box center [213, 52] width 48 height 9
paste input "[STREET_ADDRESS]"
type input "[STREET_ADDRESS]"
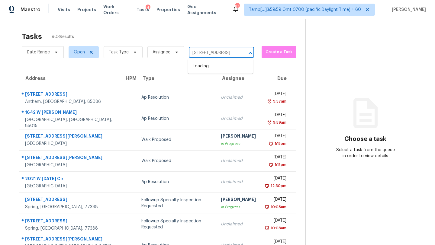
scroll to position [0, 58]
click at [210, 70] on li "[STREET_ADDRESS]" at bounding box center [220, 66] width 65 height 10
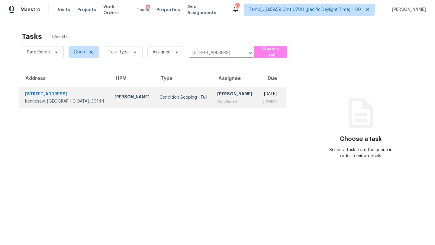
click at [262, 98] on div "3:00pm" at bounding box center [269, 101] width 15 height 6
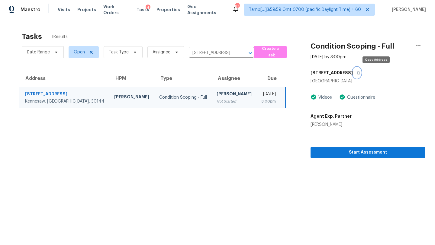
click at [360, 73] on icon "button" at bounding box center [358, 73] width 4 height 4
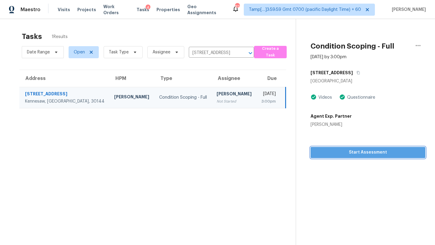
click at [362, 149] on span "Start Assessment" at bounding box center [367, 153] width 105 height 8
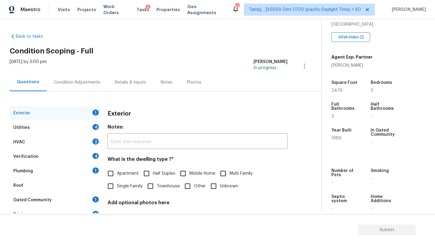
scroll to position [118, 0]
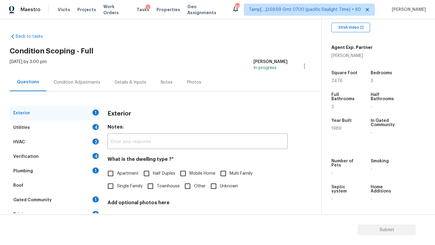
click at [41, 194] on div "Gated Community 1" at bounding box center [55, 200] width 91 height 14
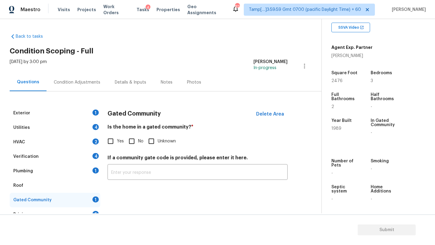
drag, startPoint x: 133, startPoint y: 142, endPoint x: 121, endPoint y: 142, distance: 12.4
click at [133, 142] on input "No" at bounding box center [131, 141] width 13 height 13
checkbox input "true"
click at [53, 182] on div "Roof" at bounding box center [55, 185] width 91 height 14
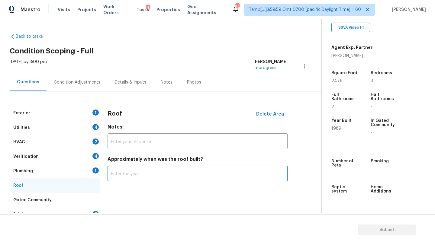
click at [145, 177] on input "text" at bounding box center [198, 174] width 180 height 14
type input "2011"
click at [58, 172] on div "Plumbing 1" at bounding box center [55, 171] width 91 height 14
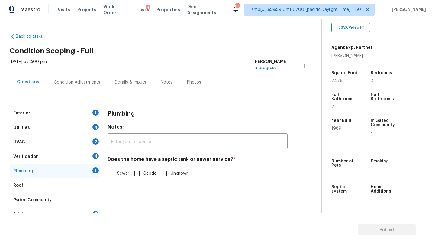
click at [109, 172] on input "Sewer" at bounding box center [110, 173] width 13 height 13
checkbox input "true"
click at [75, 158] on div "Verification 4" at bounding box center [55, 156] width 91 height 14
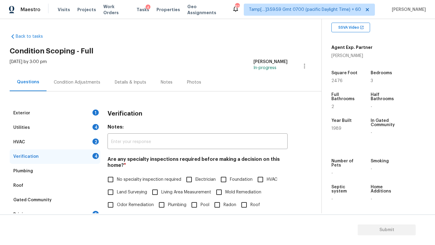
click at [121, 181] on span "No specialty inspection required" at bounding box center [149, 180] width 64 height 6
click at [117, 181] on input "No specialty inspection required" at bounding box center [110, 179] width 13 height 13
checkbox input "true"
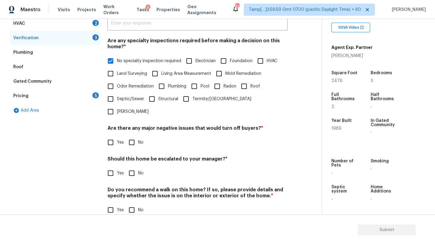
scroll to position [118, 0]
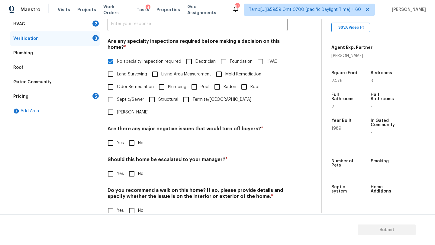
click at [132, 137] on input "No" at bounding box center [131, 143] width 13 height 13
checkbox input "true"
click at [132, 168] on input "No" at bounding box center [131, 174] width 13 height 13
checkbox input "true"
click at [132, 205] on input "No" at bounding box center [131, 211] width 13 height 13
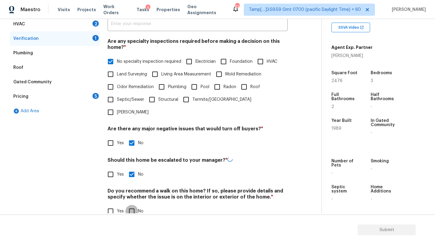
checkbox input "true"
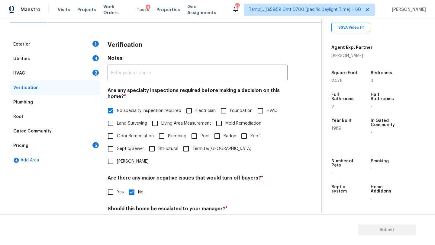
click at [19, 72] on div "HVAC" at bounding box center [19, 73] width 12 height 6
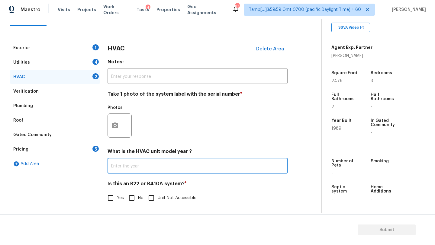
click at [130, 159] on input "text" at bounding box center [198, 166] width 180 height 14
type input "2016"
click at [131, 199] on input "No" at bounding box center [131, 198] width 13 height 13
checkbox input "true"
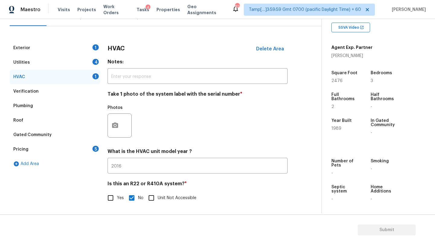
click at [47, 63] on div "Utilities 4" at bounding box center [55, 62] width 91 height 14
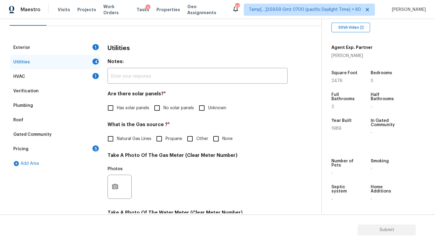
click at [160, 108] on input "No solar panels" at bounding box center [157, 108] width 13 height 13
checkbox input "true"
click at [128, 141] on span "Natural Gas Lines" at bounding box center [134, 140] width 34 height 6
click at [117, 141] on input "Natural Gas Lines" at bounding box center [110, 139] width 13 height 13
checkbox input "true"
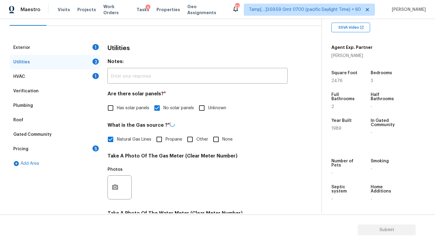
scroll to position [209, 0]
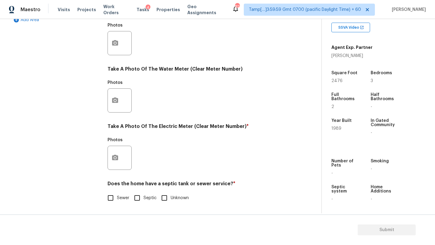
click at [120, 197] on span "Sewer" at bounding box center [123, 198] width 12 height 6
click at [117, 197] on input "Sewer" at bounding box center [110, 198] width 13 height 13
checkbox input "true"
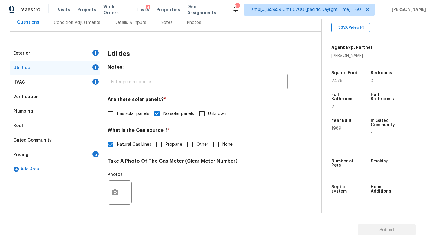
scroll to position [45, 0]
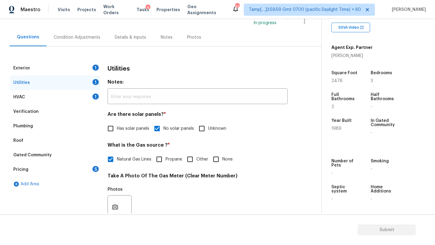
click at [41, 72] on div "Exterior 1" at bounding box center [55, 68] width 91 height 14
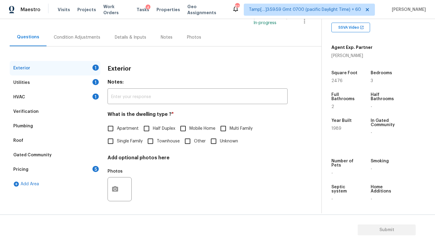
click at [121, 137] on label "Single Family" at bounding box center [123, 141] width 38 height 13
click at [117, 137] on input "Single Family" at bounding box center [110, 141] width 13 height 13
checkbox input "true"
click at [95, 172] on div "Pricing 5" at bounding box center [55, 169] width 91 height 14
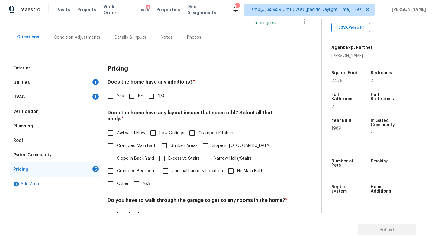
click at [136, 93] on input "No" at bounding box center [131, 96] width 13 height 13
checkbox input "true"
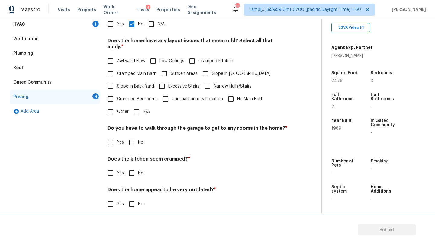
scroll to position [117, 0]
click at [138, 109] on input "N/A" at bounding box center [136, 111] width 13 height 13
checkbox input "true"
click at [138, 140] on label "No" at bounding box center [134, 142] width 18 height 13
click at [138, 140] on input "No" at bounding box center [131, 142] width 13 height 13
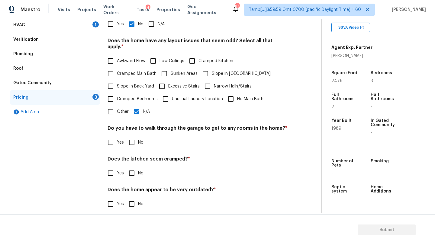
checkbox input "true"
click at [136, 172] on input "No" at bounding box center [131, 173] width 13 height 13
checkbox input "true"
click at [136, 198] on input "No" at bounding box center [131, 204] width 13 height 13
checkbox input "true"
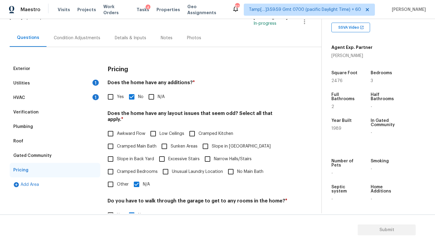
scroll to position [9, 0]
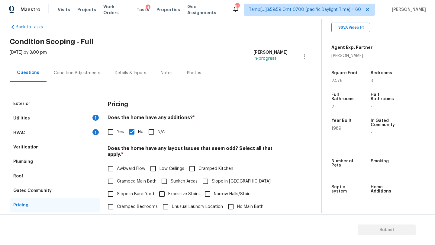
click at [56, 69] on div "Condition Adjustments" at bounding box center [77, 73] width 61 height 18
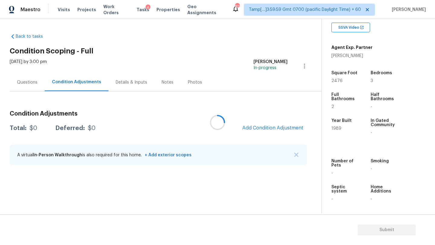
click at [263, 131] on div at bounding box center [217, 122] width 435 height 245
click at [269, 130] on div at bounding box center [217, 122] width 435 height 245
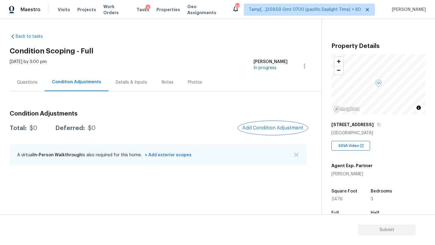
click at [261, 129] on span "Add Condition Adjustment" at bounding box center [272, 127] width 61 height 5
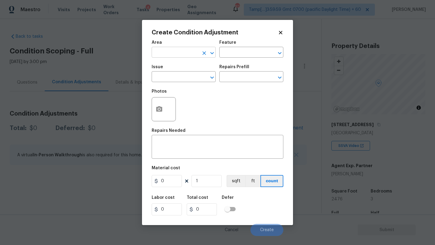
click at [162, 56] on input "text" at bounding box center [175, 52] width 47 height 9
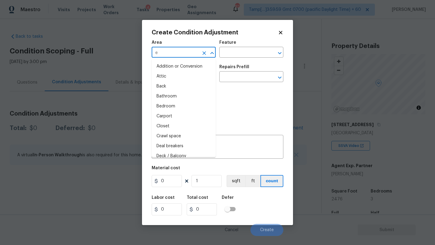
type input "ex"
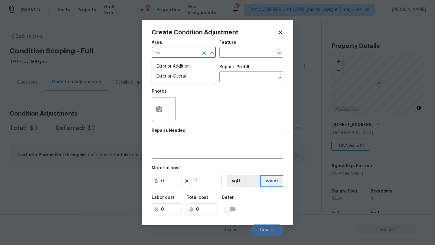
click at [181, 77] on li "Exterior Overall" at bounding box center [184, 77] width 64 height 10
type input "Exterior Overall"
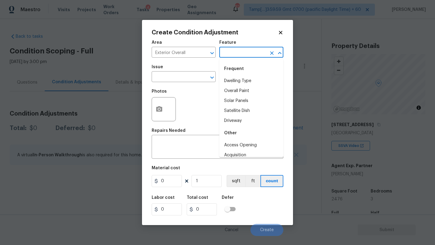
click at [250, 54] on input "text" at bounding box center [242, 52] width 47 height 9
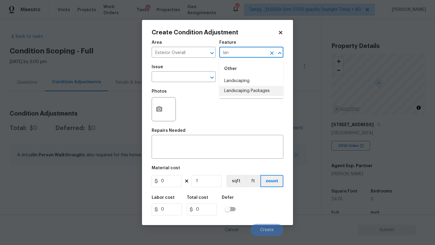
click at [250, 91] on li "Landscaping Packages" at bounding box center [251, 91] width 64 height 10
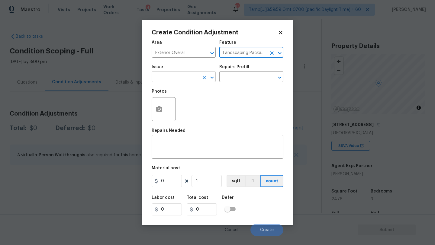
type input "Landscaping Packages"
click at [188, 79] on input "text" at bounding box center [175, 77] width 47 height 9
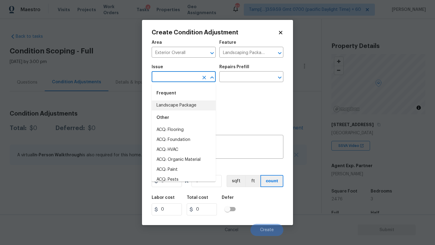
click at [182, 102] on li "Landscape Package" at bounding box center [184, 106] width 64 height 10
type input "Landscape Package"
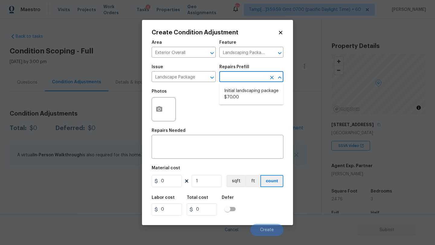
click at [252, 79] on input "text" at bounding box center [242, 77] width 47 height 9
click at [248, 95] on li "Initial landscaping package $70.00" at bounding box center [251, 94] width 64 height 16
type input "Home Readiness Packages"
type textarea "Mowing of grass up to 6" in height. Mow, edge along driveways & sidewalks, trim…"
type input "70"
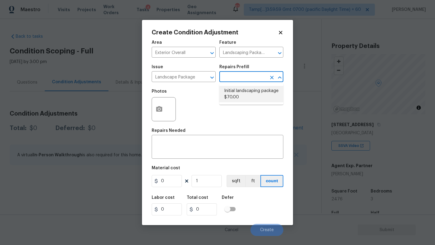
type input "70"
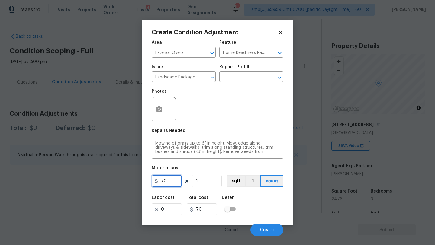
click at [167, 180] on input "70" at bounding box center [167, 181] width 30 height 12
type input "300"
click at [161, 106] on icon "button" at bounding box center [159, 109] width 7 height 7
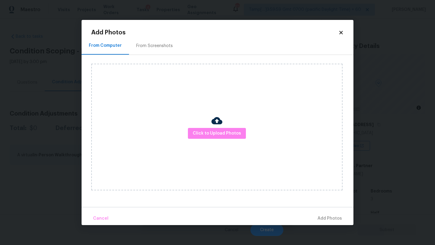
click at [141, 48] on div "From Screenshots" at bounding box center [154, 46] width 37 height 6
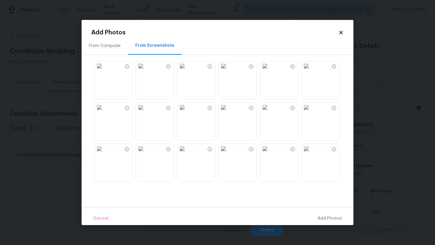
click at [228, 112] on img at bounding box center [224, 108] width 10 height 10
click at [311, 154] on img at bounding box center [306, 149] width 10 height 10
click at [187, 154] on img at bounding box center [182, 149] width 10 height 10
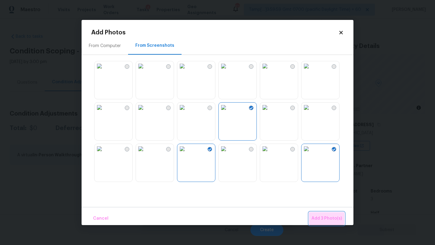
click at [319, 213] on button "Add 3 Photo(s)" at bounding box center [326, 218] width 35 height 13
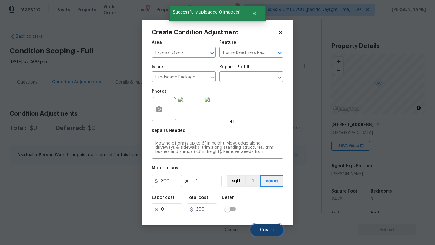
click at [264, 227] on button "Create" at bounding box center [266, 230] width 33 height 12
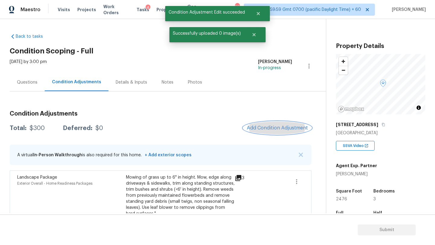
click at [273, 130] on span "Add Condition Adjustment" at bounding box center [277, 127] width 61 height 5
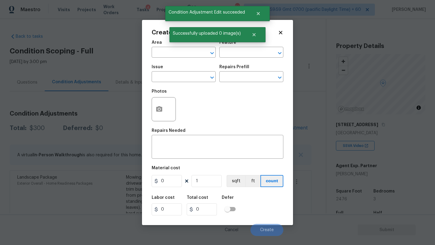
click at [168, 45] on div "Area" at bounding box center [184, 44] width 64 height 8
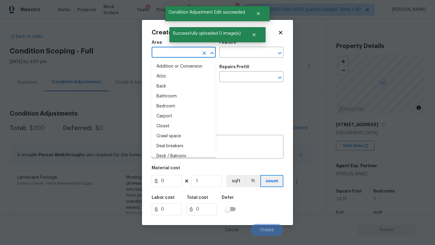
click at [168, 55] on input "text" at bounding box center [175, 52] width 47 height 9
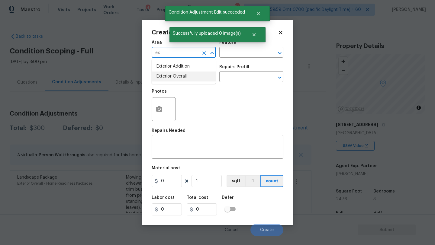
click at [175, 81] on li "Exterior Overall" at bounding box center [184, 77] width 64 height 10
type input "Exterior Overall"
click at [240, 54] on input "text" at bounding box center [242, 52] width 47 height 9
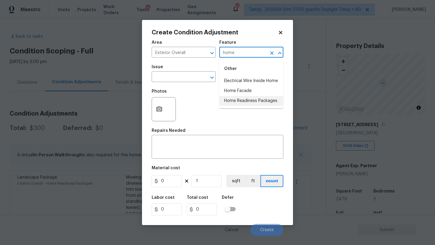
click at [248, 104] on li "Home Readiness Packages" at bounding box center [251, 101] width 64 height 10
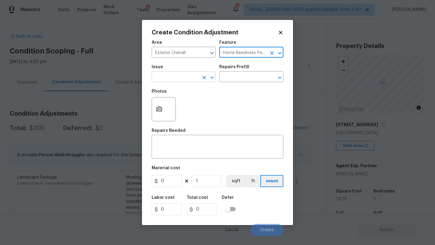
type input "Home Readiness Packages"
click at [188, 80] on input "text" at bounding box center [175, 77] width 47 height 9
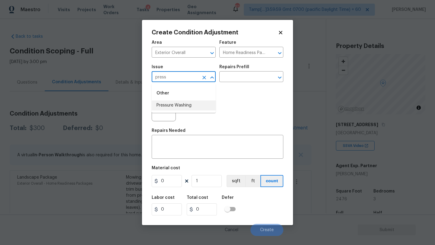
click at [186, 107] on li "Pressure Washing" at bounding box center [184, 106] width 64 height 10
type input "Pressure Washing"
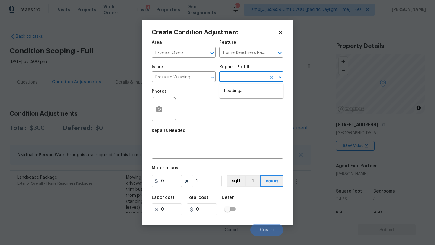
click at [246, 76] on input "text" at bounding box center [242, 77] width 47 height 9
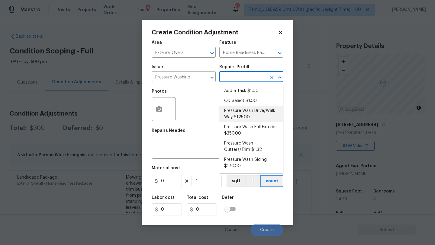
click at [246, 116] on li "Pressure Wash Drive/Walk Way $125.00" at bounding box center [251, 114] width 64 height 16
type input "Siding"
type textarea "Pressure wash the driveways/walkways as directed by the PM. Ensure that all deb…"
type input "125"
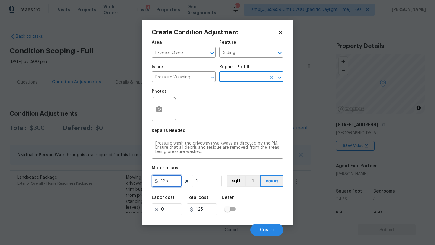
click at [171, 183] on input "125" at bounding box center [167, 181] width 30 height 12
type input "400"
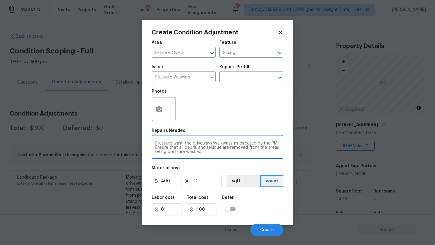
drag, startPoint x: 236, startPoint y: 143, endPoint x: 244, endPoint y: 158, distance: 17.3
click at [244, 158] on div "Pressure wash the driveways/walkways as directed by the PM. Ensure that all deb…" at bounding box center [218, 148] width 132 height 22
type textarea "Pressure wash the driveways/walkways and sidings"
click at [268, 220] on div "Cancel Create" at bounding box center [218, 227] width 132 height 17
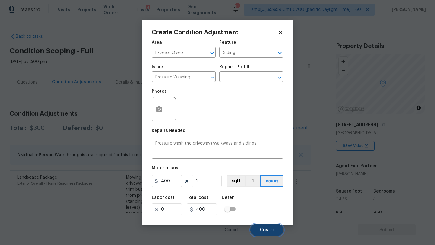
click at [268, 232] on span "Create" at bounding box center [267, 230] width 14 height 5
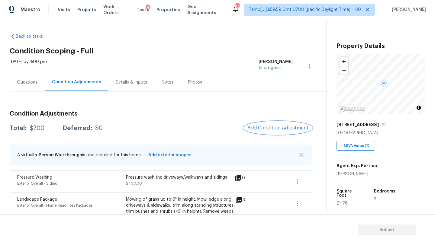
click at [257, 124] on button "Add Condition Adjustment" at bounding box center [278, 128] width 68 height 13
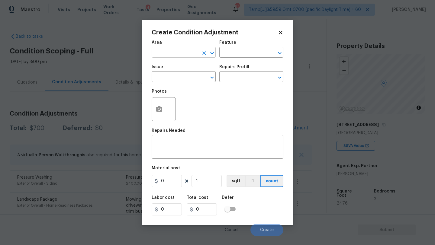
click at [183, 54] on input "text" at bounding box center [175, 52] width 47 height 9
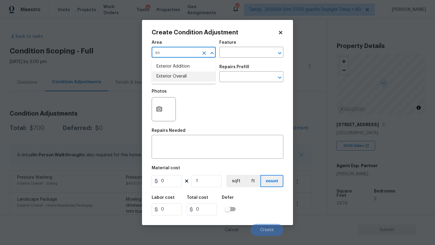
click at [181, 79] on li "Exterior Overall" at bounding box center [184, 77] width 64 height 10
type input "Exterior Overall"
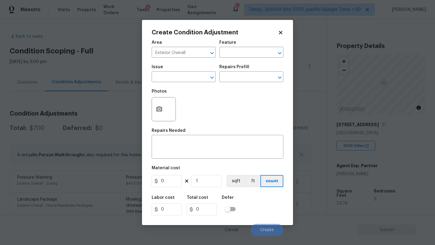
click at [251, 47] on div "Feature" at bounding box center [251, 44] width 64 height 8
click at [251, 53] on input "text" at bounding box center [242, 52] width 47 height 9
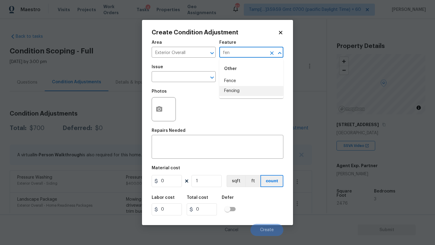
click at [244, 95] on li "Fencing" at bounding box center [251, 91] width 64 height 10
type input "Fencing"
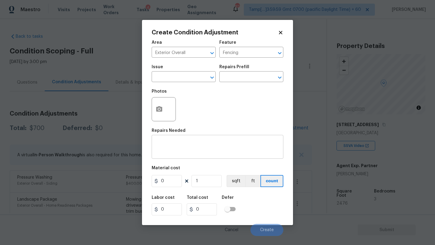
click at [199, 155] on div "x ​" at bounding box center [218, 148] width 132 height 22
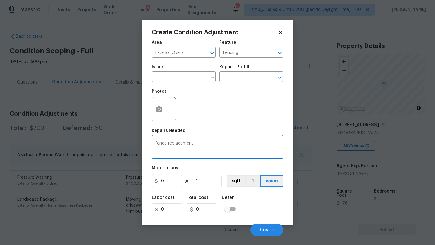
type textarea "fence replacement"
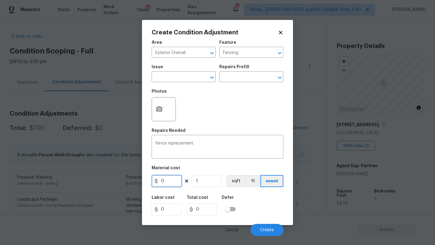
click at [166, 181] on input "0" at bounding box center [167, 181] width 30 height 12
type input "2500"
click at [171, 98] on div at bounding box center [164, 109] width 24 height 24
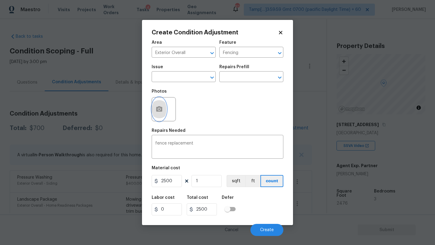
click at [158, 111] on icon "button" at bounding box center [159, 108] width 6 height 5
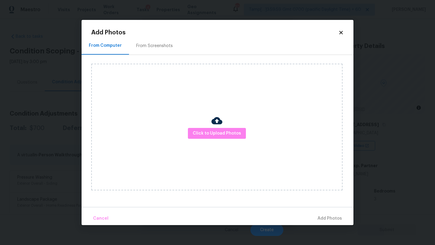
click at [207, 140] on div "Click to Upload Photos" at bounding box center [216, 127] width 251 height 127
click at [210, 132] on span "Click to Upload Photos" at bounding box center [217, 134] width 48 height 8
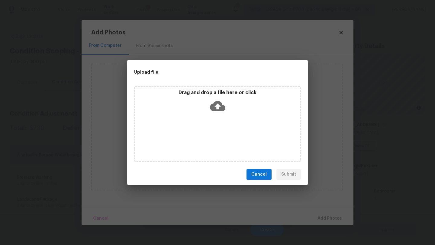
click at [213, 120] on div "Drag and drop a file here or click" at bounding box center [217, 124] width 167 height 76
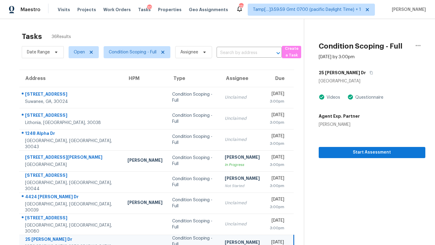
scroll to position [69, 0]
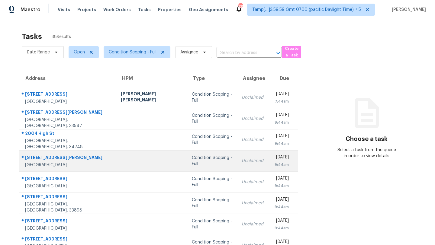
scroll to position [69, 0]
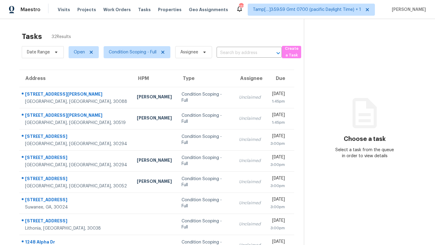
scroll to position [69, 0]
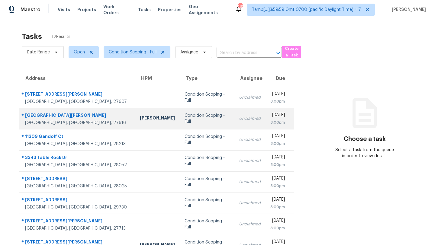
scroll to position [69, 0]
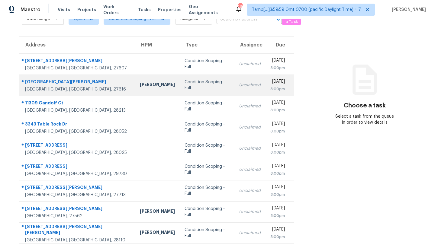
scroll to position [69, 0]
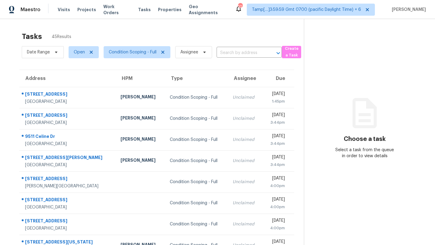
scroll to position [69, 0]
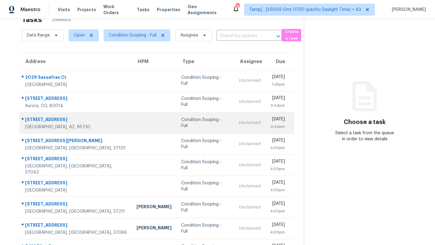
scroll to position [34, 0]
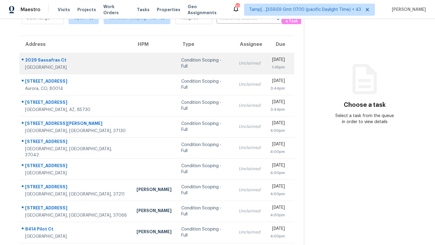
click at [234, 67] on td "Unclaimed" at bounding box center [249, 63] width 31 height 21
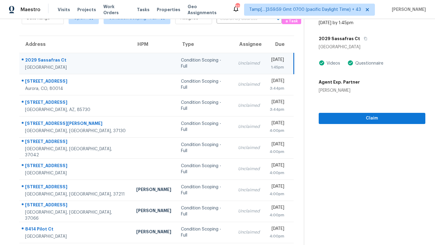
scroll to position [0, 0]
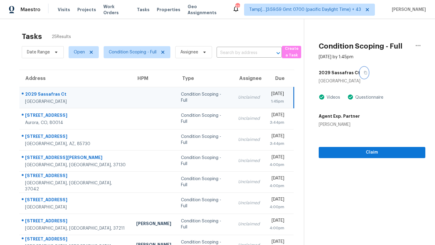
click at [364, 72] on icon "button" at bounding box center [366, 73] width 4 height 4
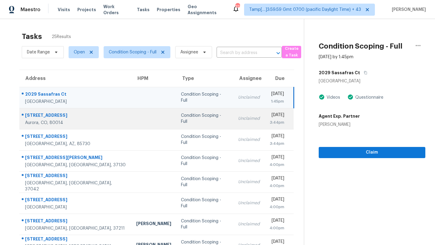
click at [233, 122] on td "Unclaimed" at bounding box center [248, 118] width 31 height 21
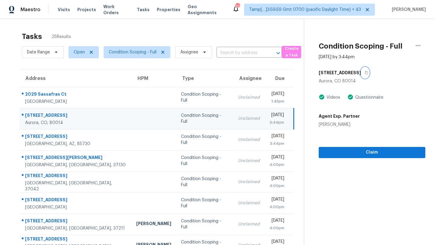
click at [365, 72] on icon "button" at bounding box center [367, 73] width 4 height 4
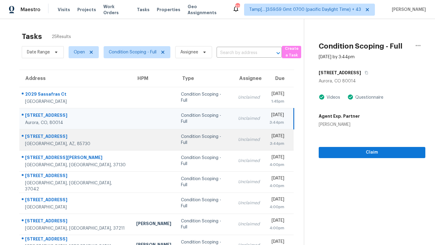
click at [233, 146] on td "Unclaimed" at bounding box center [248, 139] width 31 height 21
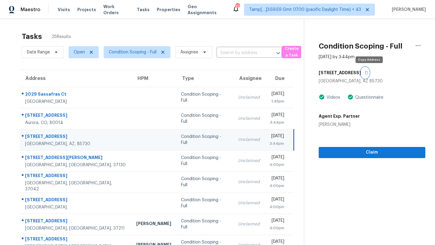
click at [367, 73] on button "button" at bounding box center [365, 72] width 8 height 11
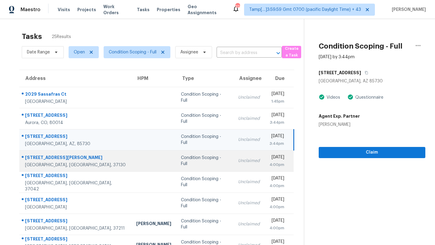
click at [197, 164] on div "Condition Scoping - Full" at bounding box center [204, 161] width 47 height 12
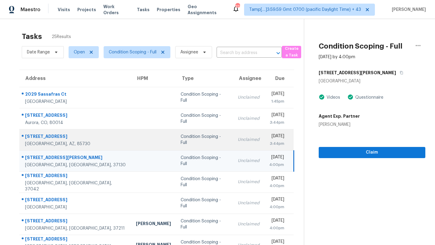
click at [233, 144] on td "Unclaimed" at bounding box center [248, 139] width 31 height 21
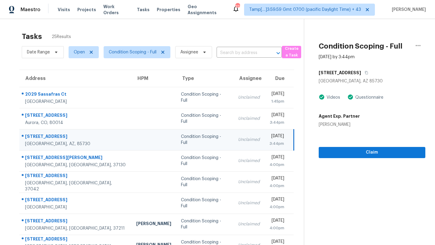
click at [373, 72] on div "3974 S Apache Well Dr" at bounding box center [372, 72] width 107 height 11
click at [368, 72] on icon "button" at bounding box center [367, 73] width 4 height 4
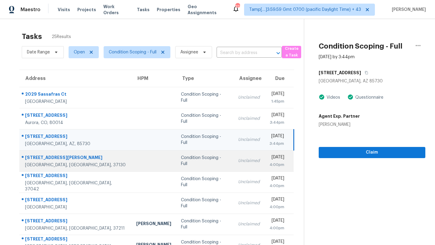
click at [238, 162] on div "Unclaimed" at bounding box center [249, 161] width 22 height 6
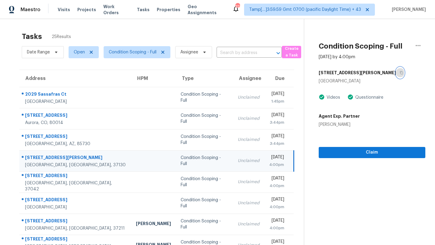
click at [400, 73] on icon "button" at bounding box center [402, 73] width 4 height 4
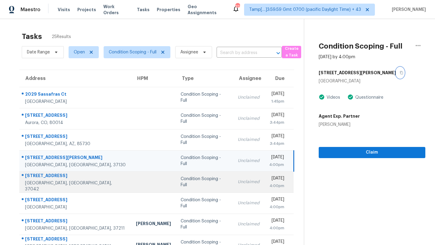
scroll to position [45, 0]
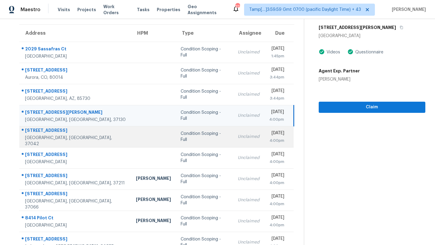
click at [236, 137] on td "Unclaimed" at bounding box center [248, 136] width 31 height 21
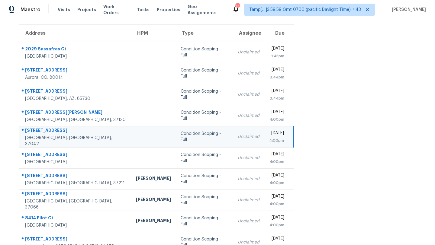
scroll to position [27, 0]
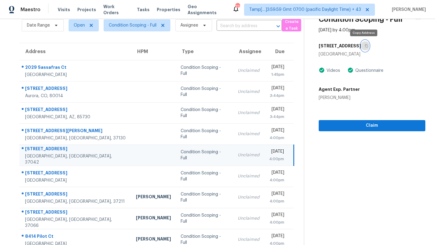
click at [365, 47] on icon "button" at bounding box center [367, 46] width 4 height 4
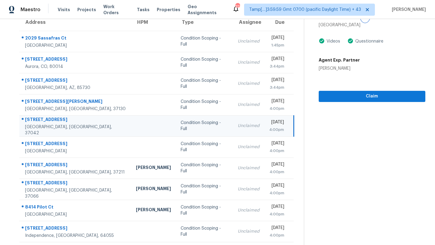
scroll to position [69, 0]
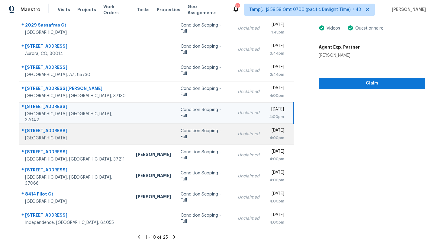
click at [238, 134] on div "Unclaimed" at bounding box center [249, 134] width 22 height 6
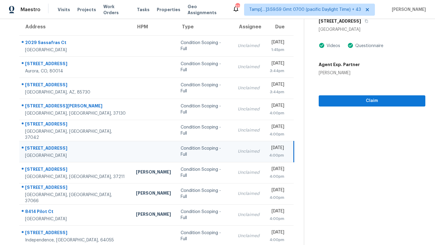
scroll to position [50, 0]
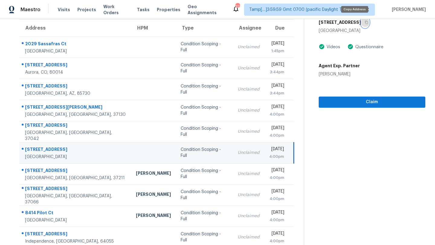
click at [365, 21] on icon "button" at bounding box center [367, 23] width 4 height 4
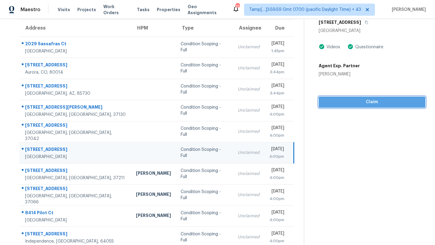
click at [358, 97] on button "Claim" at bounding box center [372, 102] width 107 height 11
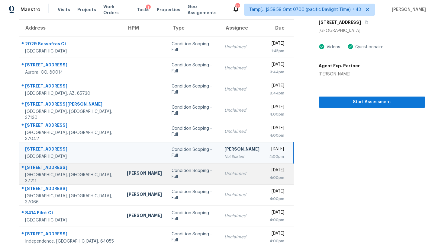
click at [224, 176] on div "Unclaimed" at bounding box center [241, 174] width 35 height 6
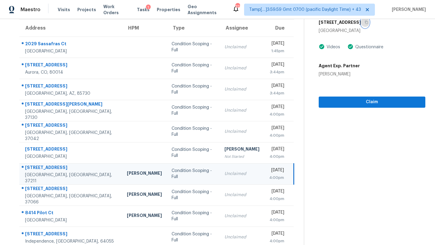
click at [366, 21] on icon "button" at bounding box center [366, 22] width 3 height 3
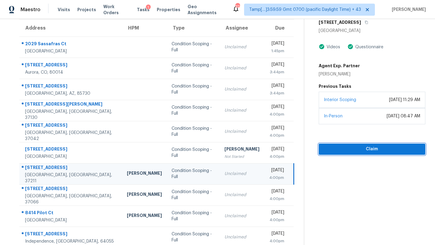
click at [348, 150] on span "Claim" at bounding box center [371, 150] width 97 height 8
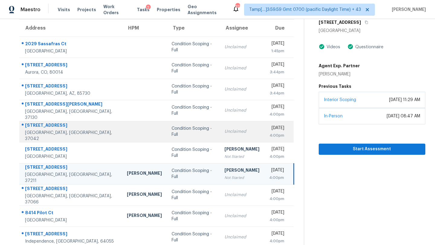
scroll to position [69, 0]
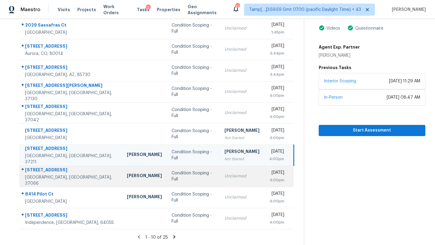
click at [220, 180] on td "Unclaimed" at bounding box center [242, 176] width 45 height 21
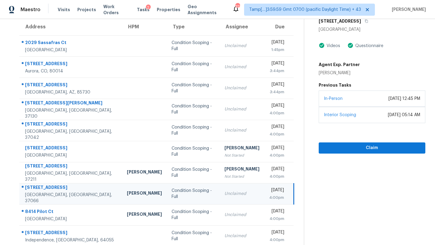
scroll to position [49, 0]
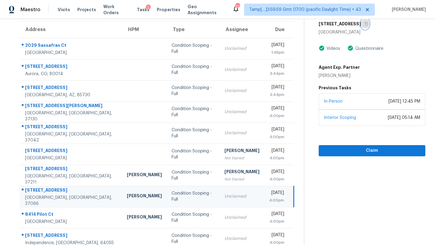
click at [367, 23] on icon "button" at bounding box center [366, 23] width 3 height 3
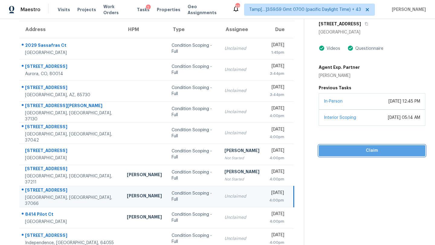
click at [349, 154] on span "Claim" at bounding box center [371, 151] width 97 height 8
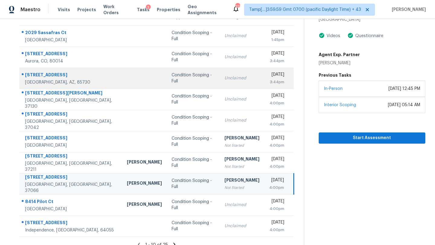
scroll to position [0, 0]
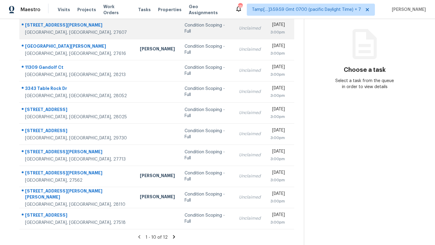
scroll to position [60, 0]
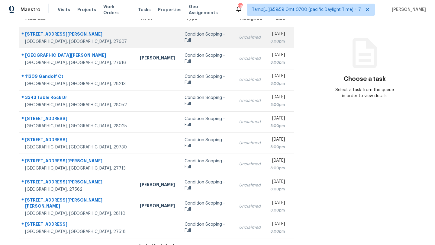
click at [270, 34] on div "[DATE]" at bounding box center [277, 35] width 14 height 8
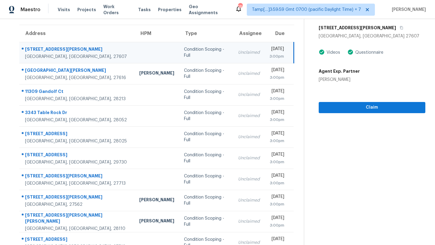
scroll to position [31, 0]
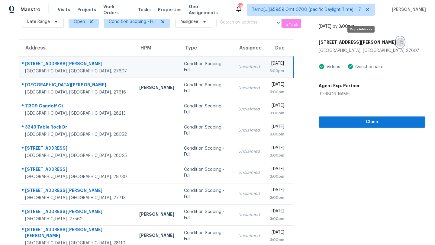
click at [396, 41] on button "button" at bounding box center [400, 42] width 8 height 11
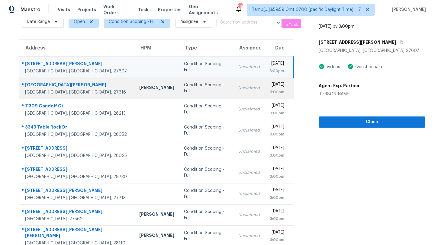
click at [233, 94] on td "Unclaimed" at bounding box center [248, 88] width 31 height 21
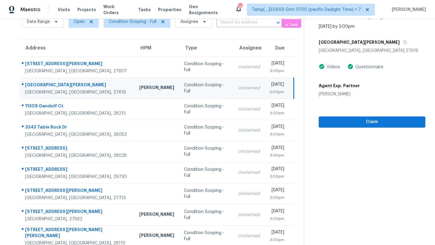
scroll to position [19, 0]
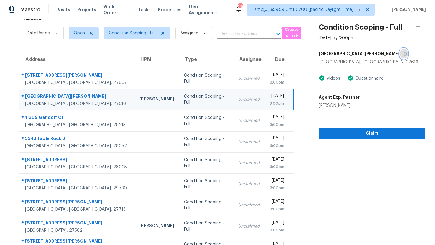
click at [403, 52] on icon "button" at bounding box center [404, 53] width 3 height 3
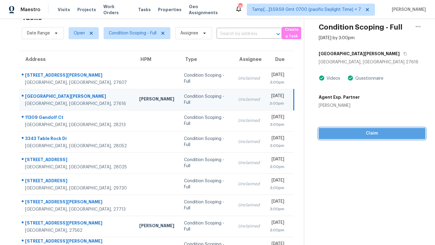
click at [358, 133] on span "Claim" at bounding box center [371, 134] width 97 height 8
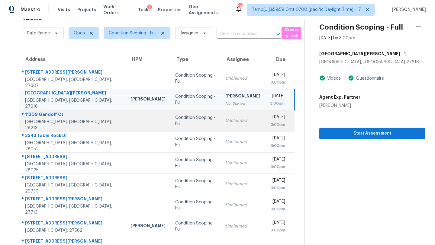
click at [224, 124] on td "Unclaimed" at bounding box center [242, 120] width 45 height 21
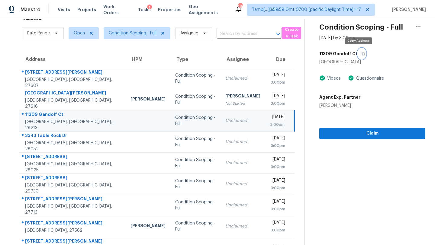
click at [362, 53] on icon "button" at bounding box center [363, 53] width 3 height 3
click at [346, 127] on div "Claim" at bounding box center [372, 124] width 106 height 31
click at [315, 130] on div "Condition Scoping - Full [DATE] by 3:00pm [STREET_ADDRESS] Videos Questionnaire…" at bounding box center [365, 69] width 121 height 139
click at [321, 130] on button "Claim" at bounding box center [372, 133] width 106 height 11
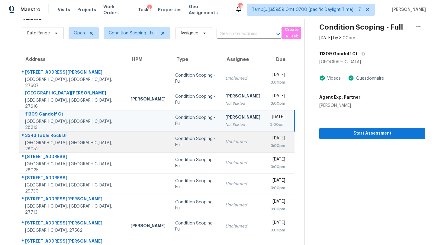
click at [227, 146] on td "Unclaimed" at bounding box center [242, 141] width 45 height 21
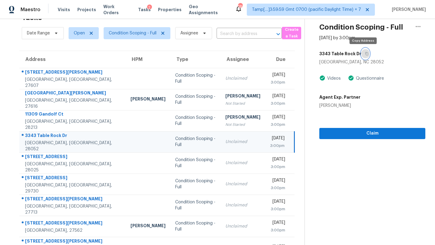
click at [365, 54] on icon "button" at bounding box center [366, 53] width 3 height 3
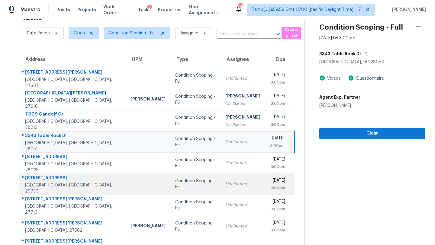
click at [220, 174] on td "Unclaimed" at bounding box center [242, 184] width 45 height 21
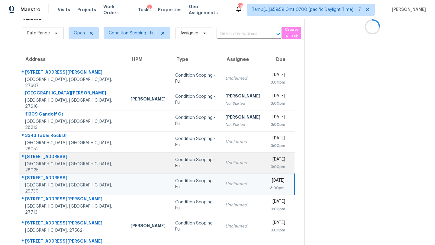
click at [229, 165] on div "Unclaimed" at bounding box center [242, 163] width 35 height 6
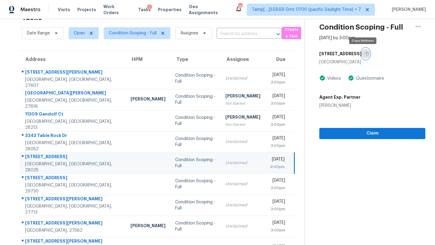
click at [365, 54] on icon "button" at bounding box center [367, 54] width 4 height 4
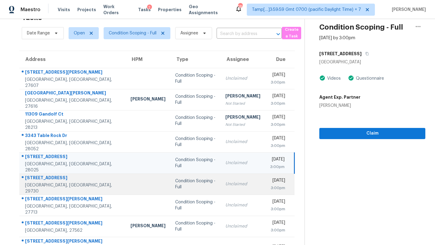
click at [225, 185] on div "Unclaimed" at bounding box center [242, 184] width 35 height 6
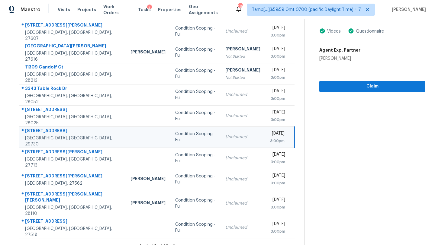
scroll to position [50, 0]
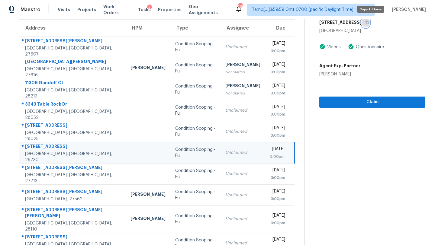
click at [368, 21] on icon "button" at bounding box center [366, 22] width 3 height 3
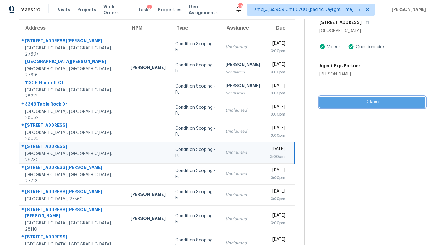
click at [363, 103] on span "Claim" at bounding box center [372, 102] width 96 height 8
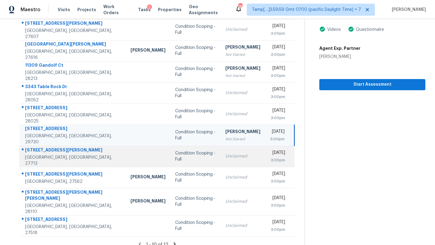
click at [270, 150] on div "[DATE]" at bounding box center [277, 154] width 15 height 8
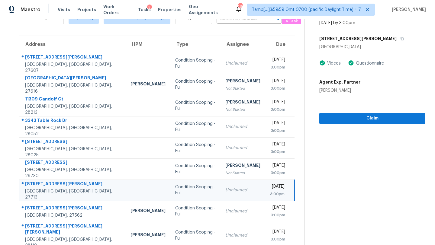
scroll to position [33, 0]
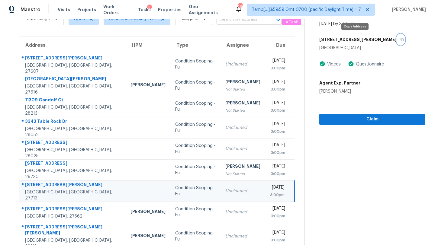
click at [397, 36] on button "button" at bounding box center [401, 39] width 8 height 11
click at [358, 116] on span "Claim" at bounding box center [372, 120] width 96 height 8
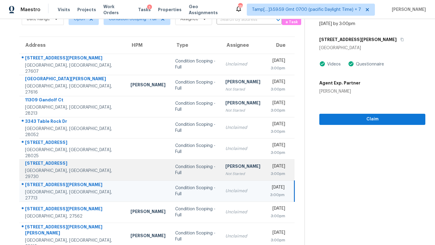
scroll to position [69, 0]
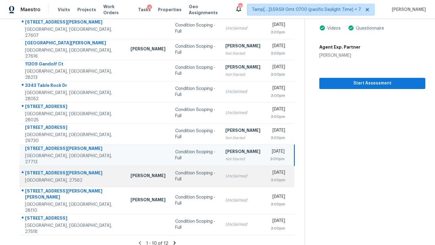
click at [238, 176] on td "Unclaimed" at bounding box center [242, 176] width 45 height 21
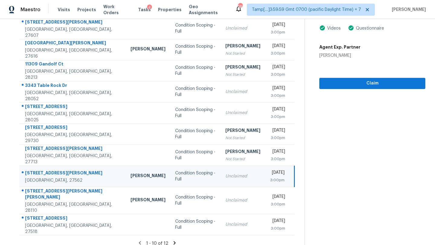
scroll to position [42, 0]
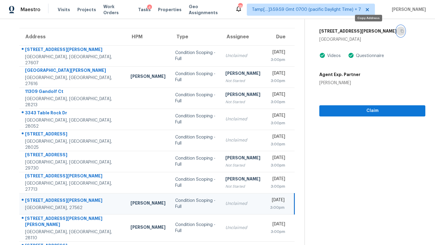
click at [400, 31] on icon "button" at bounding box center [402, 31] width 4 height 4
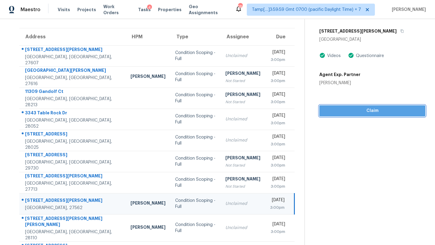
click at [356, 109] on span "Claim" at bounding box center [372, 111] width 96 height 8
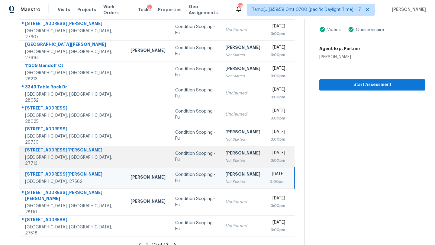
scroll to position [69, 0]
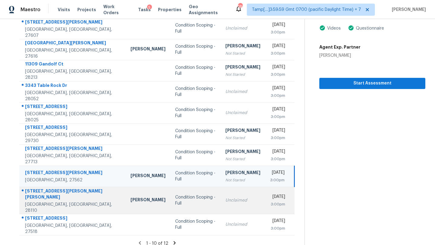
click at [233, 198] on div "Unclaimed" at bounding box center [242, 201] width 35 height 6
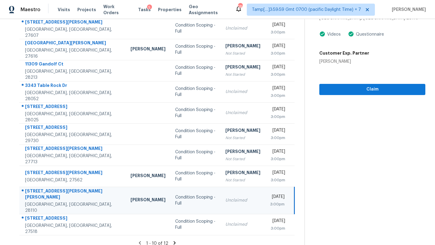
scroll to position [30, 0]
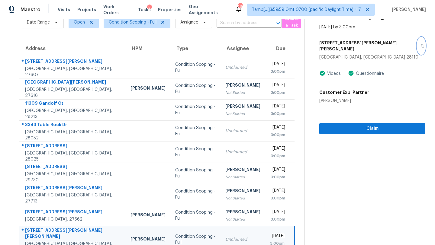
drag, startPoint x: 382, startPoint y: 42, endPoint x: 382, endPoint y: 35, distance: 6.9
click at [421, 44] on icon "button" at bounding box center [422, 45] width 3 height 3
click at [344, 126] on span "Claim" at bounding box center [372, 129] width 96 height 8
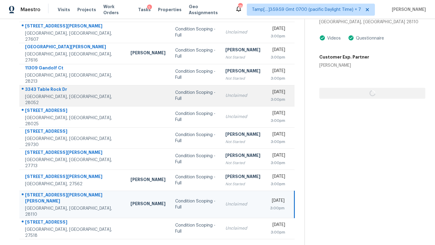
scroll to position [69, 0]
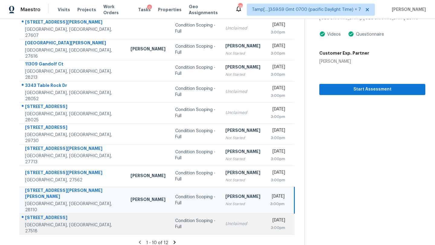
click at [265, 225] on td "Tue, Sep 2nd 2025 3:00pm" at bounding box center [279, 224] width 29 height 21
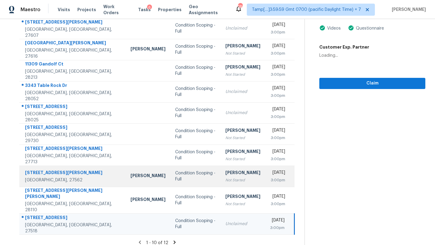
scroll to position [0, 0]
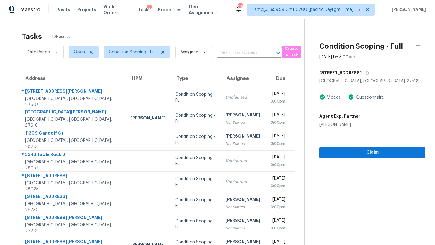
click at [358, 68] on div "[STREET_ADDRESS]" at bounding box center [372, 72] width 106 height 11
click at [362, 73] on button "button" at bounding box center [366, 72] width 8 height 11
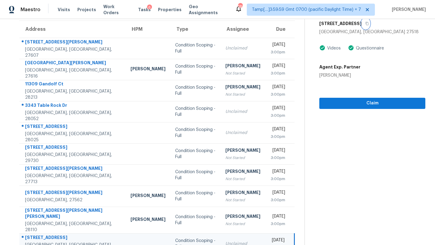
scroll to position [69, 0]
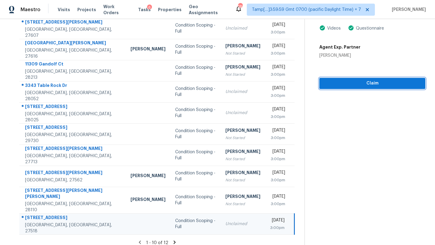
click at [330, 82] on span "Claim" at bounding box center [372, 84] width 96 height 8
click at [173, 241] on icon at bounding box center [174, 242] width 2 height 3
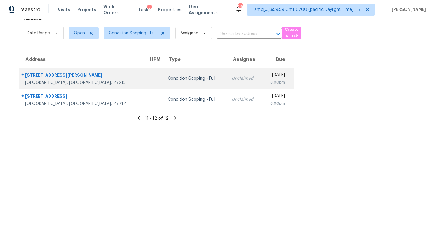
click at [232, 81] on div "Unclaimed" at bounding box center [244, 79] width 25 height 6
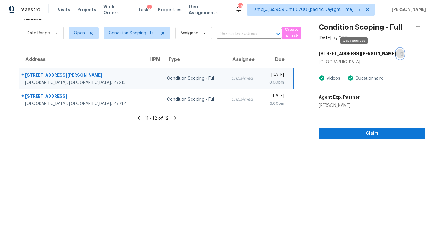
click at [400, 54] on icon "button" at bounding box center [402, 54] width 4 height 4
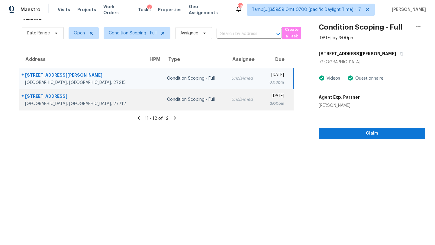
click at [226, 102] on td "Unclaimed" at bounding box center [243, 99] width 35 height 21
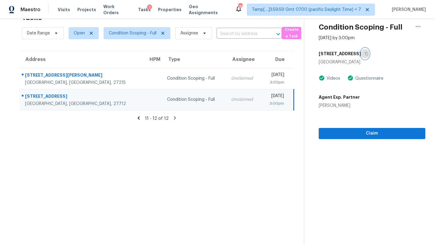
click at [365, 53] on icon "button" at bounding box center [367, 54] width 4 height 4
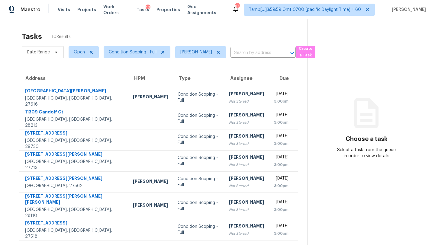
click at [170, 37] on div "Tasks 10 Results" at bounding box center [165, 37] width 286 height 16
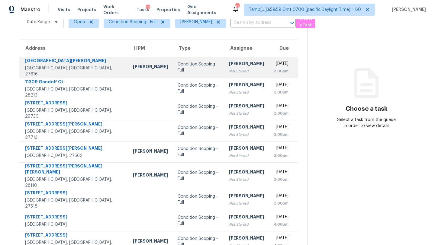
scroll to position [24, 0]
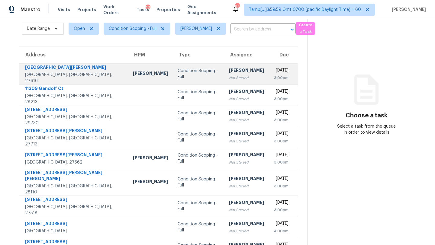
click at [181, 68] on td "Condition Scoping - Full" at bounding box center [198, 73] width 51 height 21
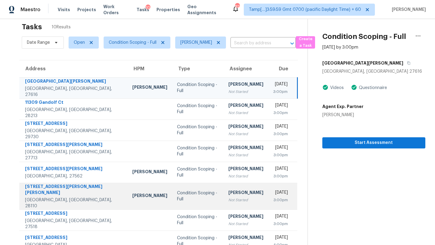
scroll to position [0, 0]
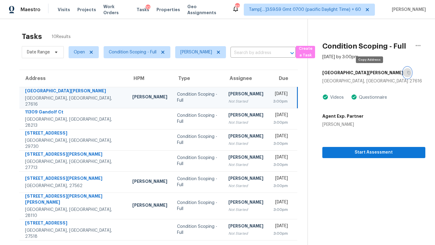
click at [407, 72] on icon "button" at bounding box center [409, 73] width 4 height 4
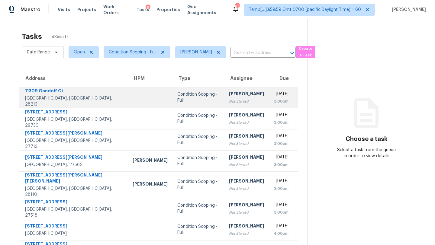
click at [229, 96] on div "[PERSON_NAME]" at bounding box center [246, 95] width 35 height 8
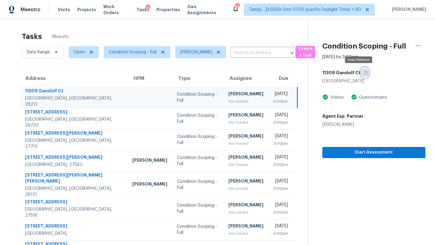
click at [361, 75] on button "button" at bounding box center [365, 72] width 8 height 11
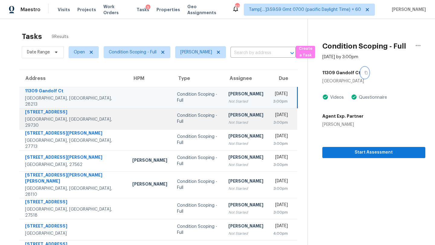
scroll to position [37, 0]
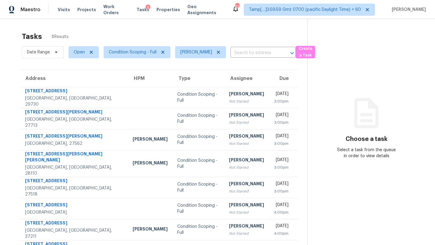
scroll to position [19, 0]
